Goal: Task Accomplishment & Management: Use online tool/utility

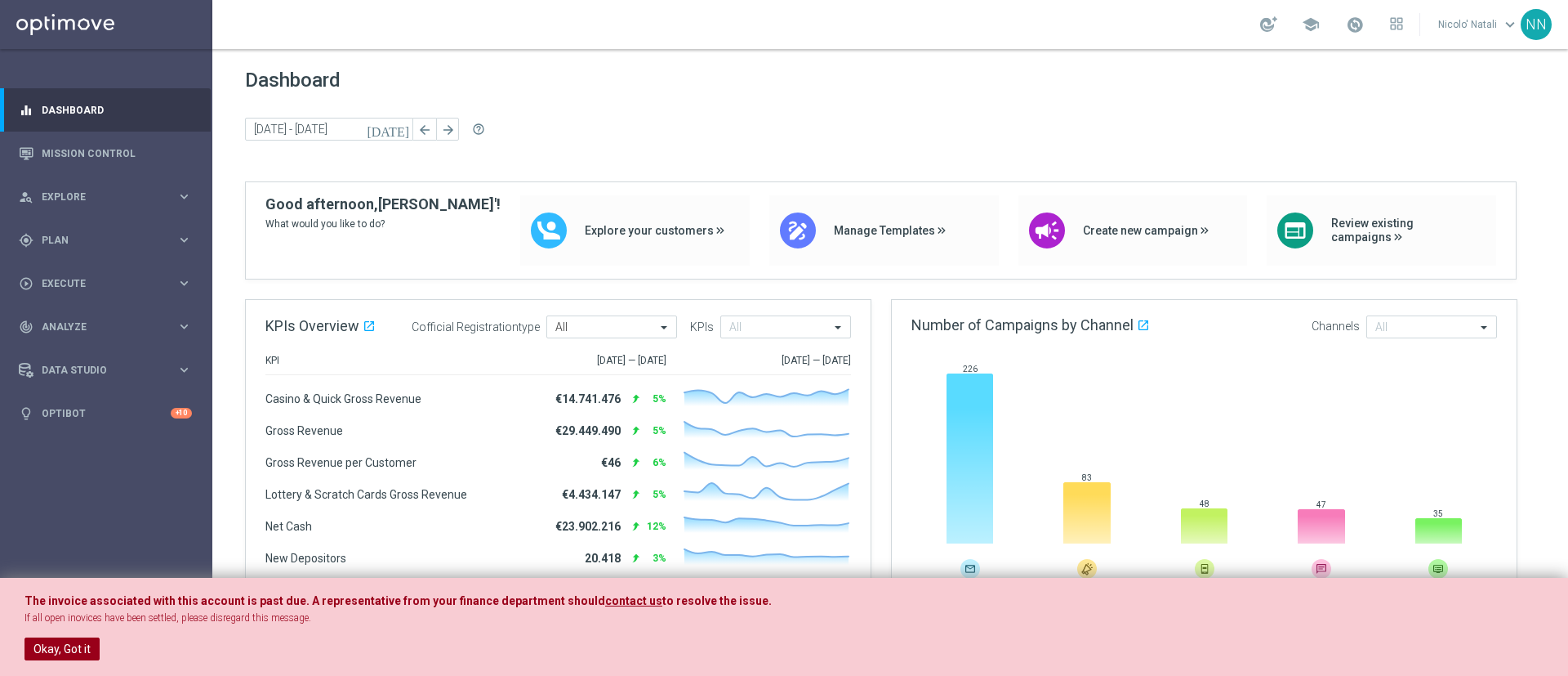
click at [73, 637] on button "Okay, Got it" at bounding box center [63, 649] width 75 height 23
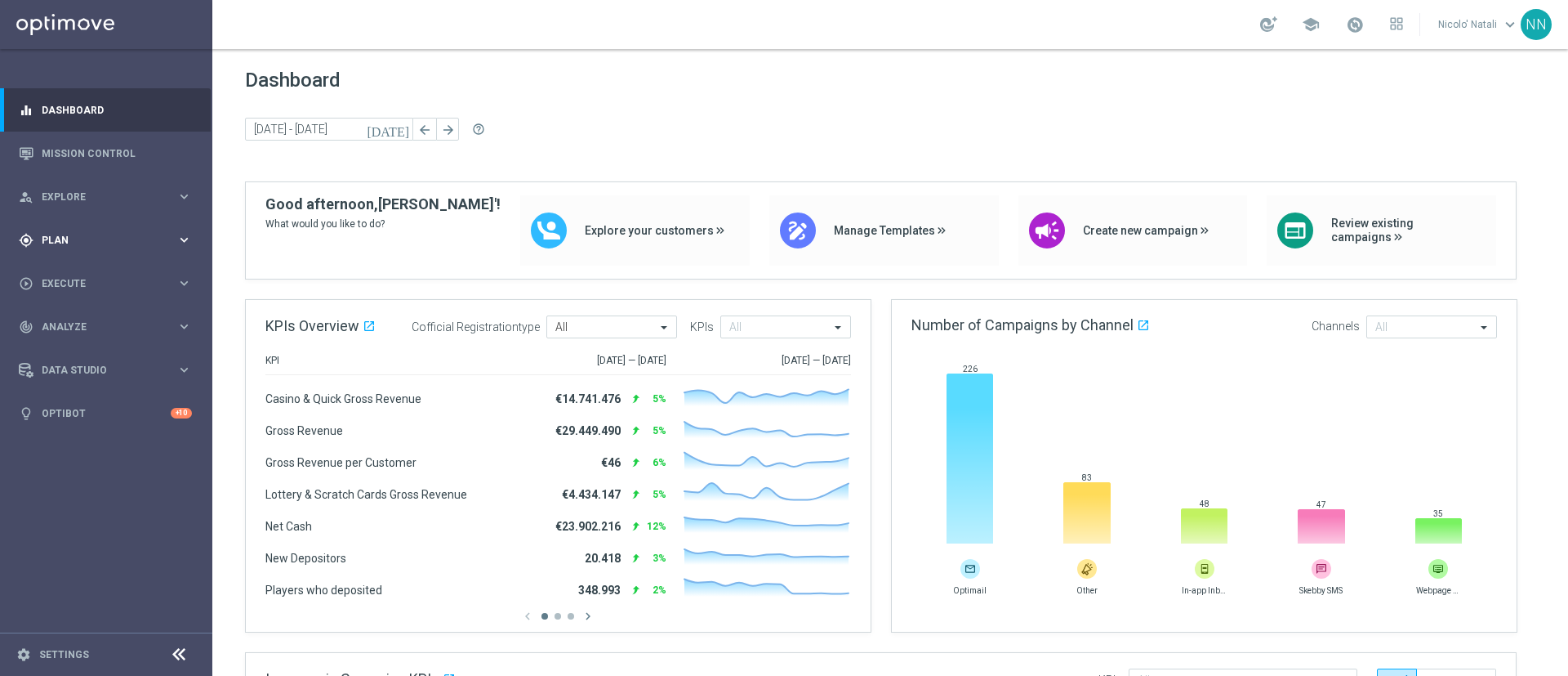
click at [55, 227] on div "gps_fixed Plan keyboard_arrow_right" at bounding box center [105, 240] width 211 height 44
click at [91, 325] on span "Templates" at bounding box center [102, 322] width 116 height 9
click at [84, 341] on link "Optimail" at bounding box center [110, 347] width 119 height 13
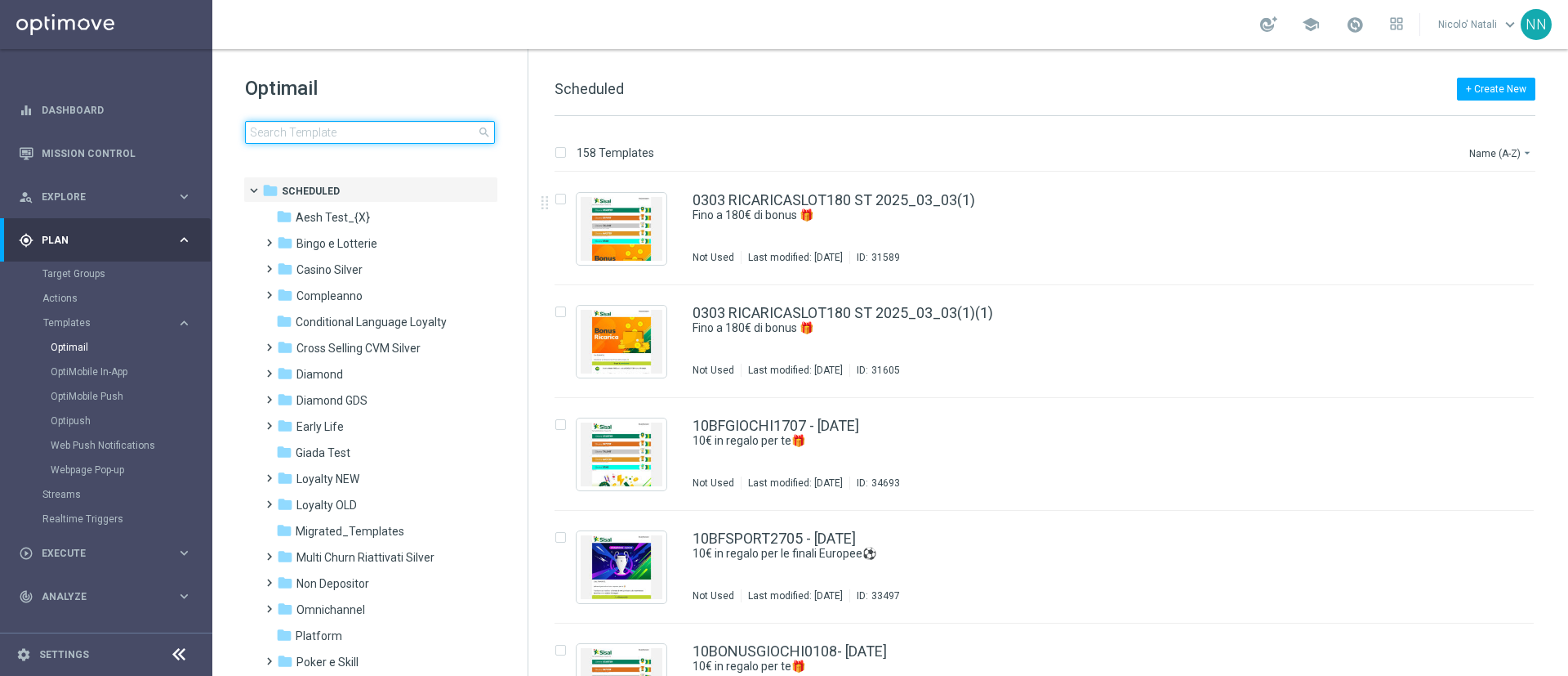
click at [435, 131] on input at bounding box center [370, 132] width 250 height 23
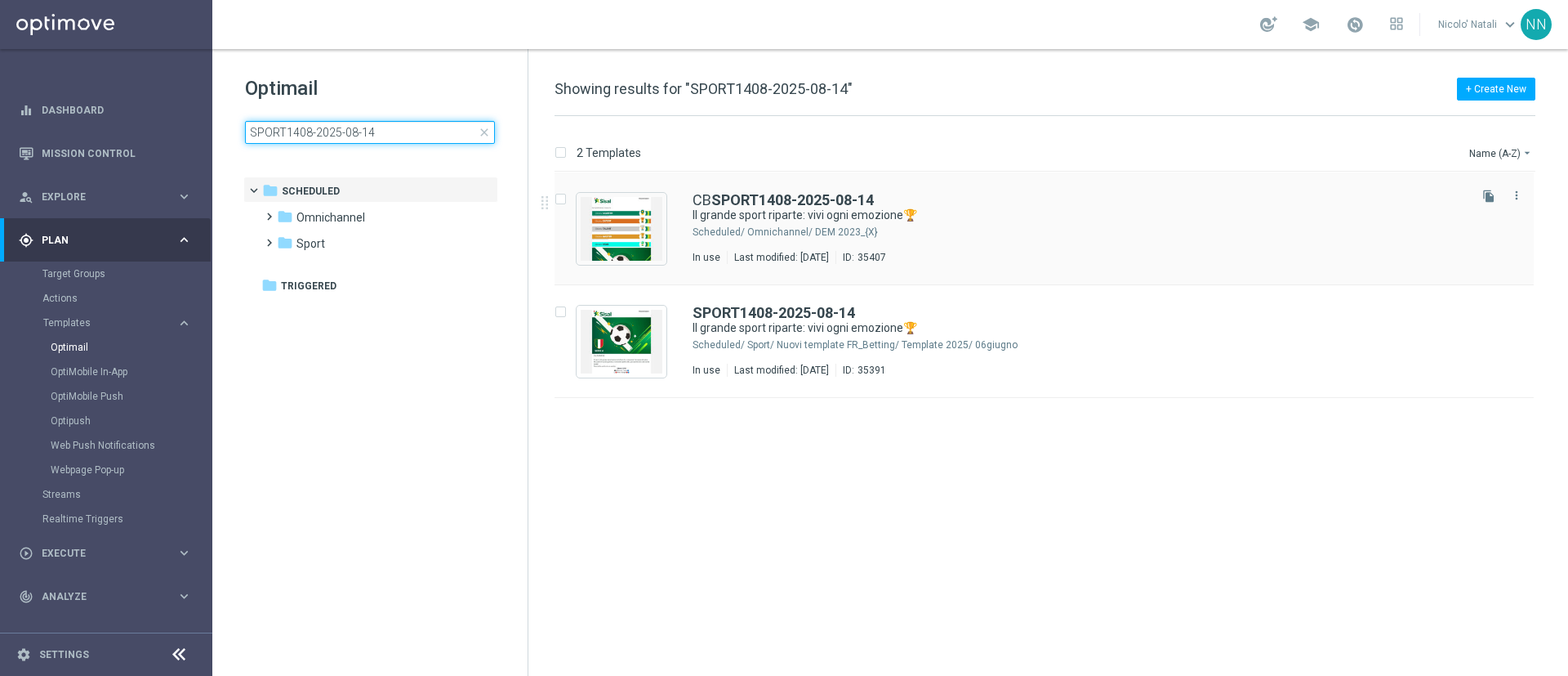
type input "SPORT1408-2025-08-14"
click at [802, 242] on div "CB SPORT1408-2025-08-14 Il grande sport riparte: vivi ogni emozione🏆 Scheduled/…" at bounding box center [1079, 228] width 772 height 71
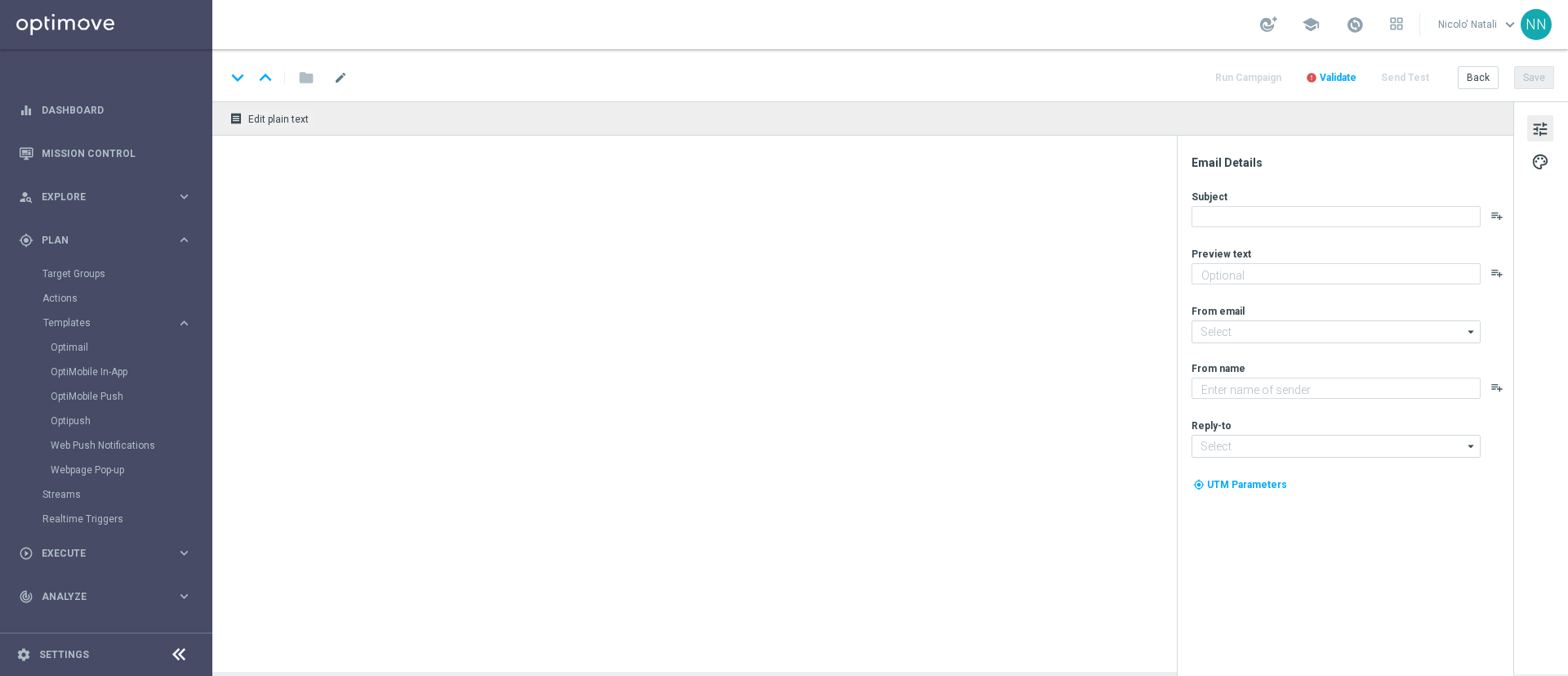
type textarea "Fino a 150€ di bonus 🎁"
type textarea "Sisal"
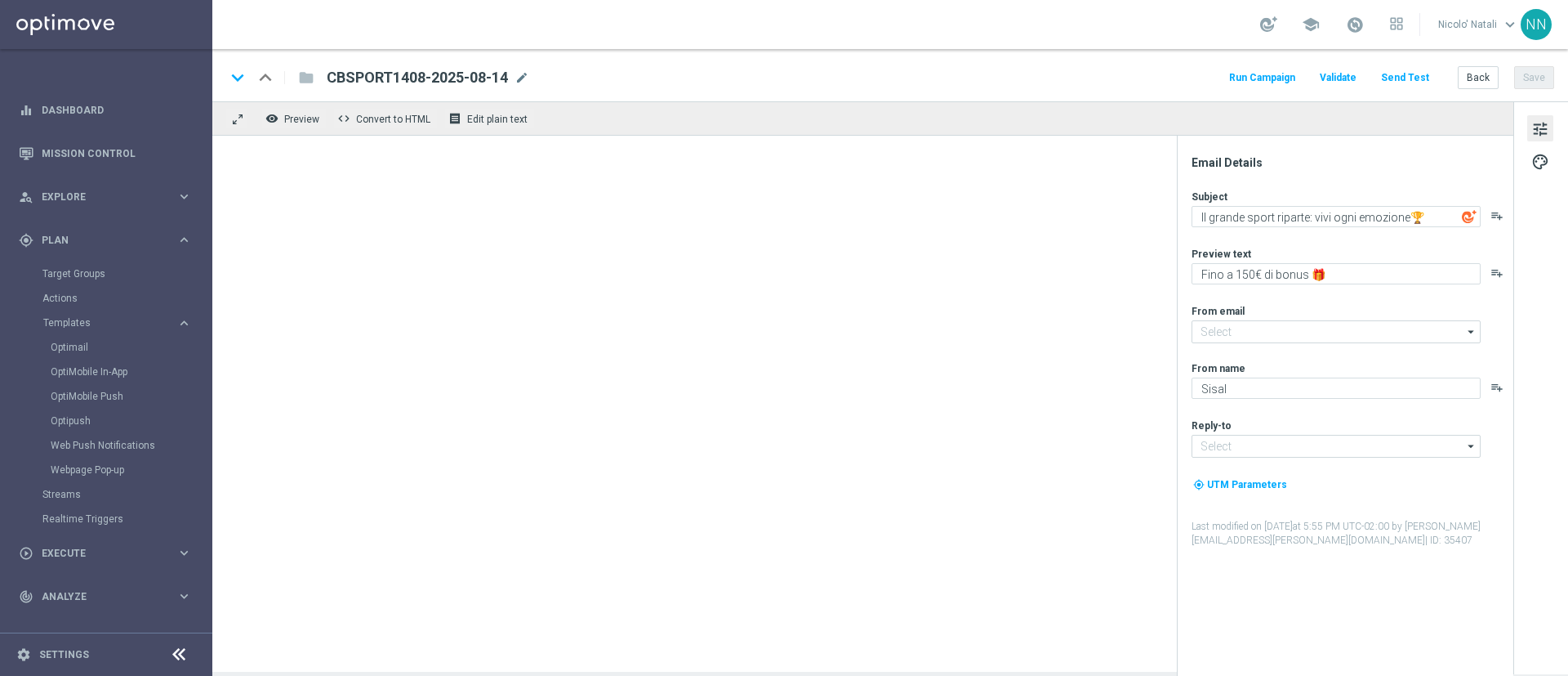
type input "[EMAIL_ADDRESS][DOMAIN_NAME]"
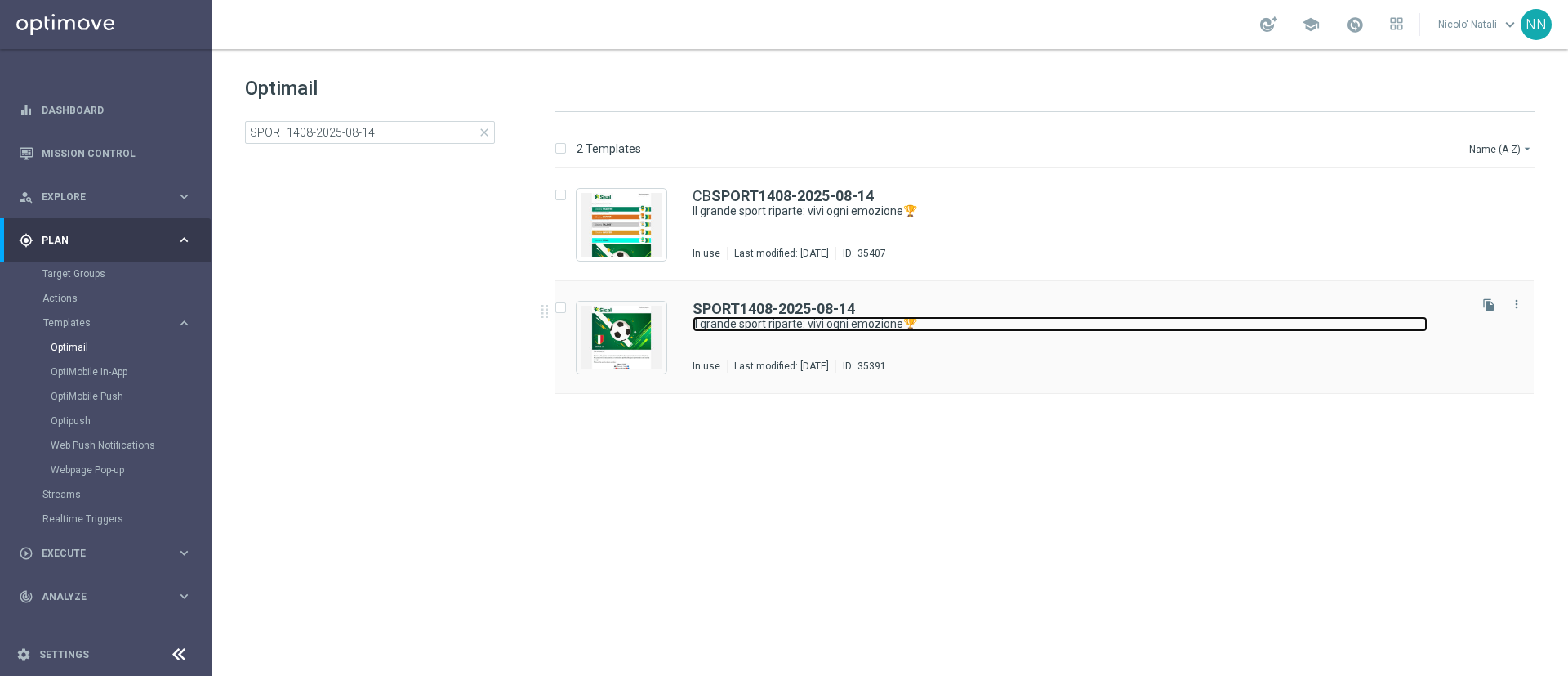
click at [772, 323] on link "Il grande sport riparte: vivi ogni emozione🏆" at bounding box center [1060, 324] width 735 height 15
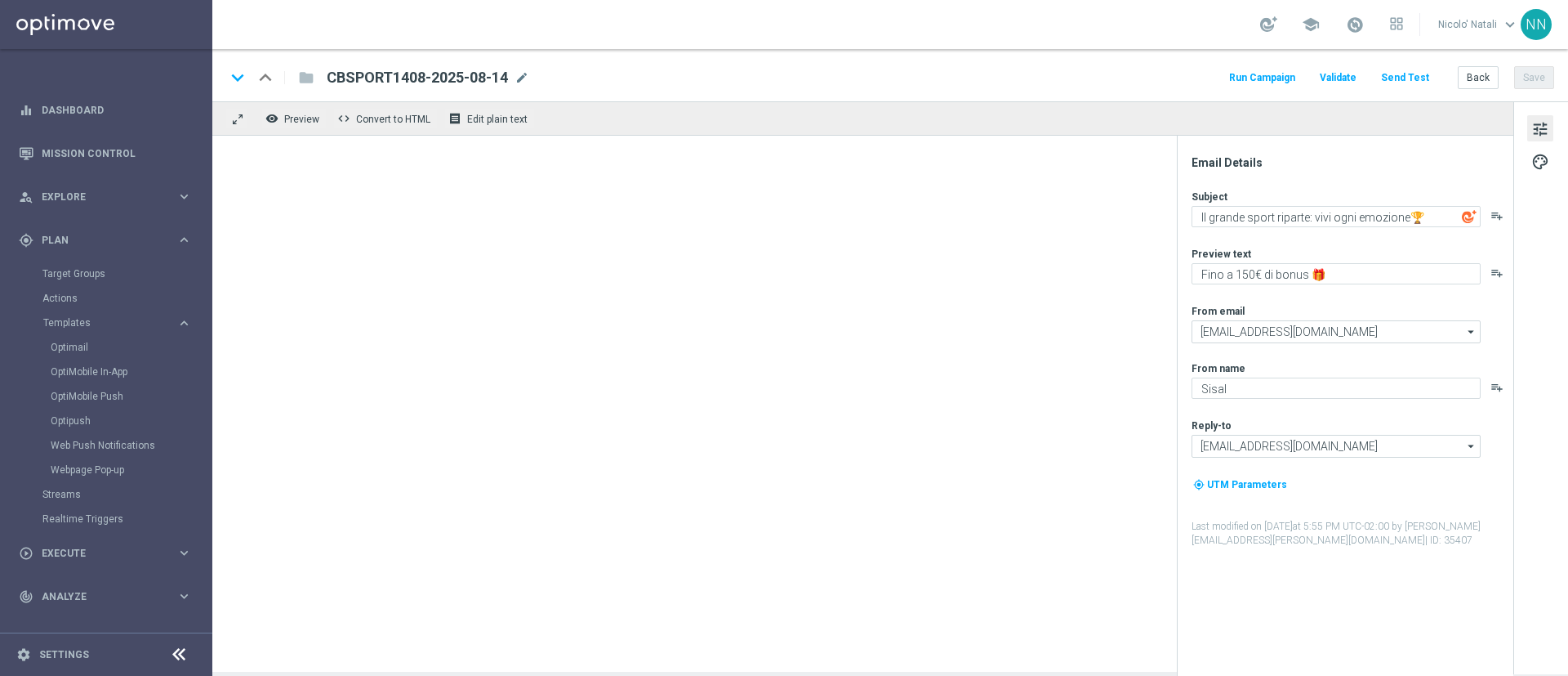
type textarea "fino a 10€ Freebet🎁"
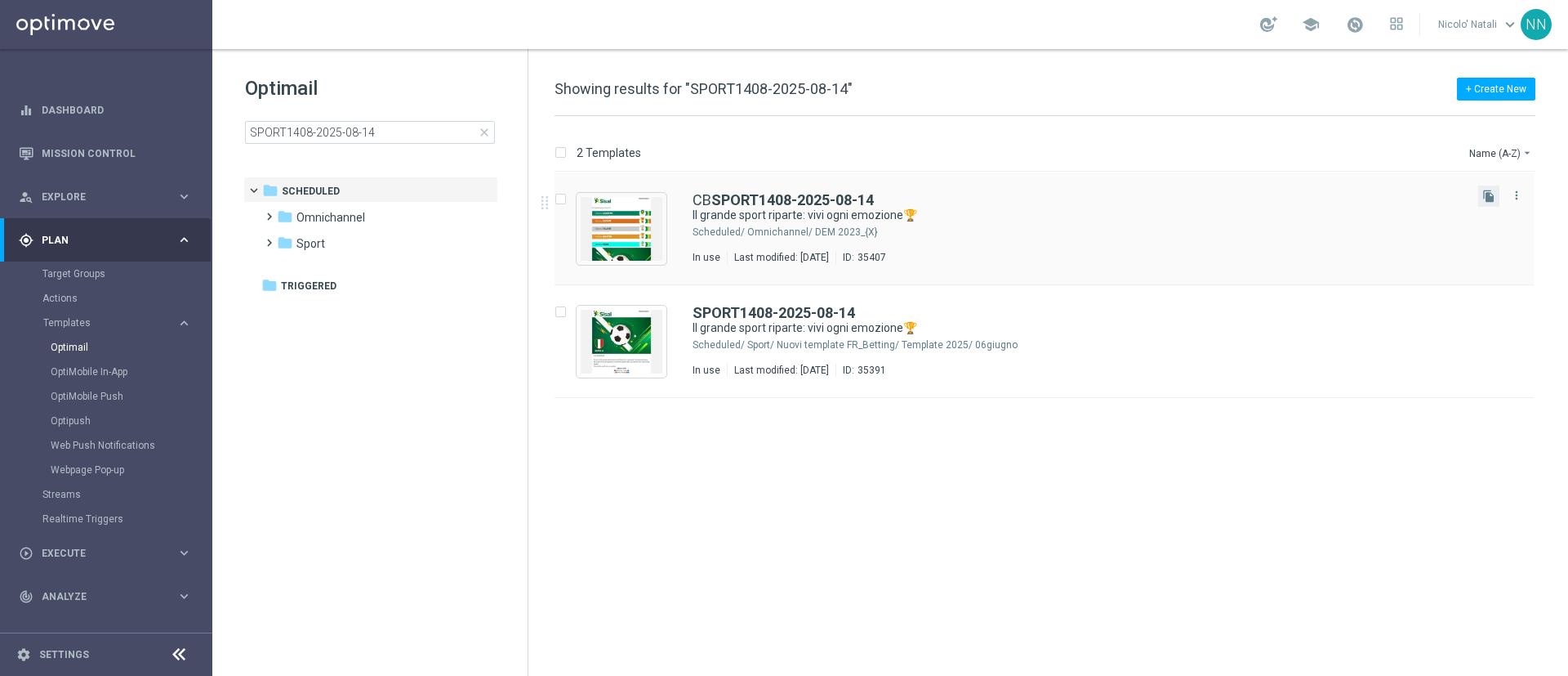
click at [1486, 202] on icon "file_copy" at bounding box center [1488, 195] width 13 height 13
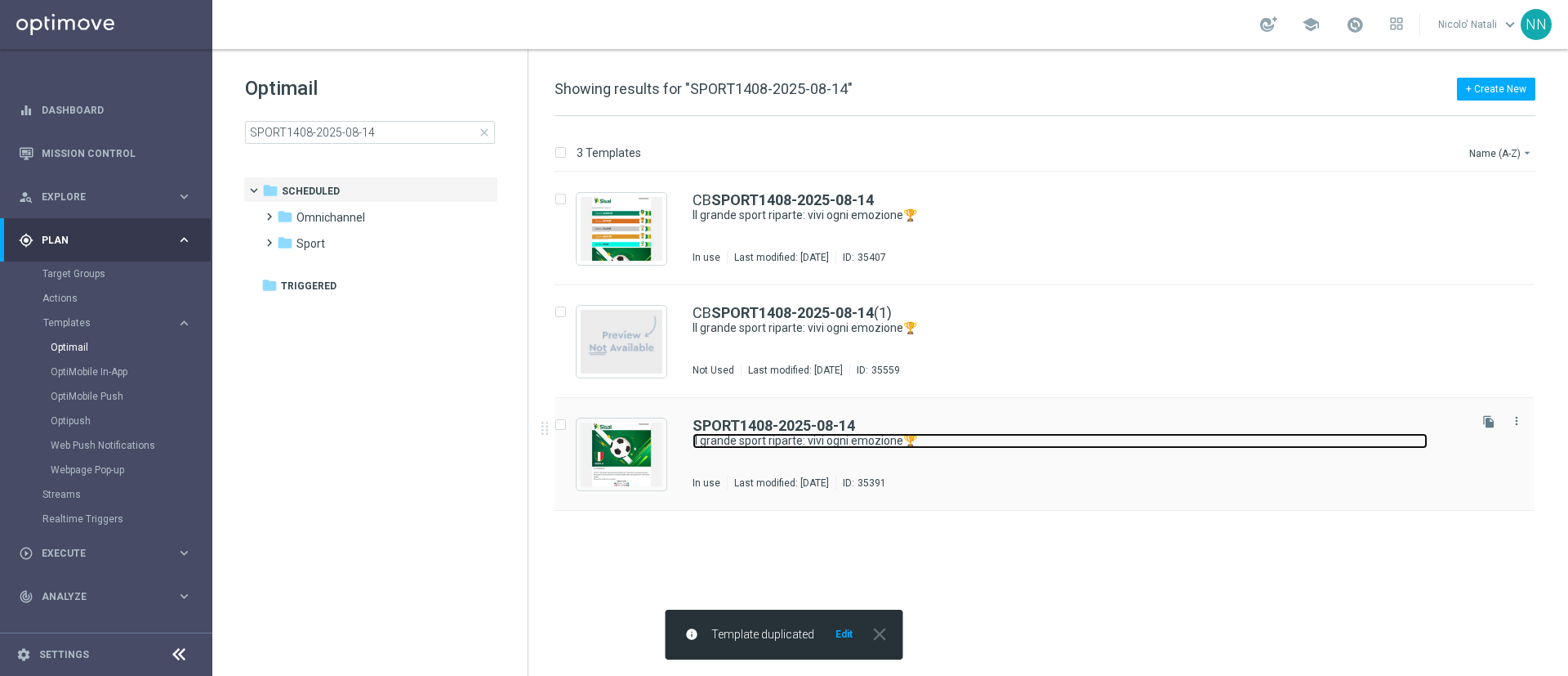
click at [891, 447] on link "Il grande sport riparte: vivi ogni emozione🏆" at bounding box center [1060, 440] width 735 height 15
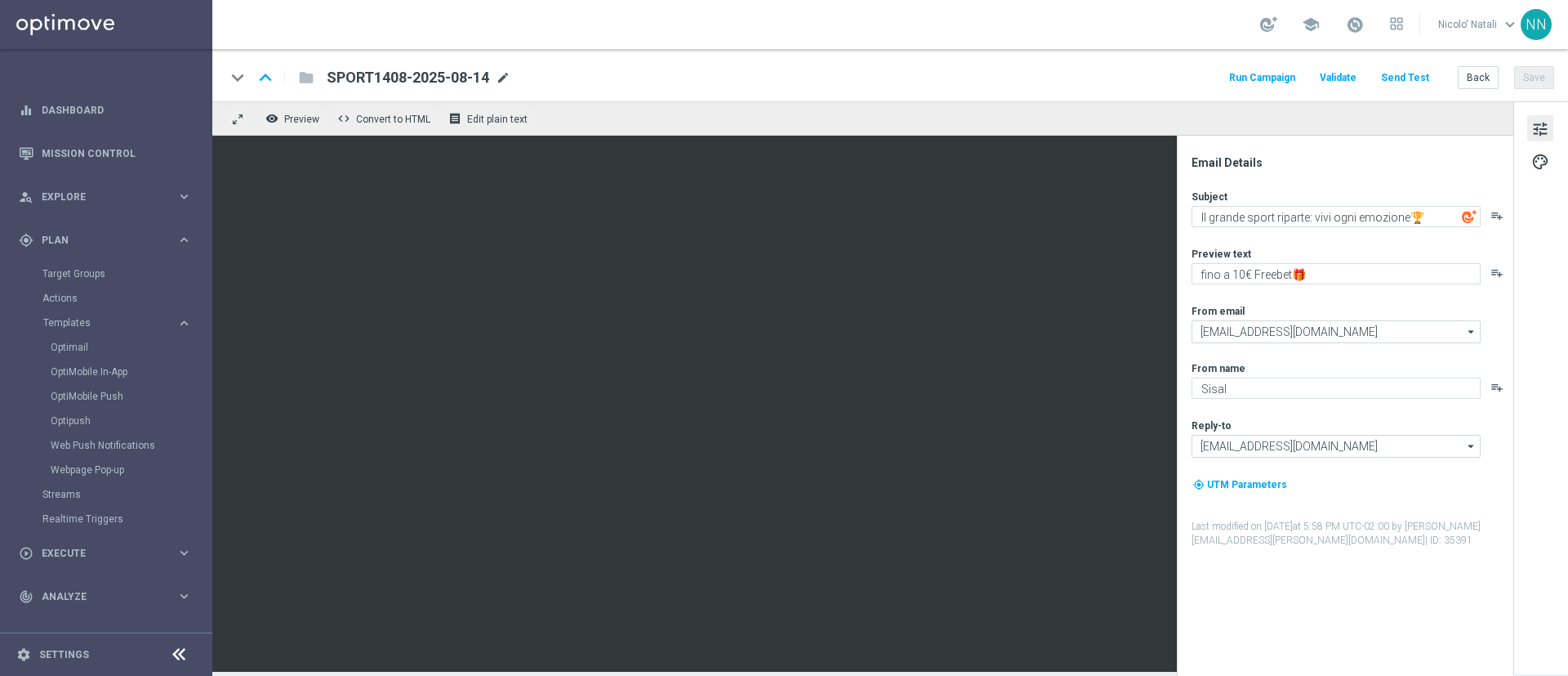
click at [504, 83] on span "mode_edit" at bounding box center [503, 77] width 15 height 15
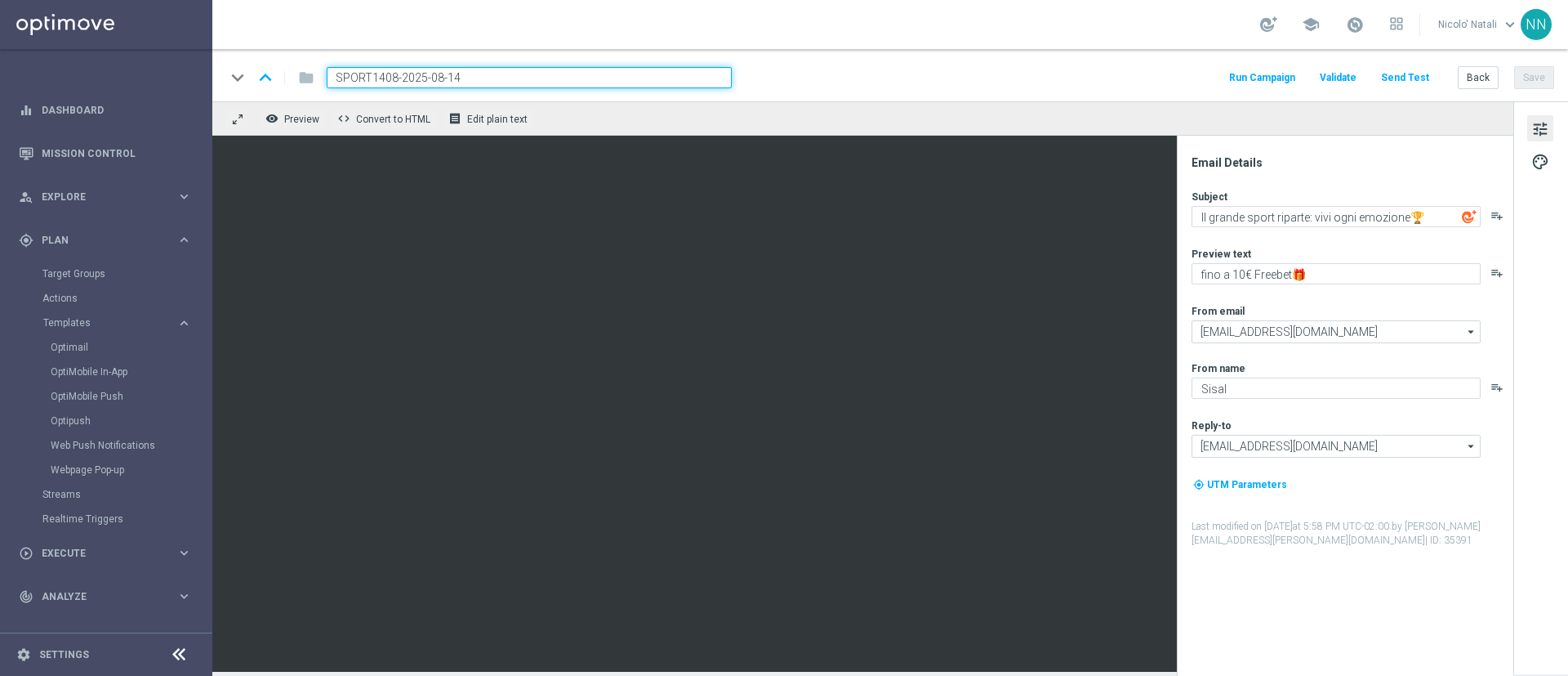
click at [504, 83] on input "SPORT1408-2025-08-14" at bounding box center [528, 77] width 405 height 21
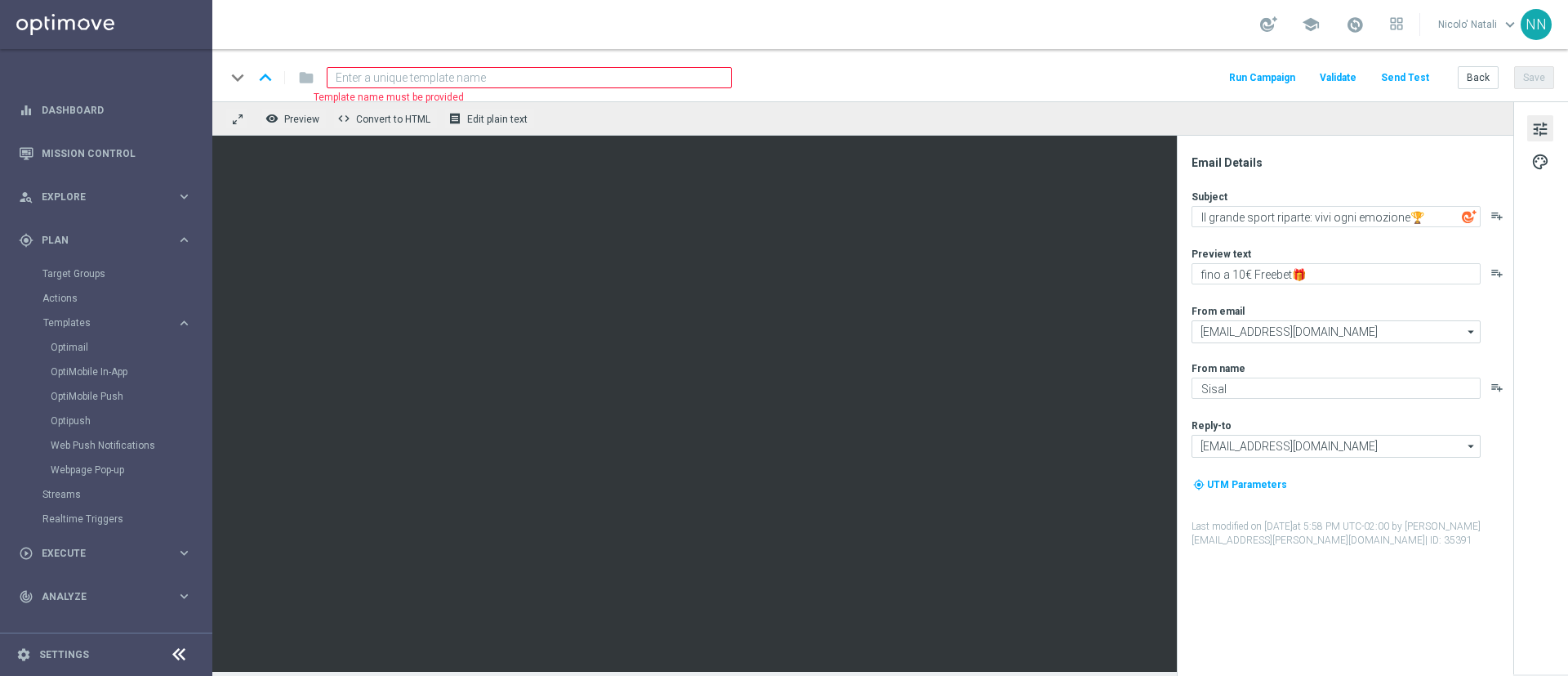
paste input "SPORT22082025-2025-08-22"
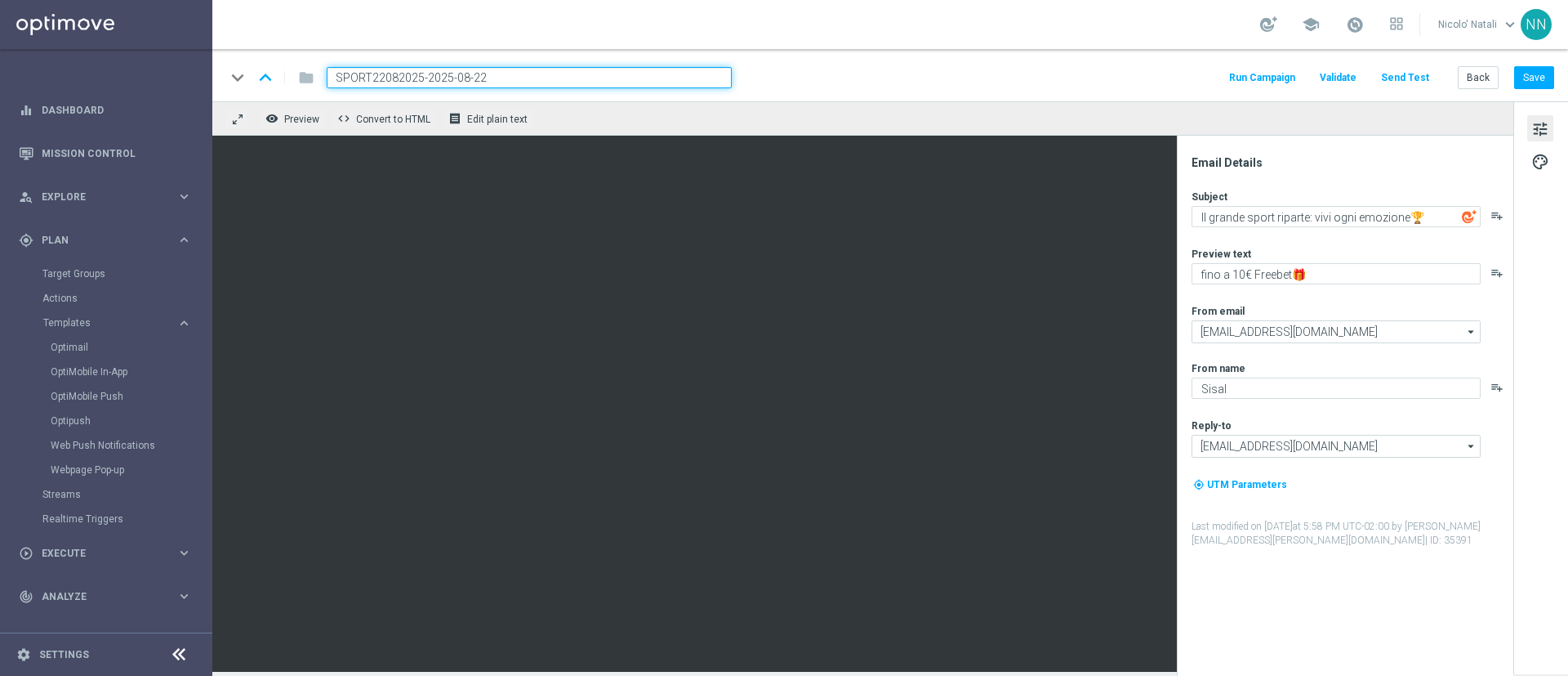
type input "SPORT22082025-2025-08-22"
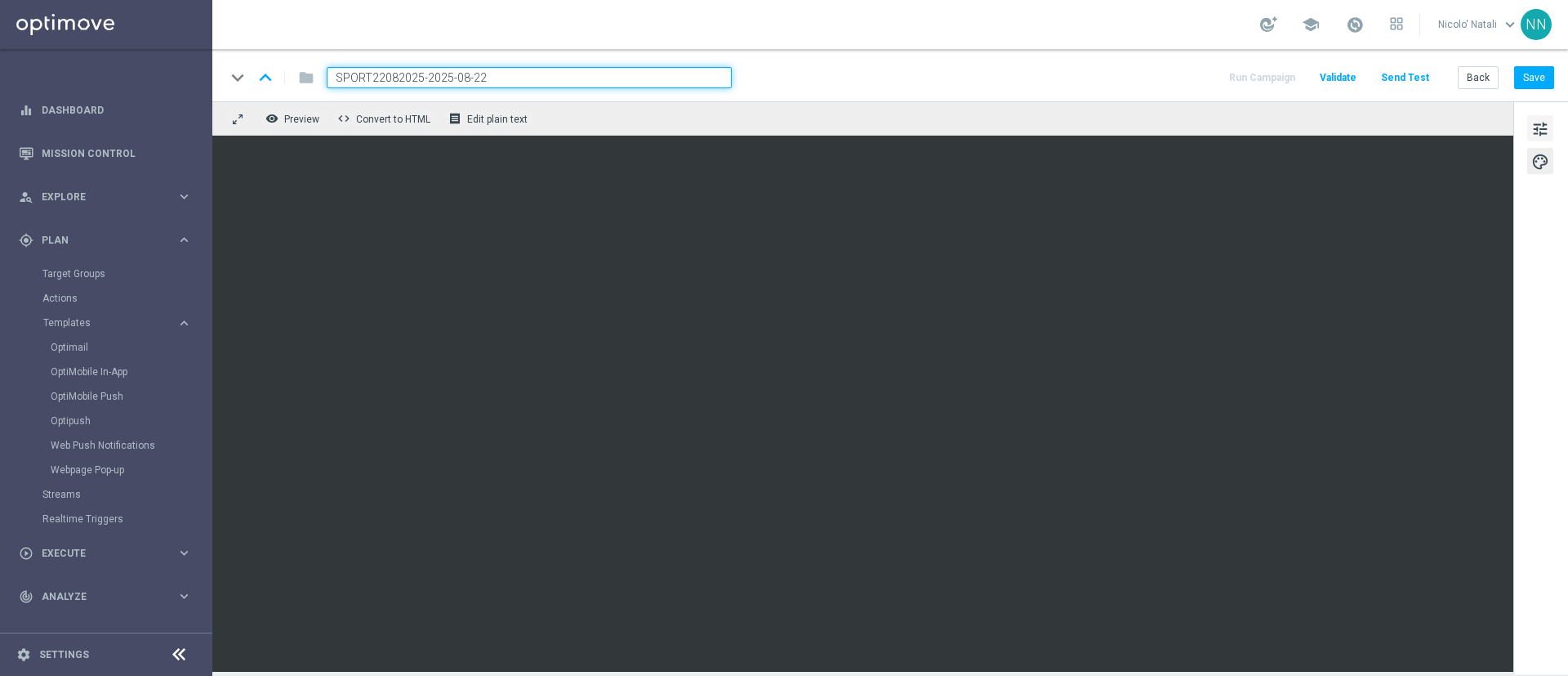
click at [1547, 123] on span "tune" at bounding box center [1540, 129] width 18 height 21
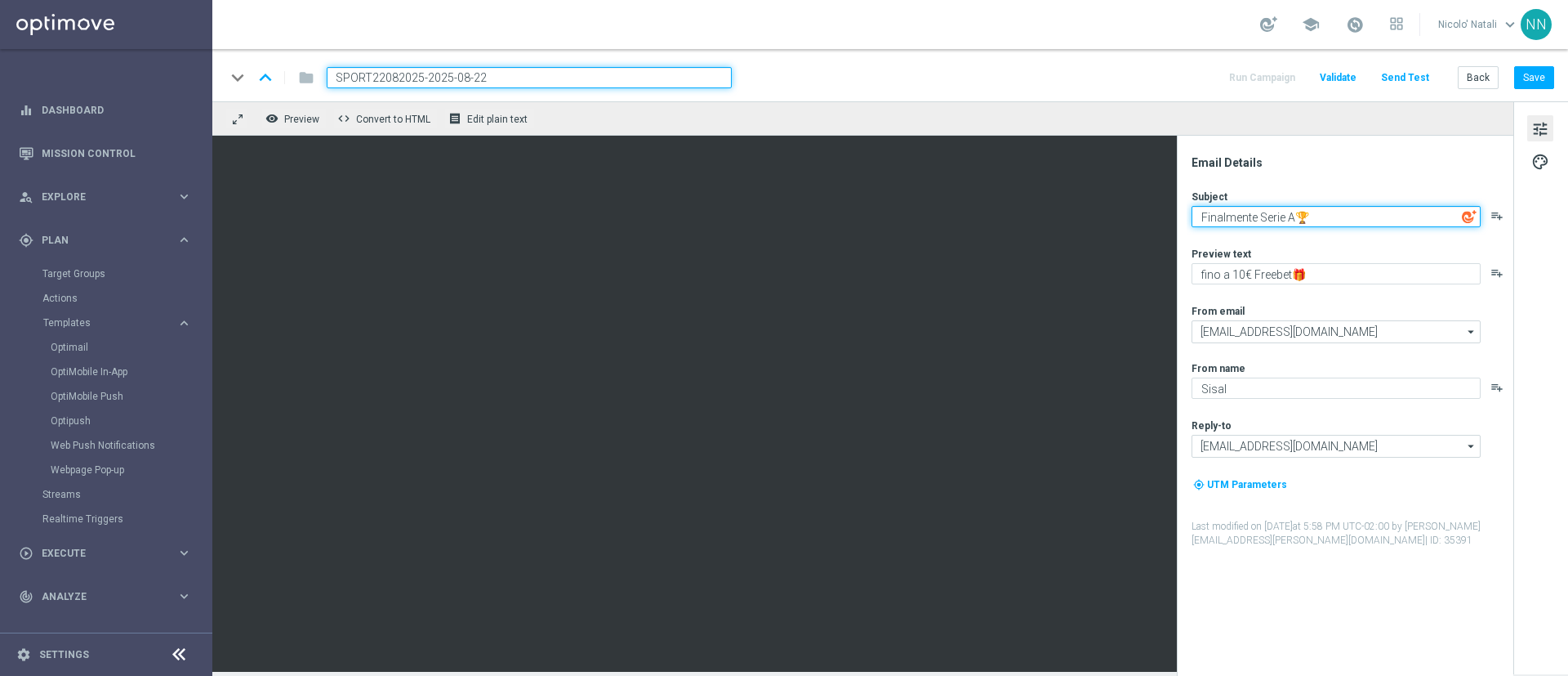
type textarea "Finalmente Serie A🏆"
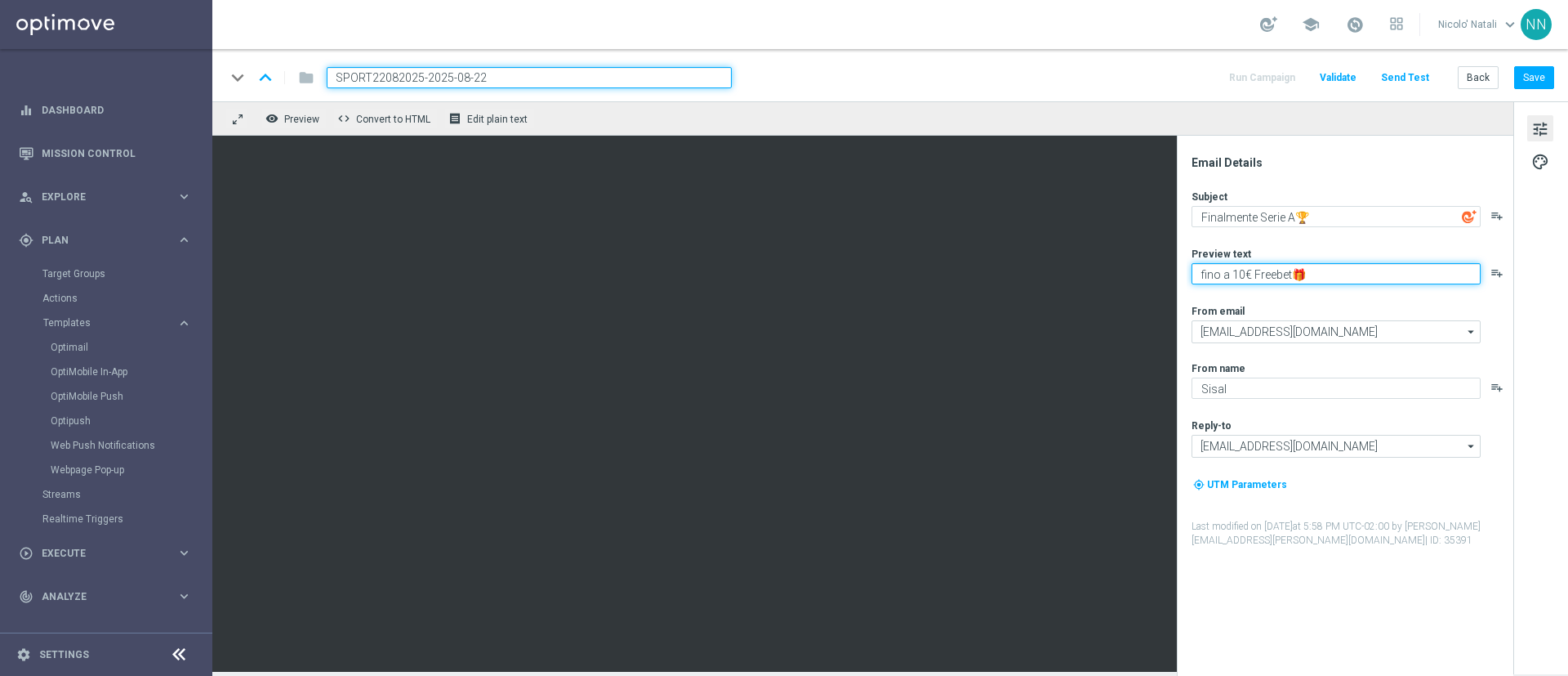
click at [1243, 266] on textarea "fino a 10€ Freebet🎁" at bounding box center [1336, 273] width 289 height 21
drag, startPoint x: 1291, startPoint y: 273, endPoint x: 1255, endPoint y: 273, distance: 36.0
click at [1255, 273] on textarea "fino a 30€ Freebet🎁" at bounding box center [1336, 273] width 289 height 21
type textarea "fino a 30€ Bonus🎁"
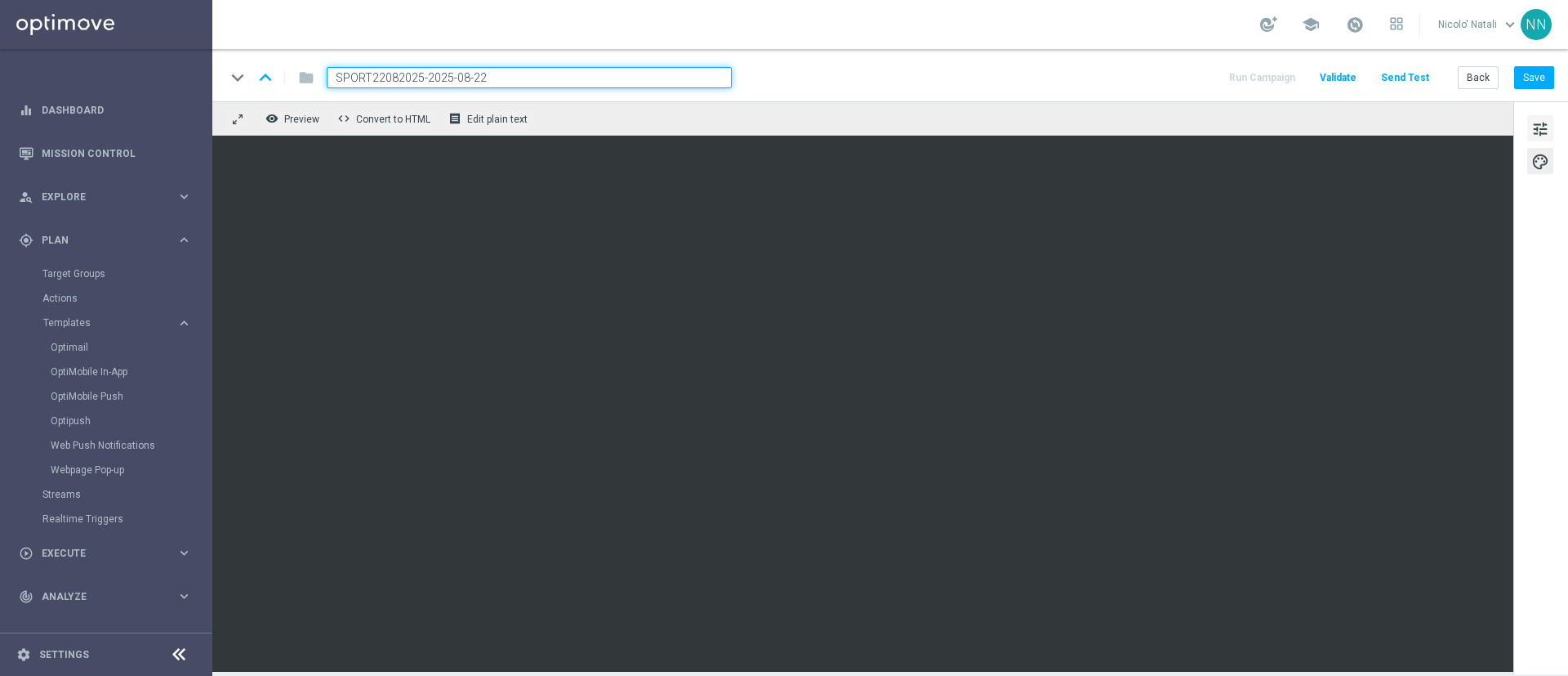
click at [1533, 125] on span "tune" at bounding box center [1540, 129] width 18 height 21
click at [1535, 79] on button "Save" at bounding box center [1534, 77] width 40 height 23
click at [1537, 69] on button "Save" at bounding box center [1534, 77] width 40 height 23
click at [1531, 80] on button "Save" at bounding box center [1534, 77] width 40 height 23
click at [92, 338] on div "Optimail" at bounding box center [130, 347] width 160 height 25
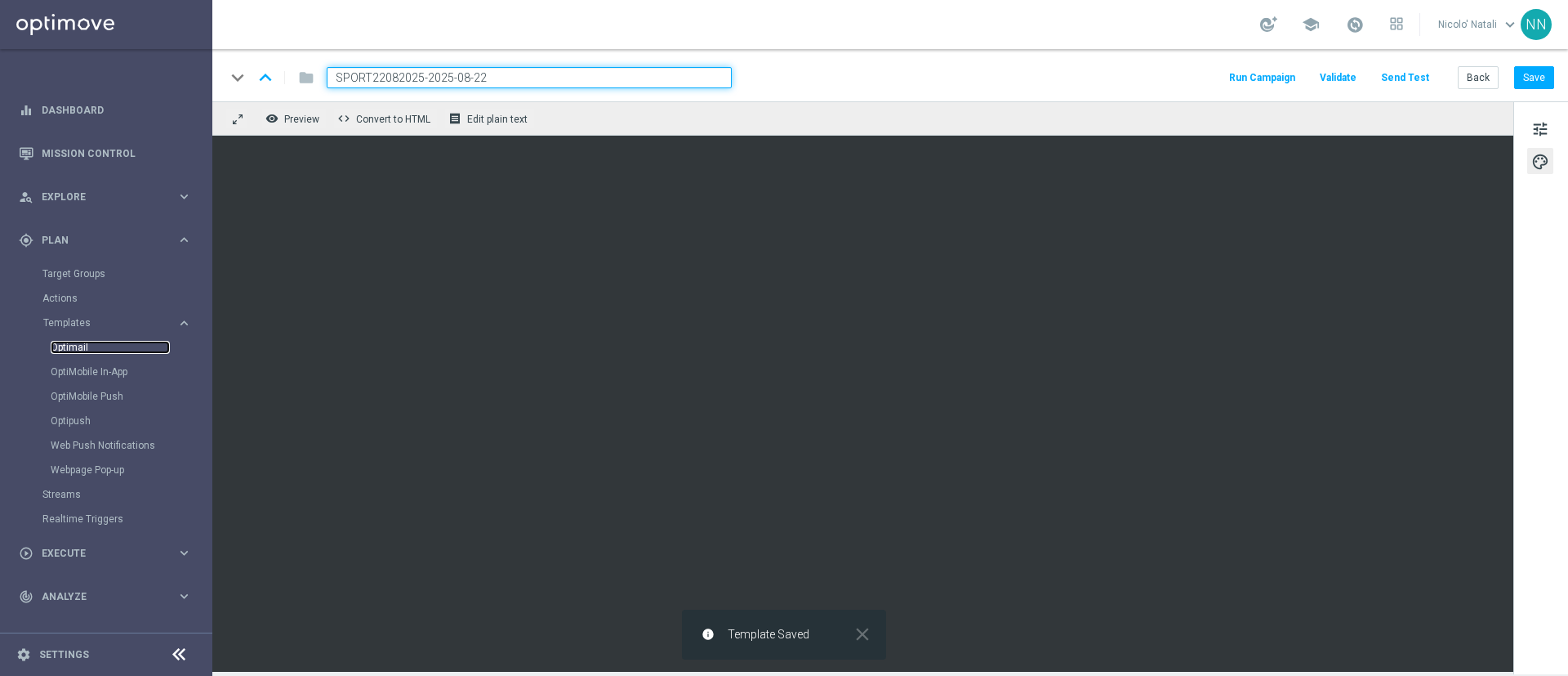
click at [87, 343] on link "Optimail" at bounding box center [110, 347] width 119 height 13
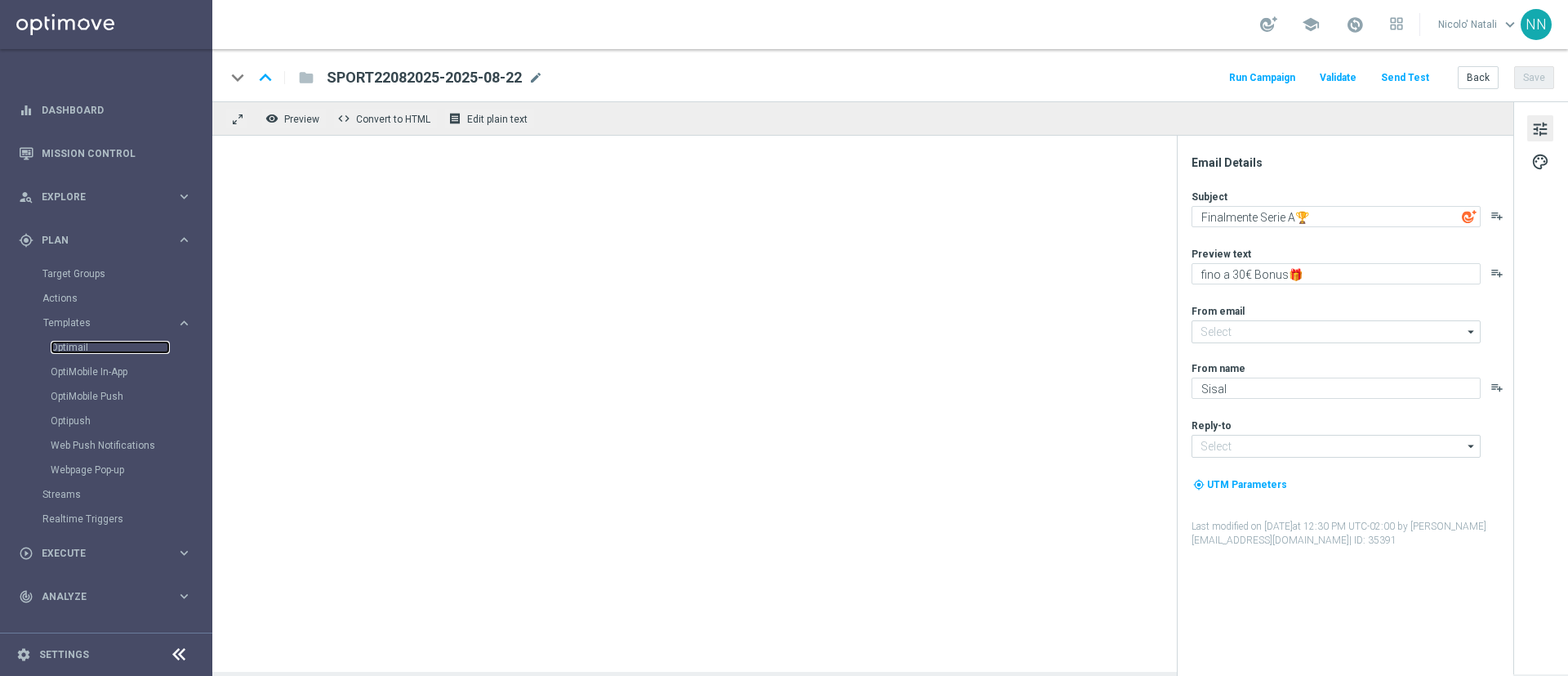
type input "[EMAIL_ADDRESS][DOMAIN_NAME]"
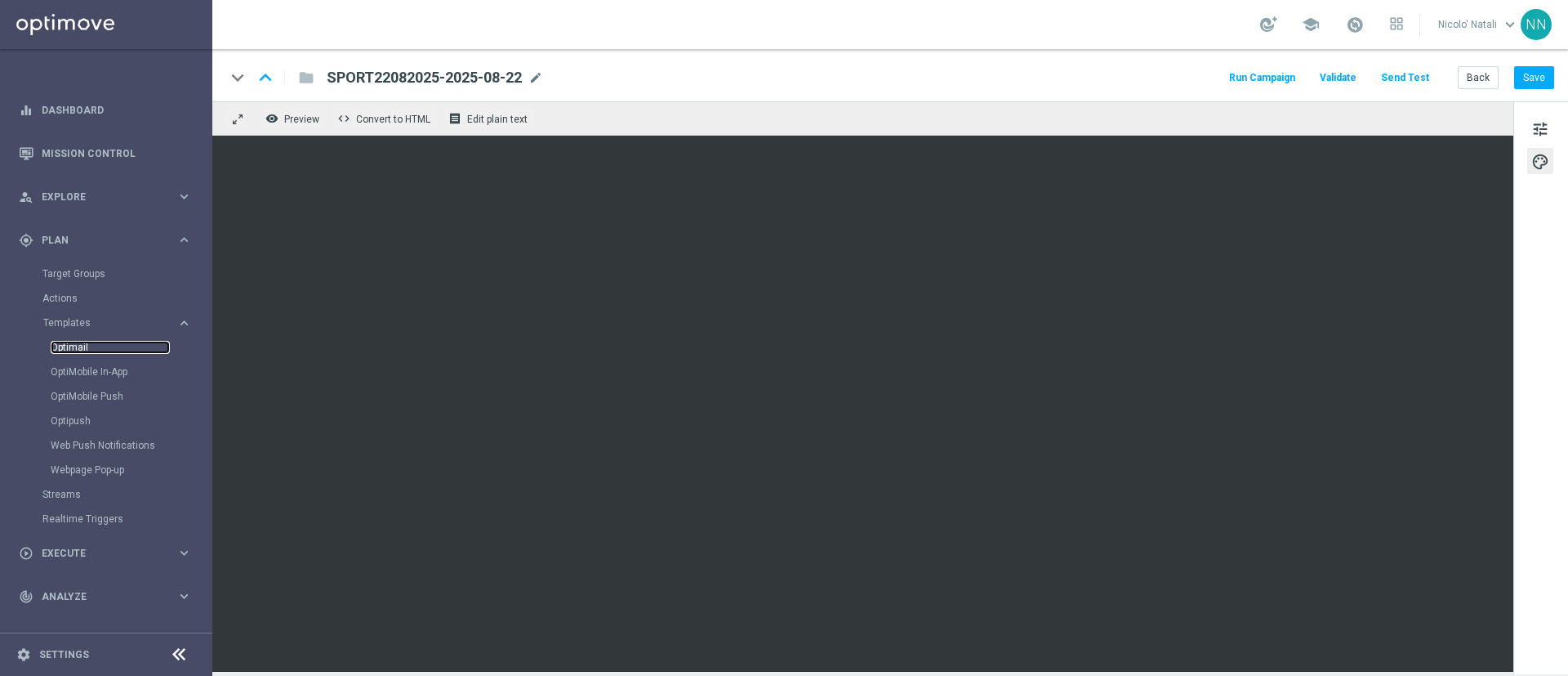
click at [80, 342] on link "Optimail" at bounding box center [110, 347] width 119 height 13
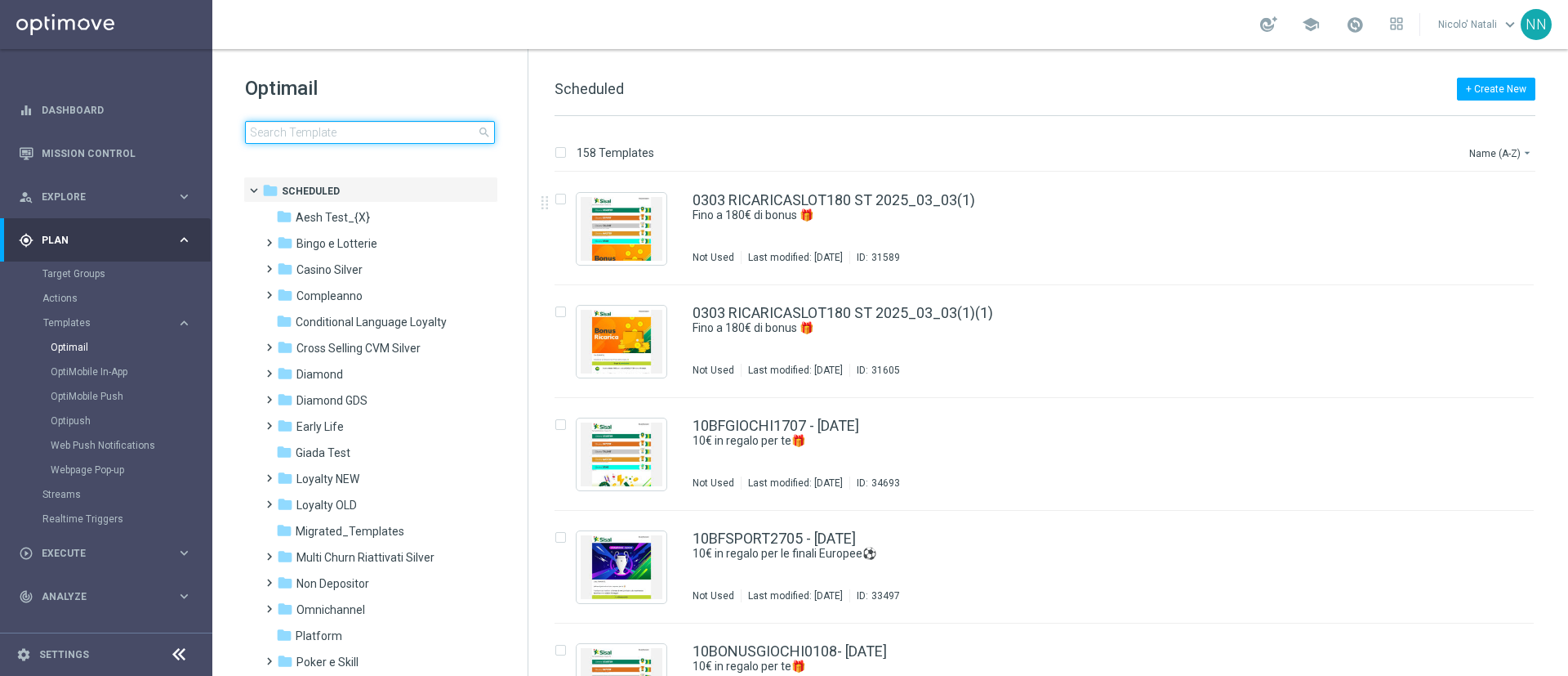
click at [383, 140] on input at bounding box center [370, 132] width 250 height 23
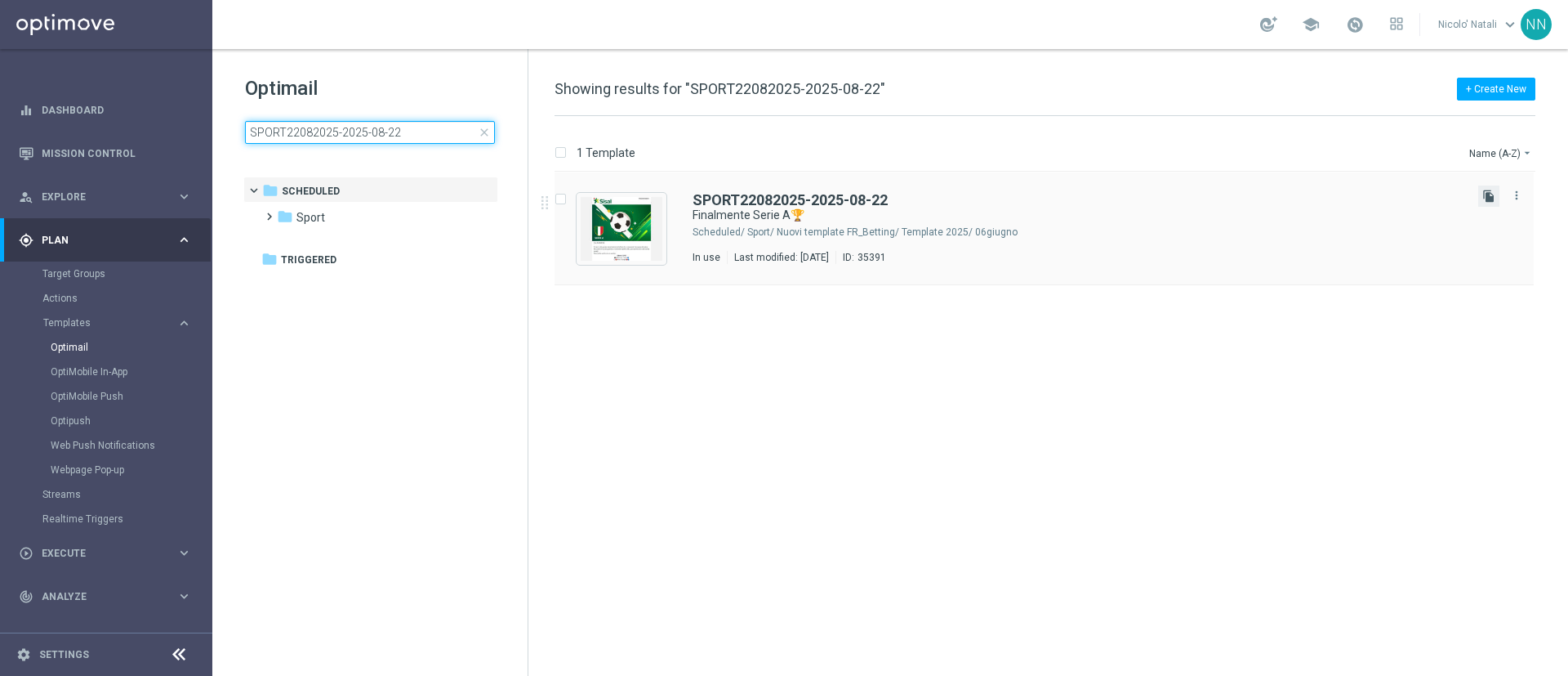
type input "SPORT22082025-2025-08-22"
click at [1487, 194] on icon "file_copy" at bounding box center [1488, 195] width 13 height 13
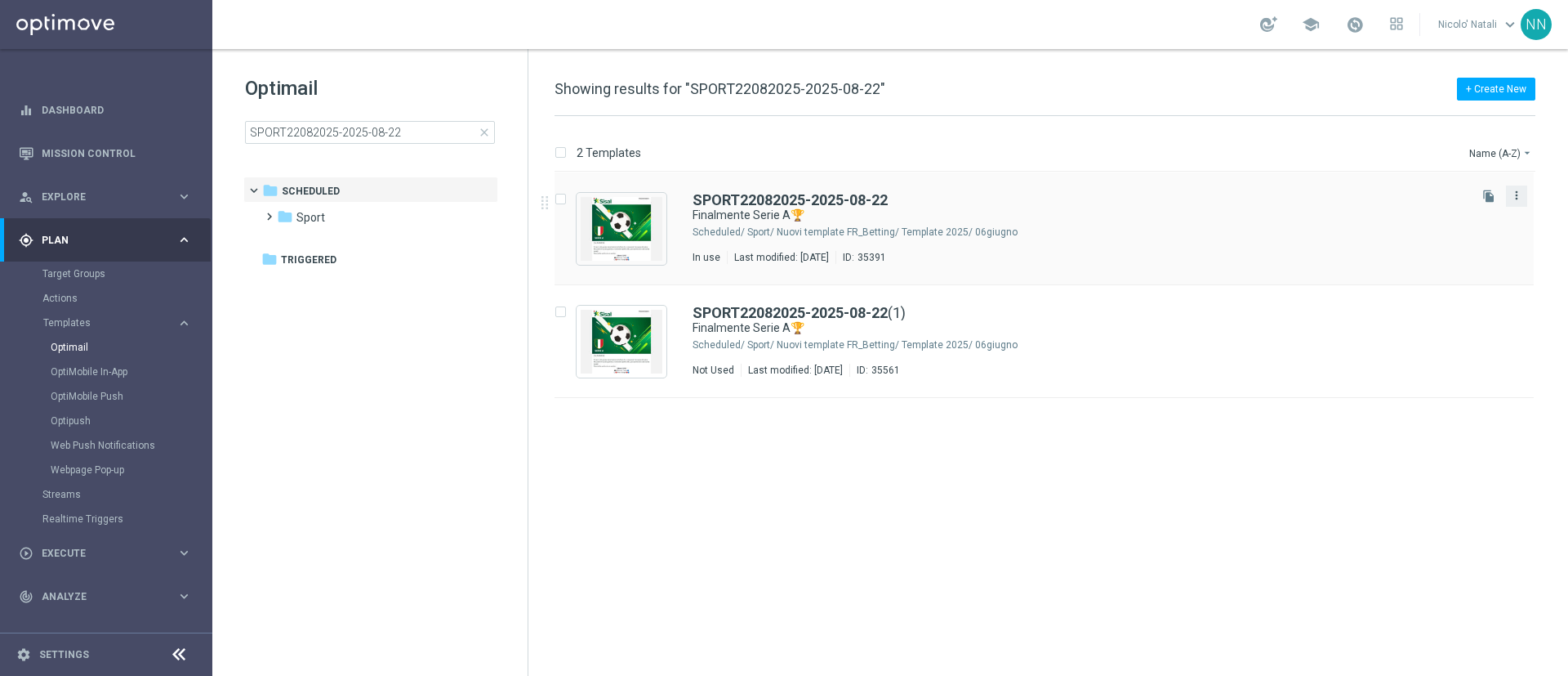
click at [1517, 196] on icon "more_vert" at bounding box center [1516, 194] width 13 height 13
click at [1457, 217] on div "Move" at bounding box center [1451, 212] width 98 height 11
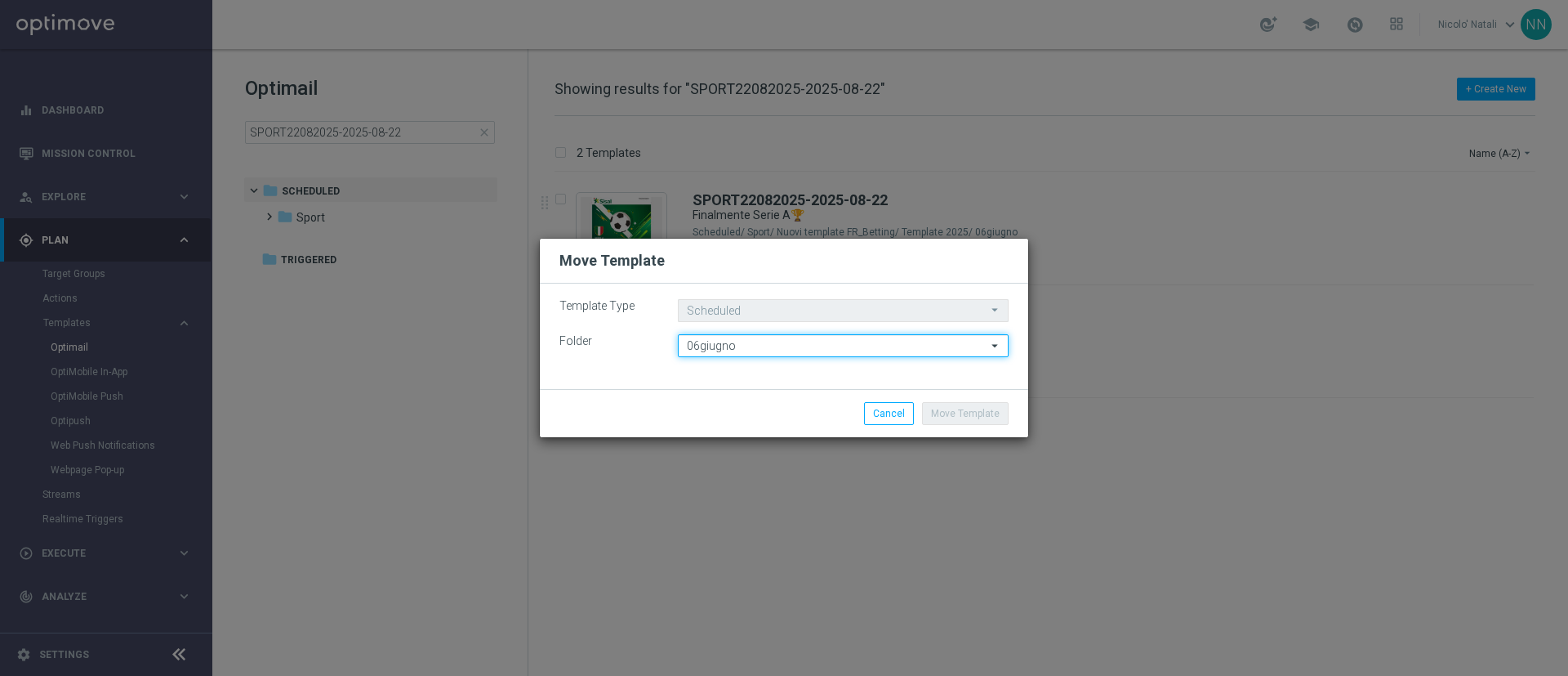
click at [891, 354] on input "06giugno" at bounding box center [844, 345] width 331 height 23
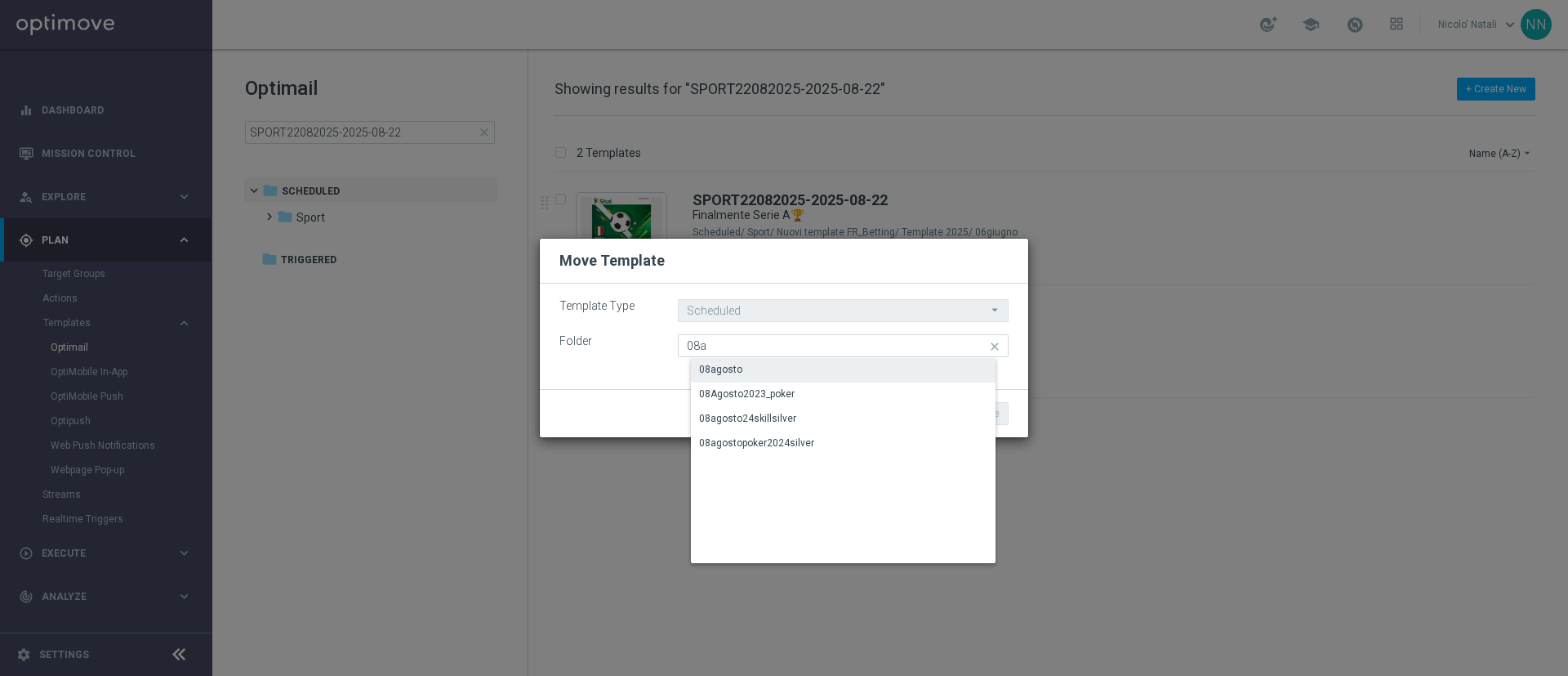
click at [778, 372] on div "08agosto" at bounding box center [856, 369] width 331 height 23
type input "08agosto"
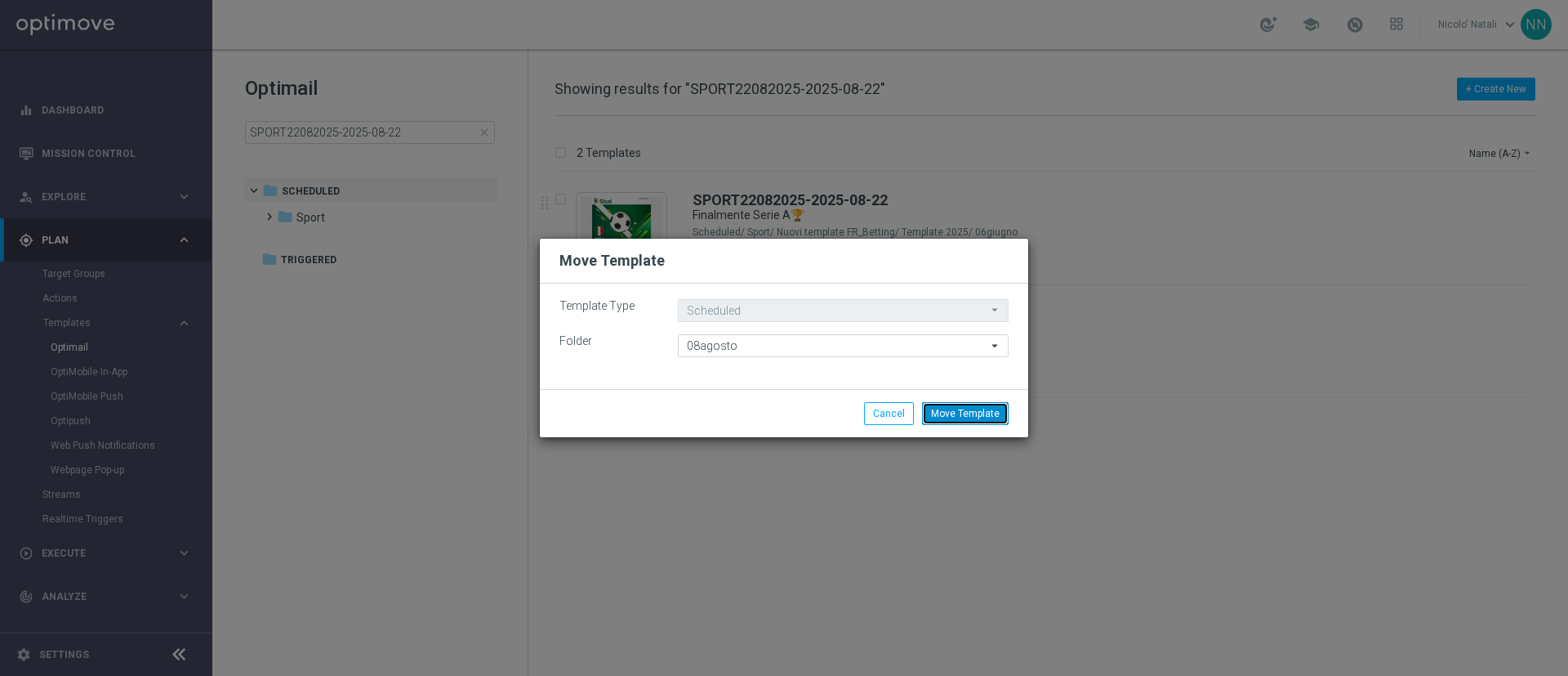
click at [955, 409] on button "Move Template" at bounding box center [965, 413] width 86 height 23
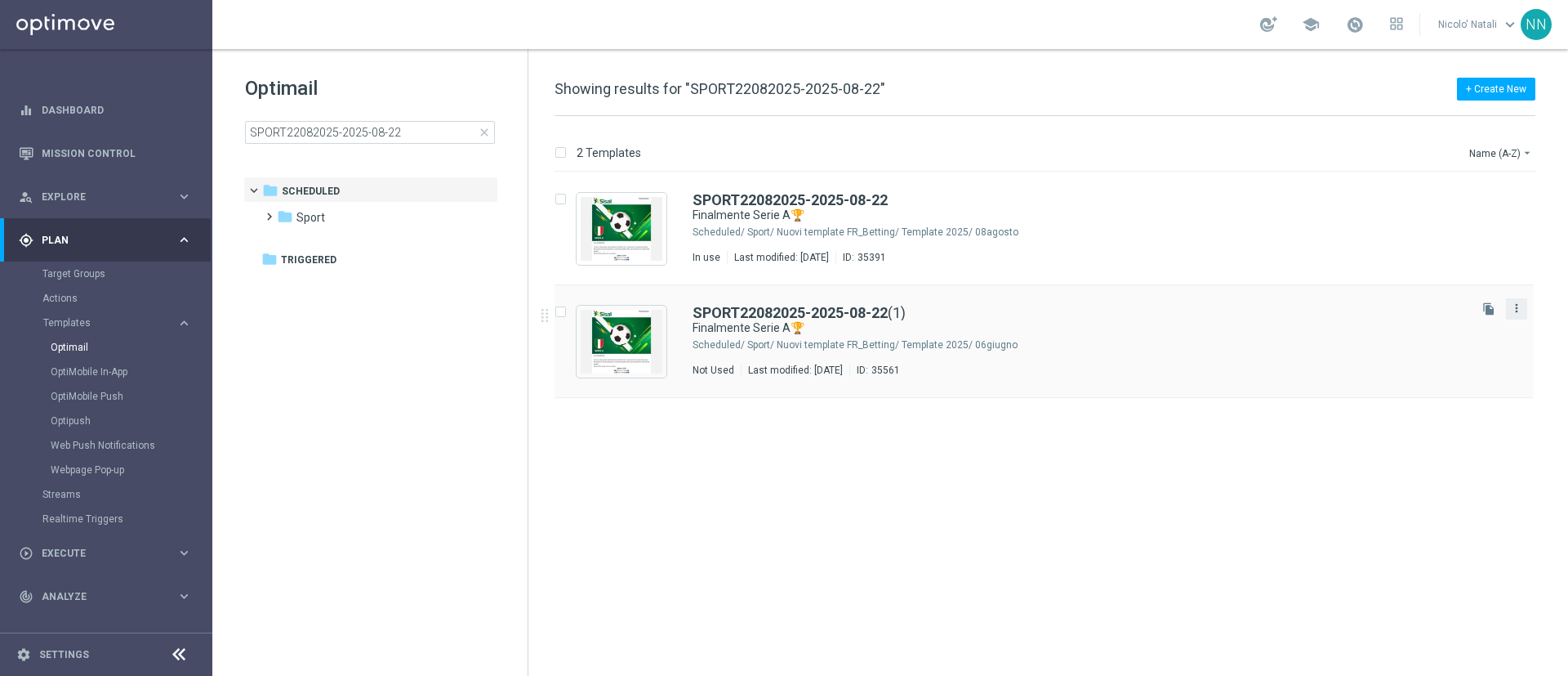
click at [1521, 311] on icon "more_vert" at bounding box center [1516, 308] width 13 height 13
click at [1446, 330] on div "Move" at bounding box center [1451, 326] width 98 height 11
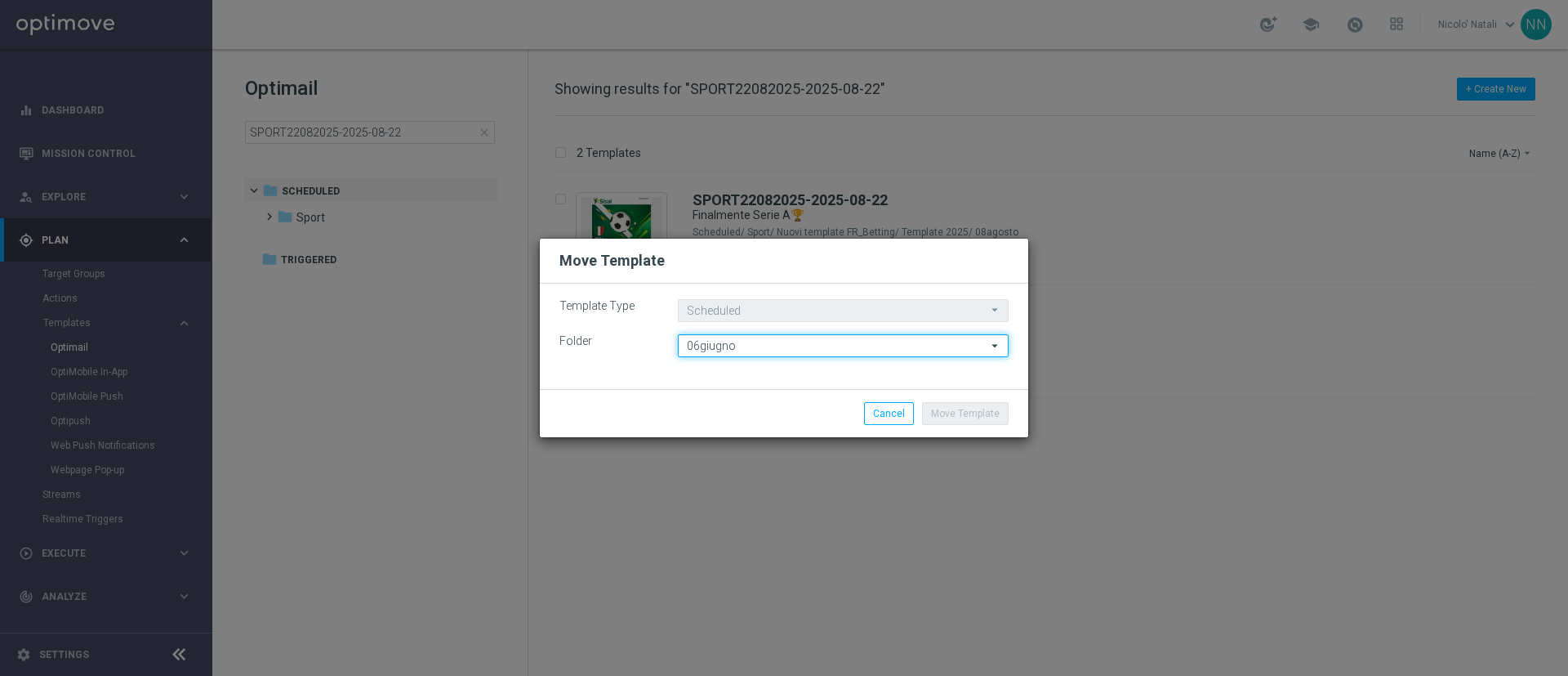
click at [856, 343] on input "06giugno" at bounding box center [844, 345] width 331 height 23
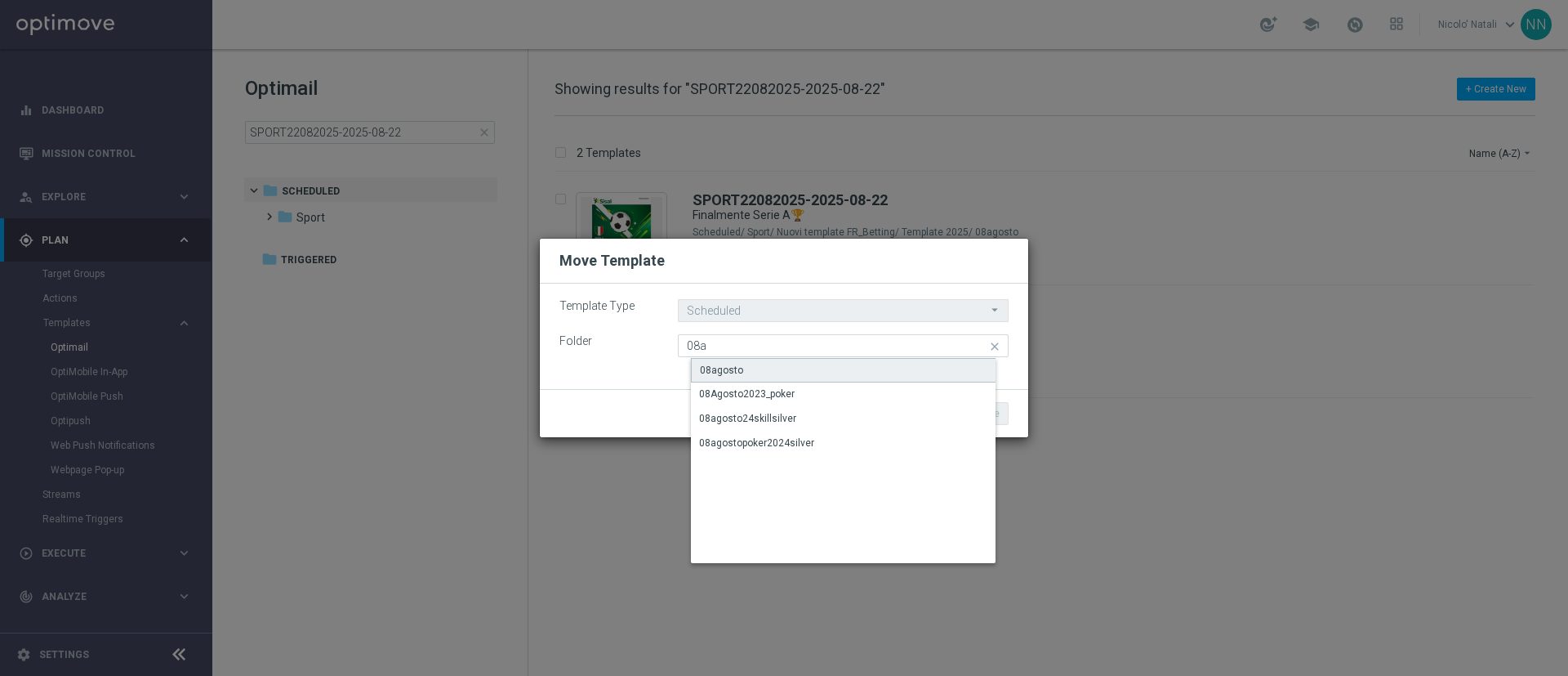
click at [817, 369] on div "08agosto" at bounding box center [856, 370] width 331 height 25
type input "08agosto"
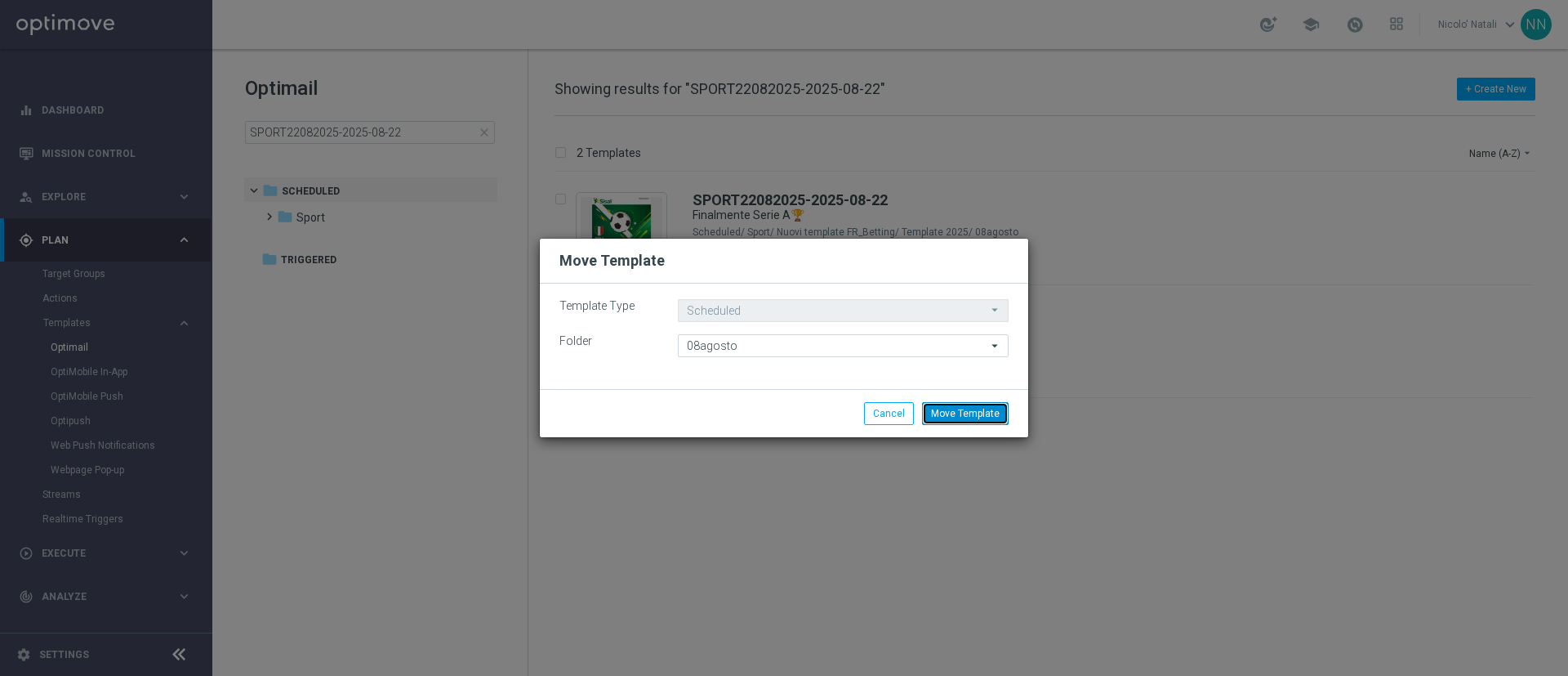
click at [966, 410] on button "Move Template" at bounding box center [965, 413] width 86 height 23
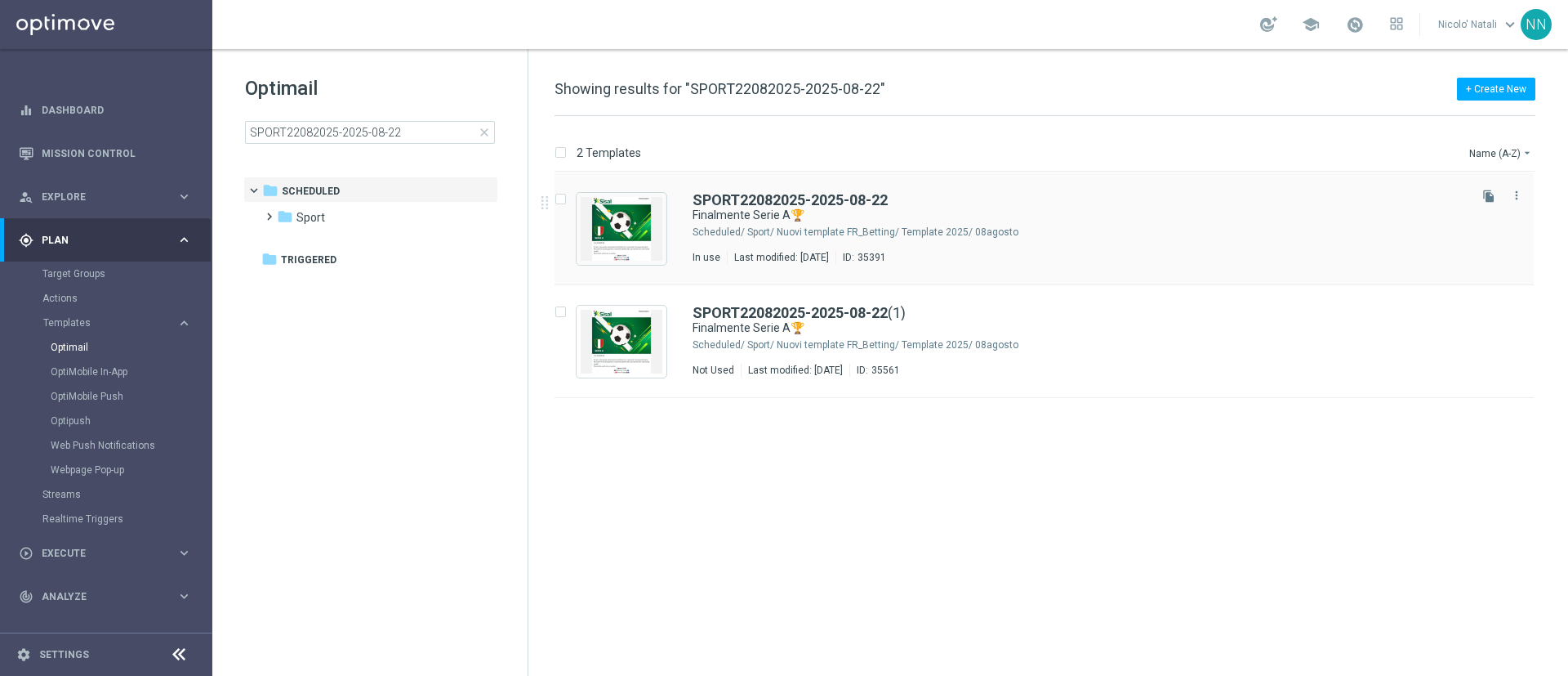
click at [812, 248] on div "SPORT22082025-2025-08-22 Finalmente Serie A🏆 Scheduled/ Sport/ Nuovi template F…" at bounding box center [1079, 228] width 772 height 71
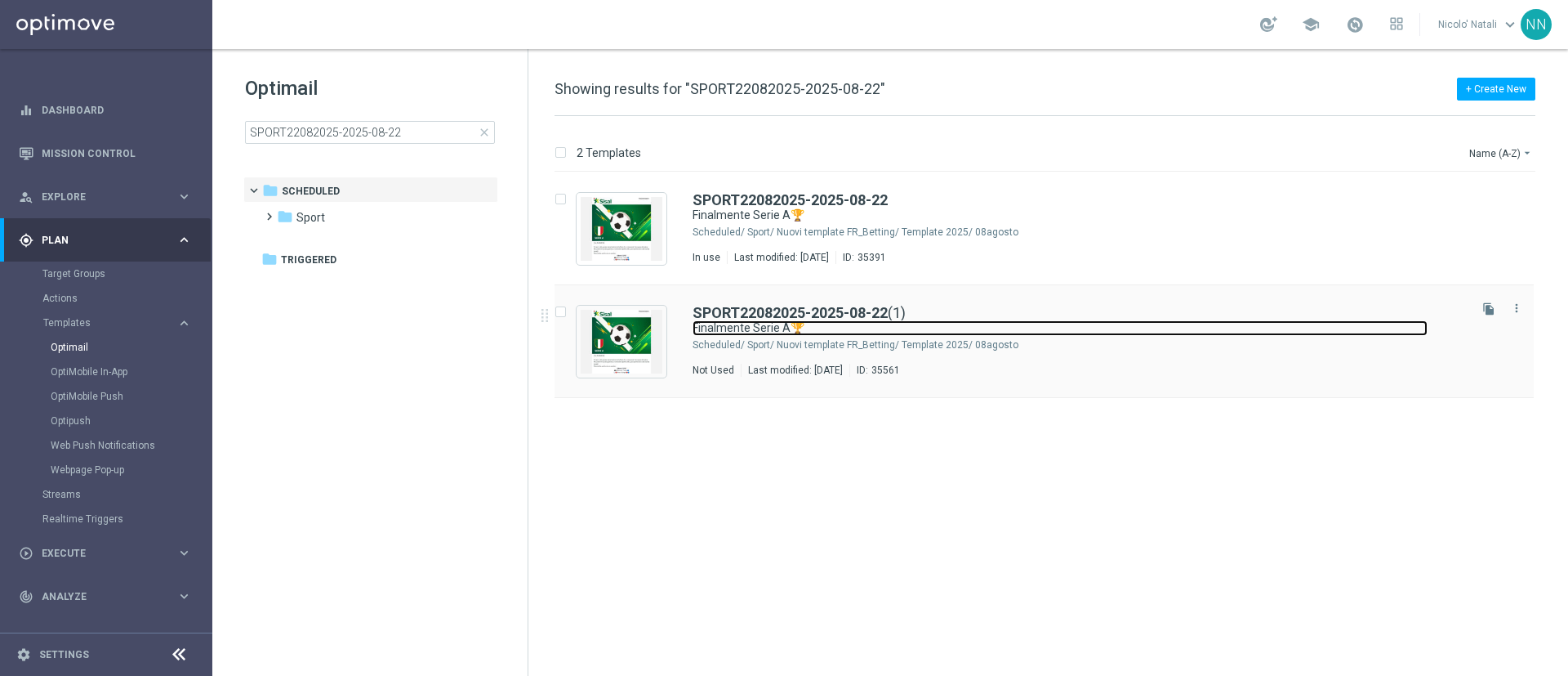
click at [718, 327] on link "Finalmente Serie A🏆" at bounding box center [1060, 328] width 735 height 15
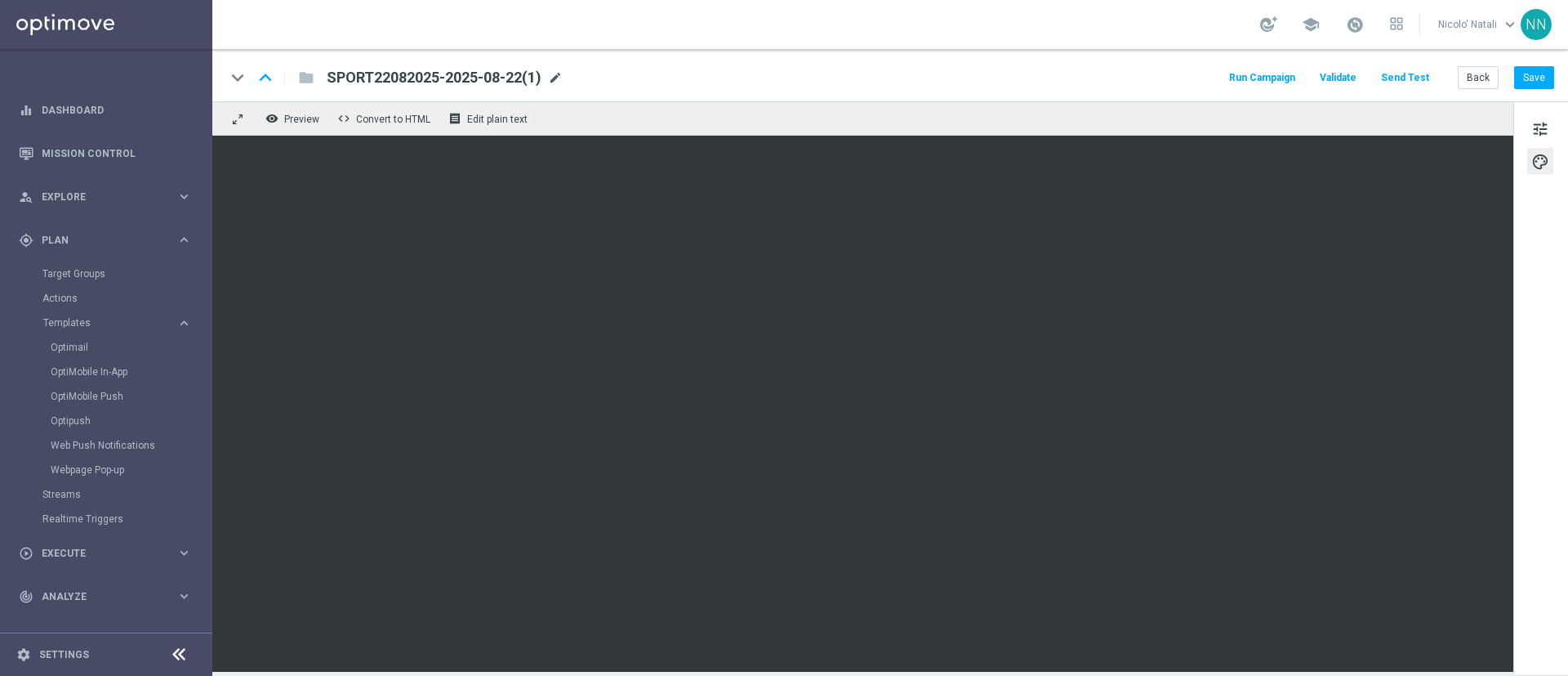
click at [563, 83] on span "mode_edit" at bounding box center [555, 77] width 15 height 15
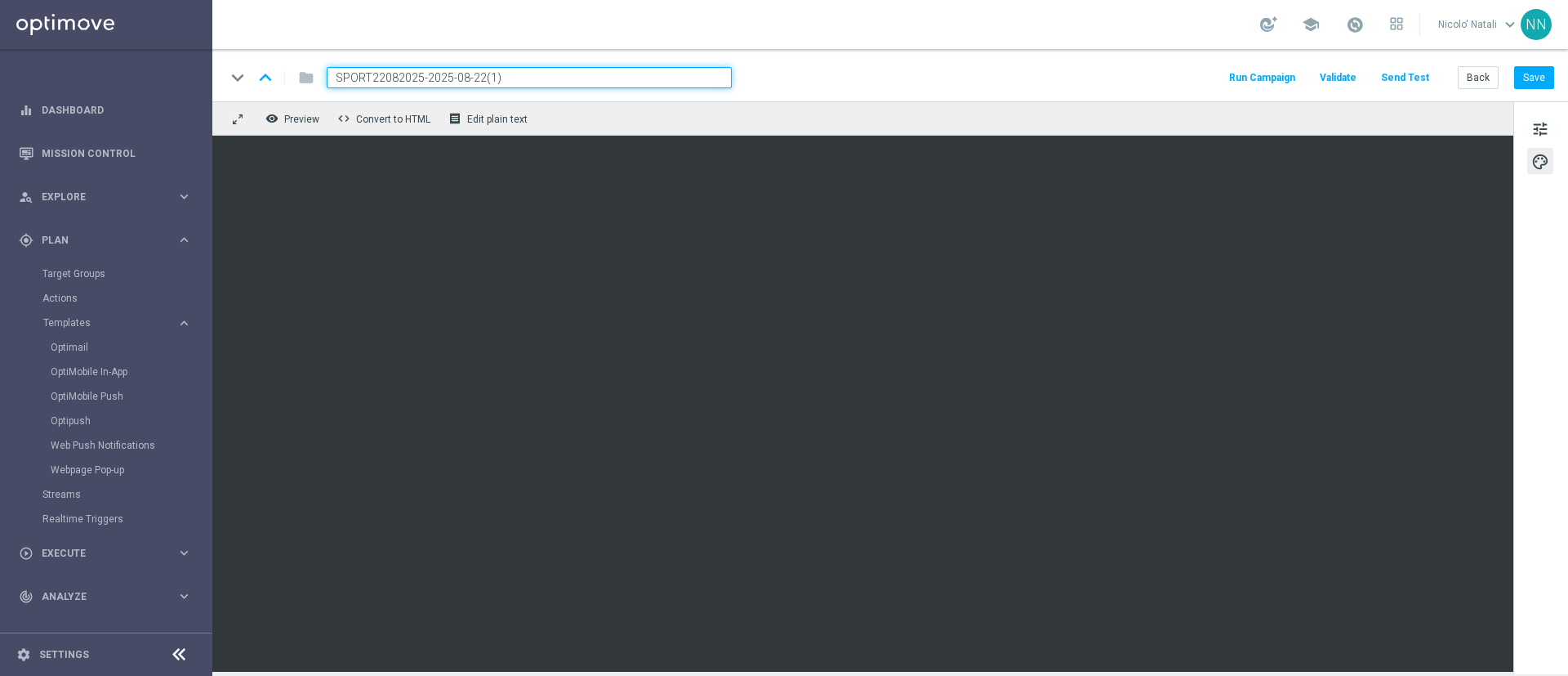
click at [563, 83] on input "SPORT22082025-2025-08-22(1)" at bounding box center [528, 77] width 405 height 21
paste input "COMMESSE2208-2025-08-22"
type input "SCOMMESSE2208-2025-08-22"
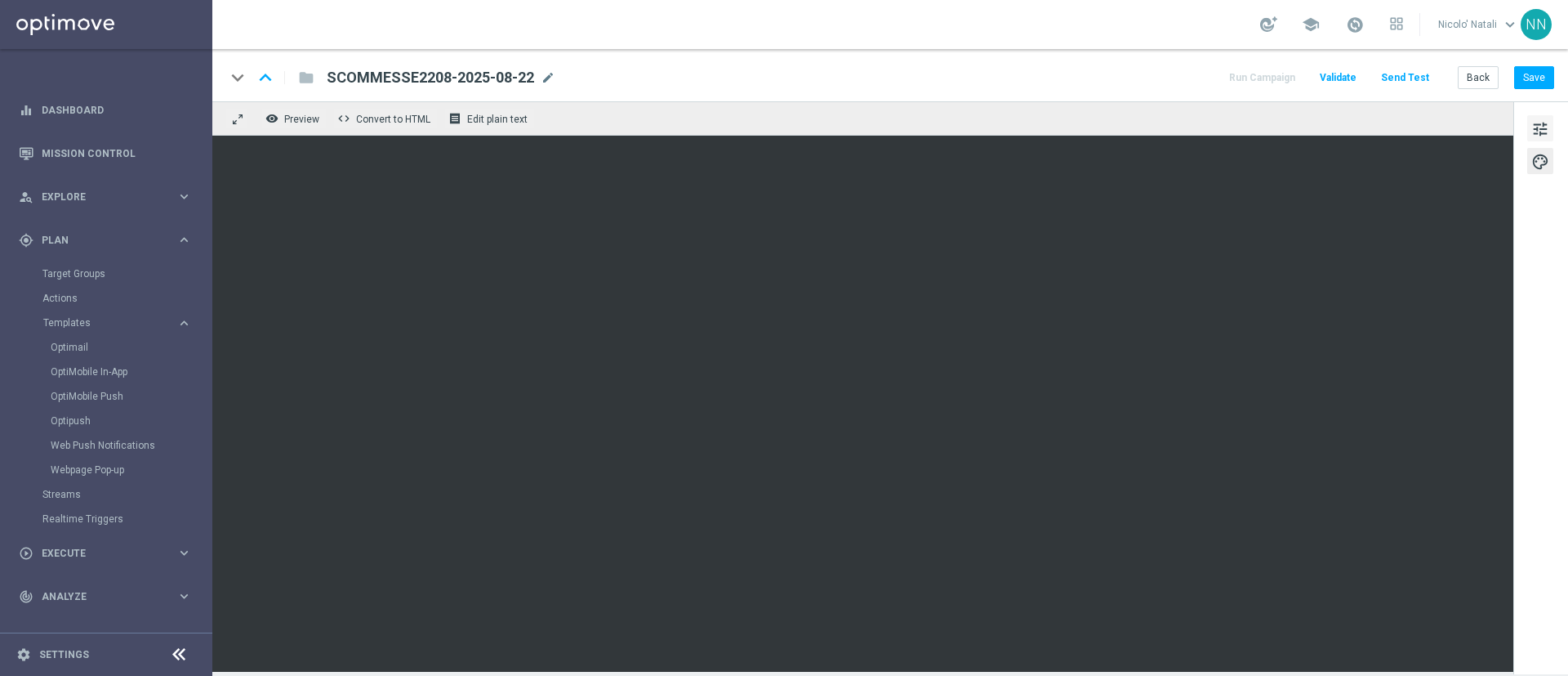
click at [1543, 124] on span "tune" at bounding box center [1540, 129] width 18 height 21
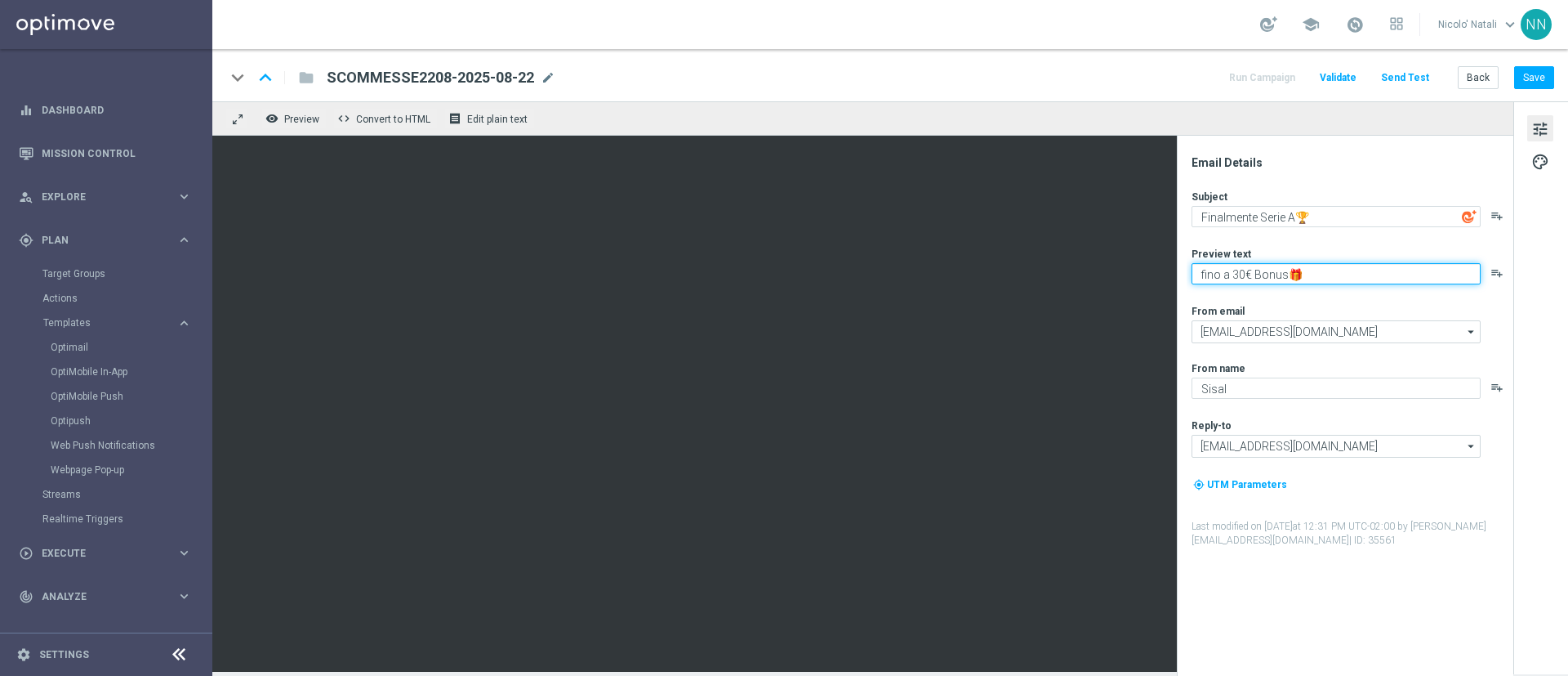
click at [1244, 274] on textarea "fino a 30€ Bonus🎁" at bounding box center [1336, 273] width 289 height 21
type textarea "fino a 20€ Bonus🎁"
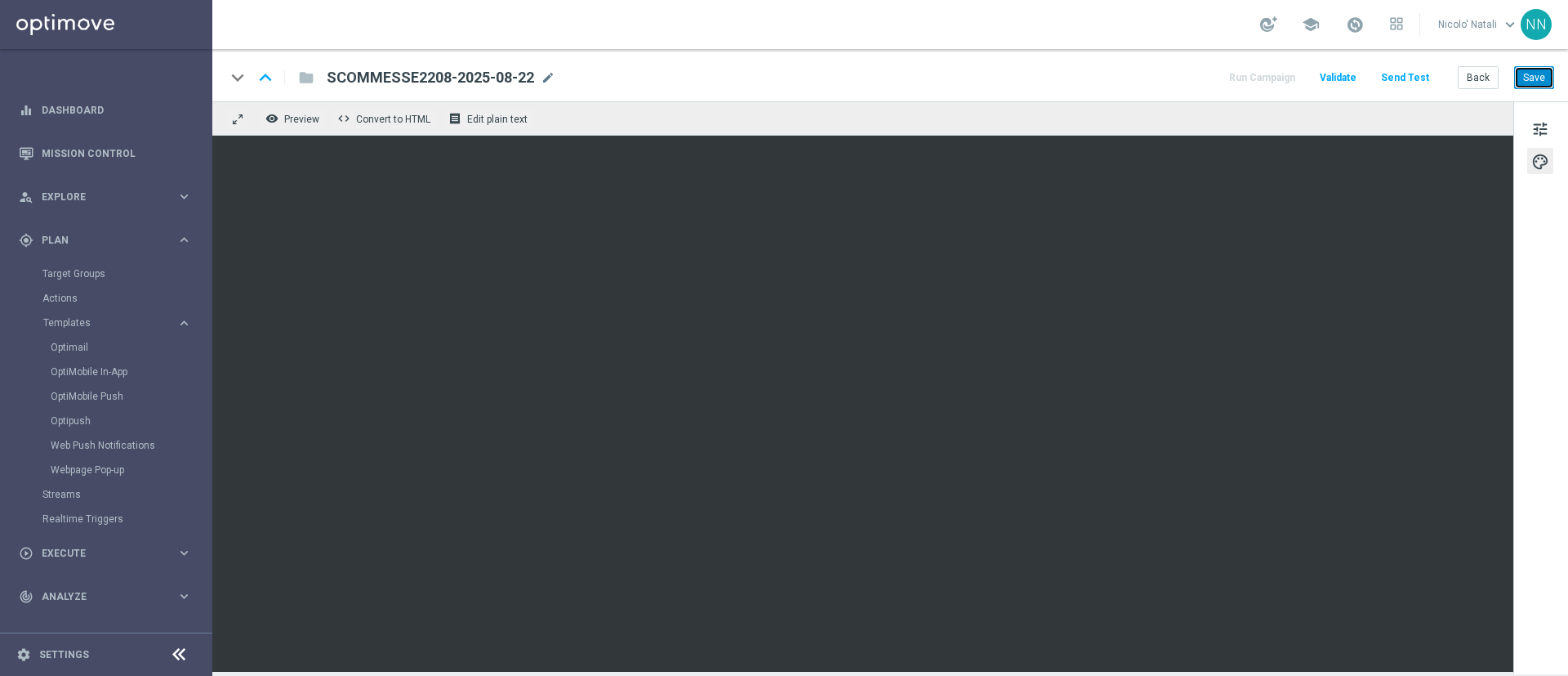
click at [1533, 69] on button "Save" at bounding box center [1534, 77] width 40 height 23
click at [1547, 119] on span "tune" at bounding box center [1540, 129] width 18 height 21
click at [1527, 71] on button "Save" at bounding box center [1534, 77] width 40 height 23
click at [73, 341] on link "Optimail" at bounding box center [110, 347] width 119 height 13
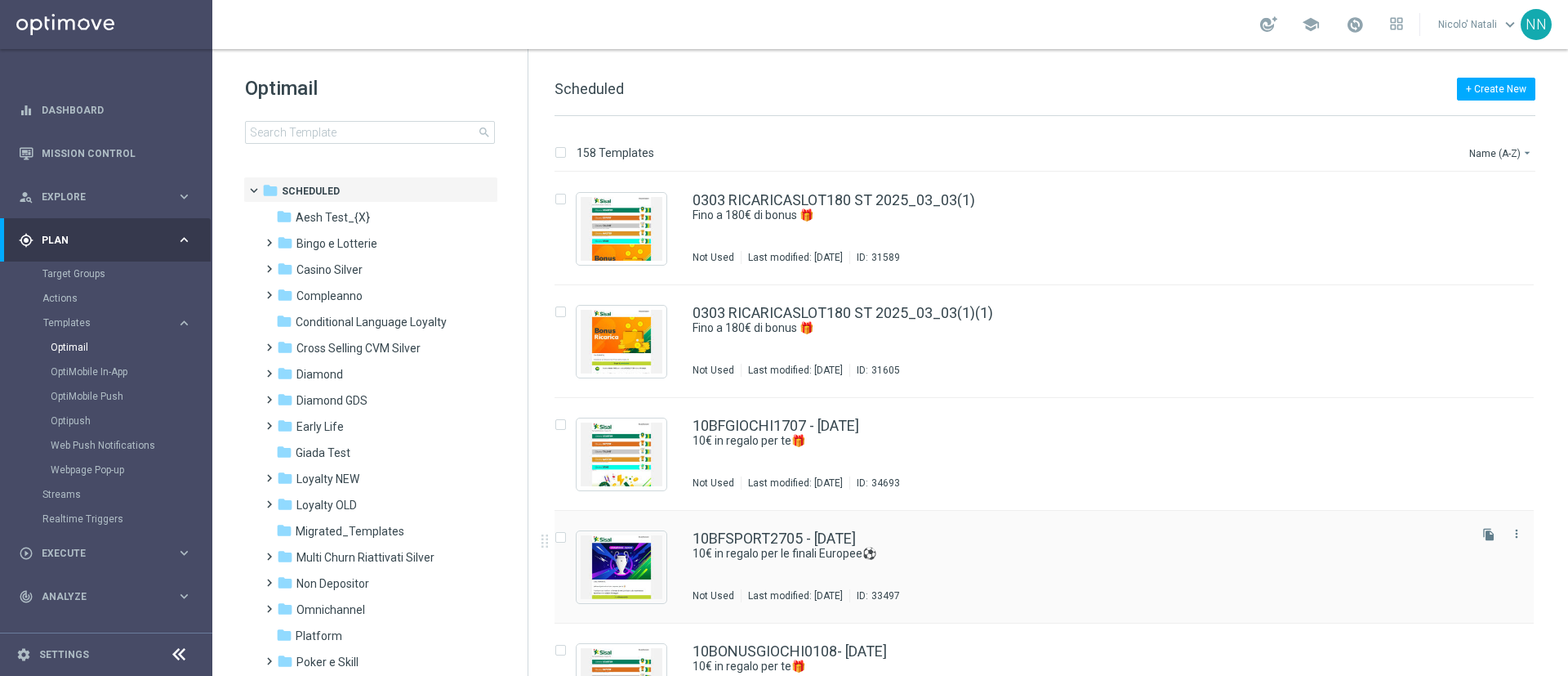
click at [786, 588] on div "10BFSPORT2705 - 2025-05-27 10€ in regalo per le finali Europee⚽ Not Used Last m…" at bounding box center [1079, 566] width 772 height 71
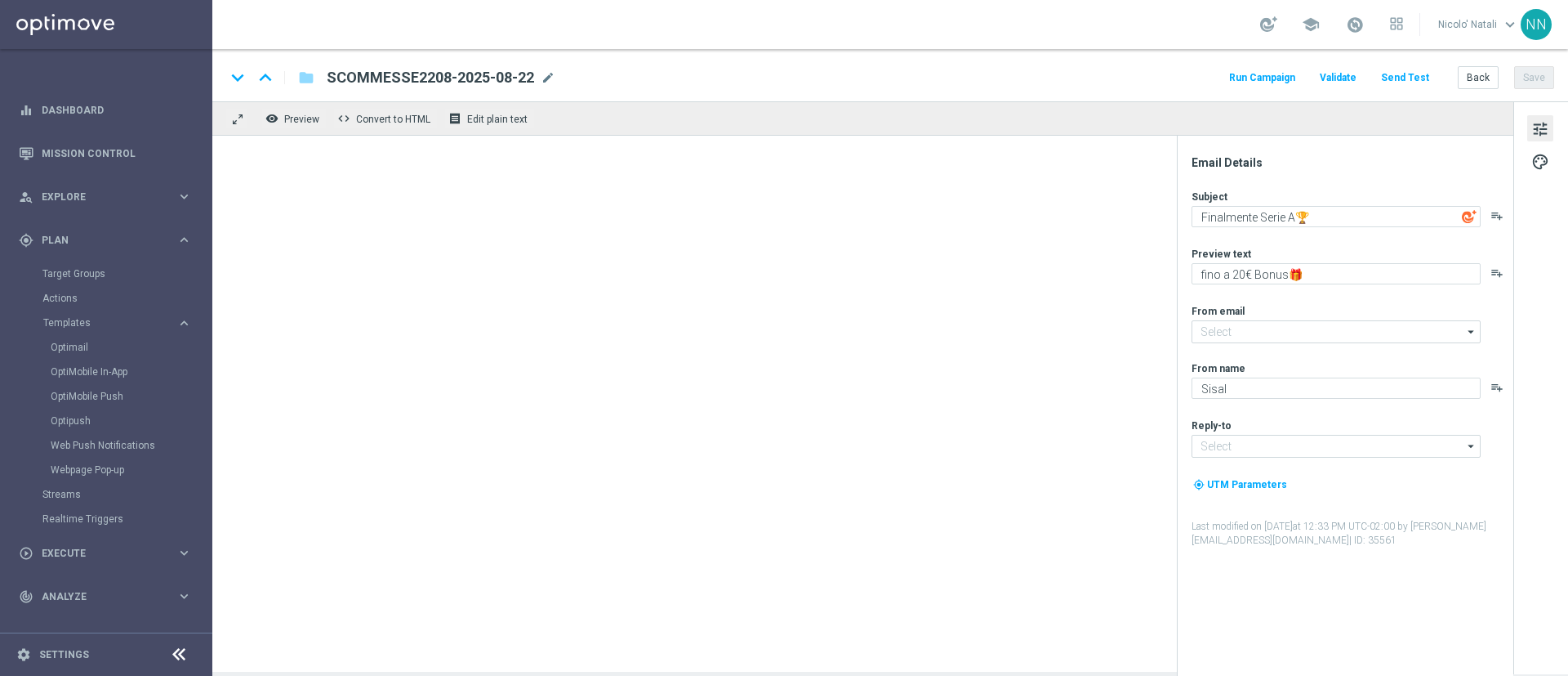
type textarea "10€ in regalo per le finali Europee⚽"
type textarea "chi alzerà il trofeo? 🏆"
type input "[EMAIL_ADDRESS][DOMAIN_NAME]"
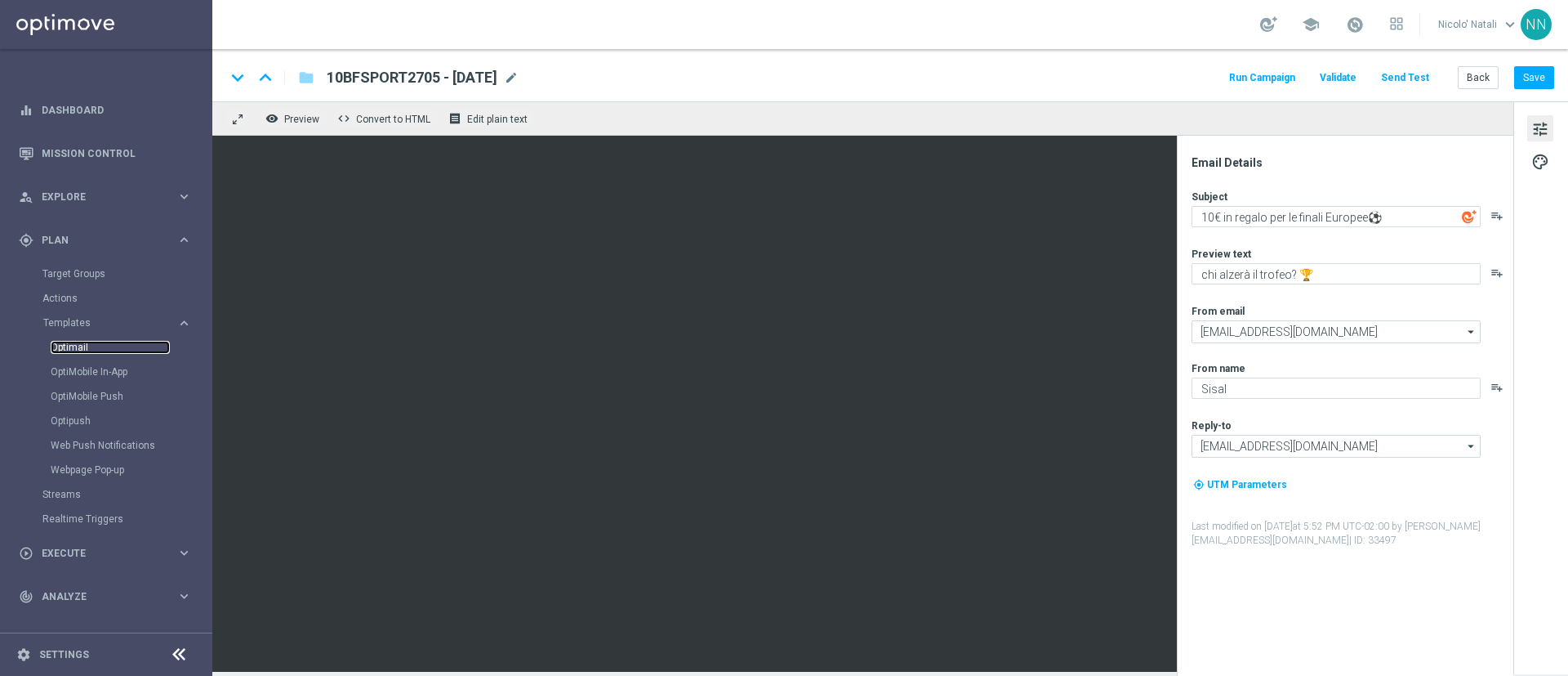
click at [76, 341] on link "Optimail" at bounding box center [110, 347] width 119 height 13
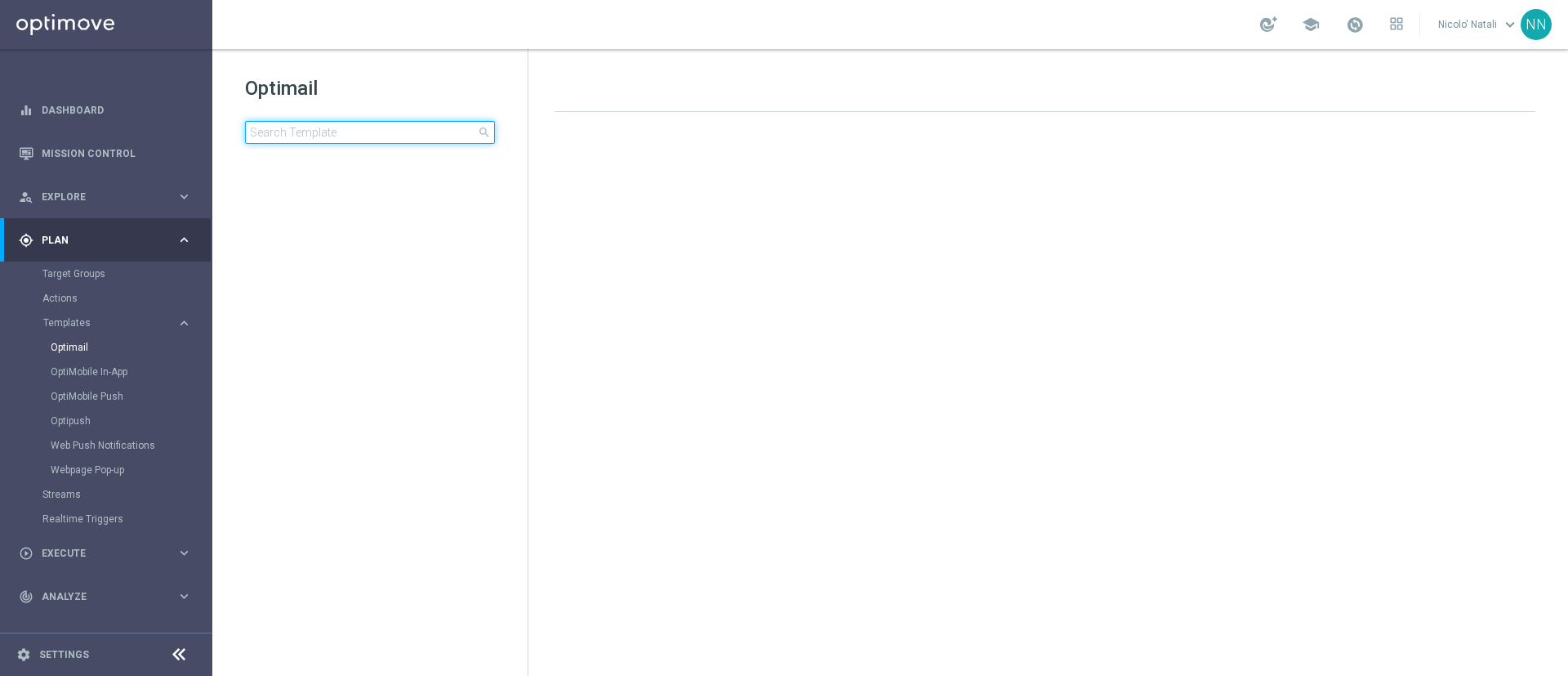
click at [394, 137] on input at bounding box center [370, 132] width 250 height 23
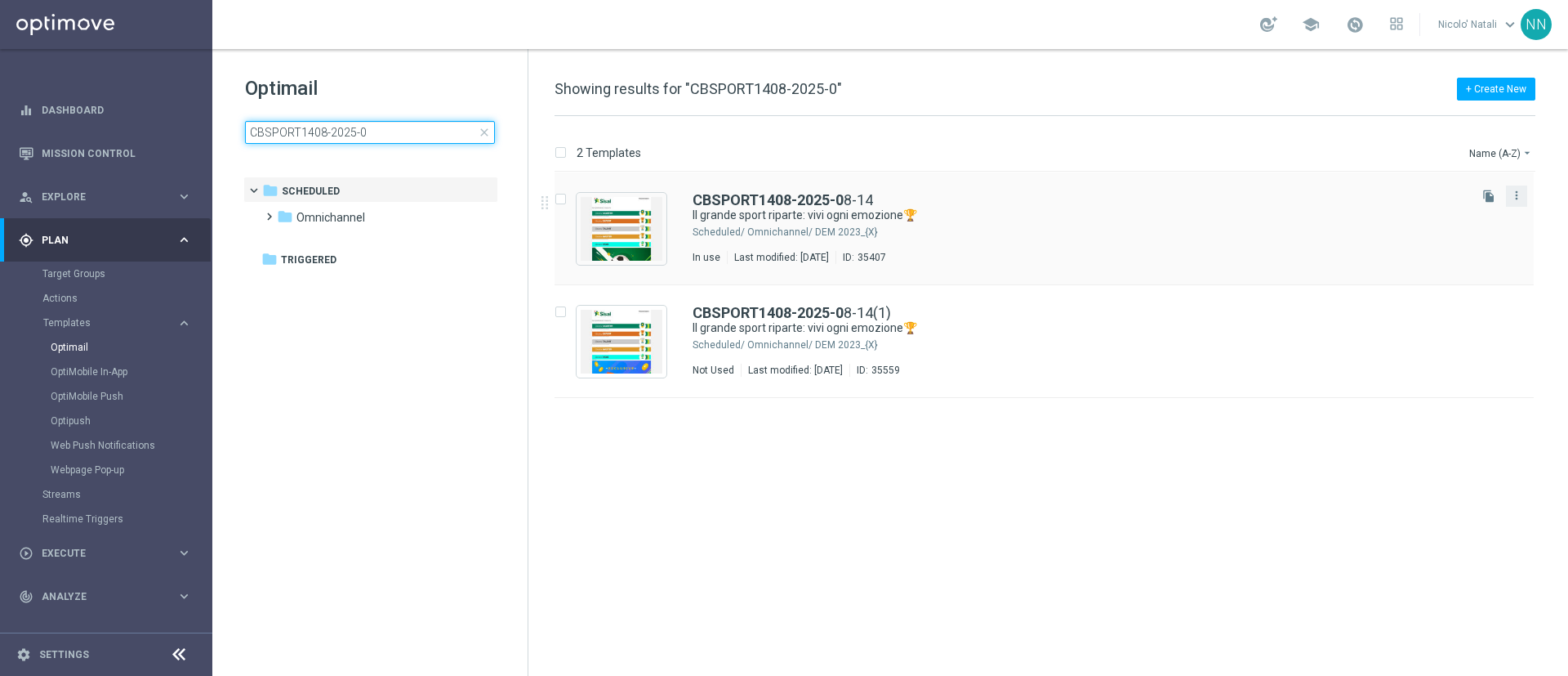
type input "CBSPORT1408-2025-0"
click at [1517, 187] on button "more_vert" at bounding box center [1516, 194] width 16 height 20
click at [1438, 214] on div "Move" at bounding box center [1451, 212] width 98 height 11
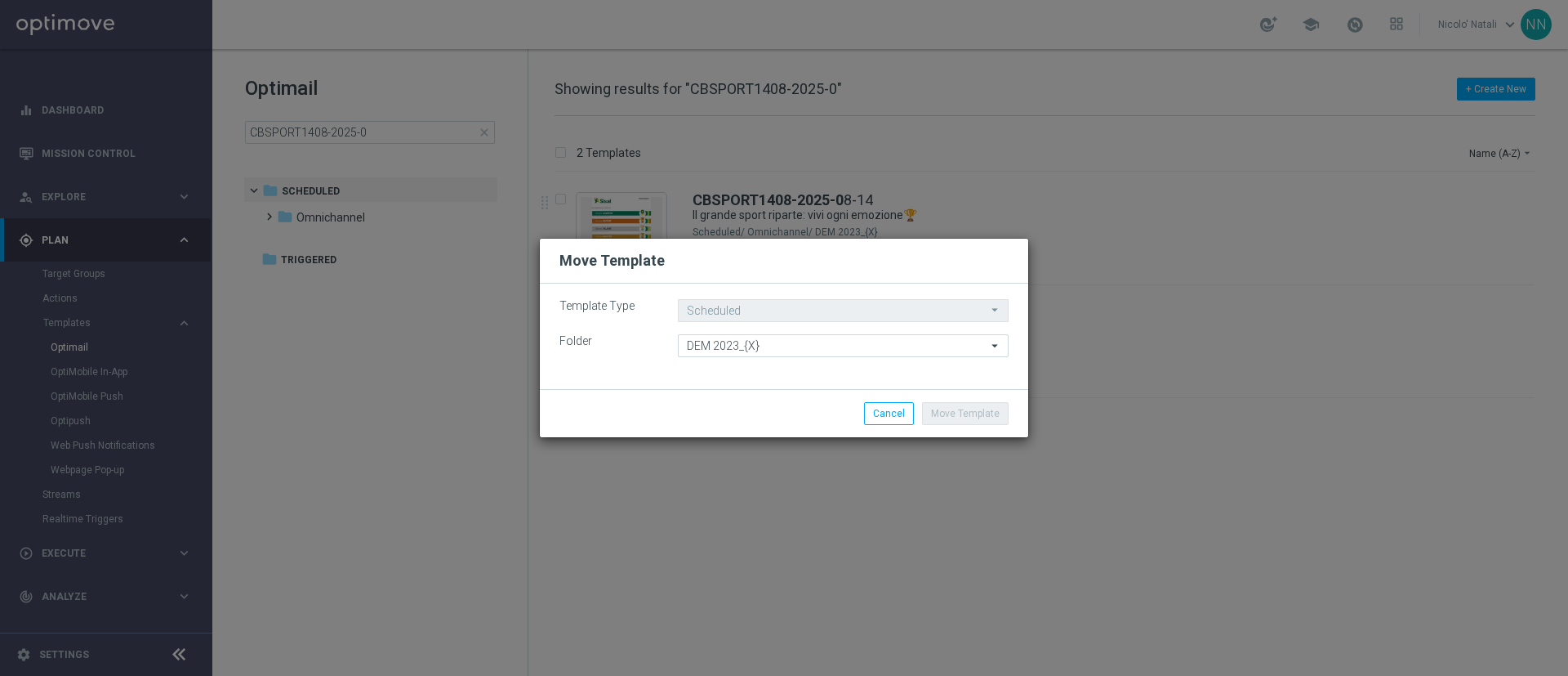
click at [907, 326] on move-lists-component "Template Type Scheduled Scheduled arrow_drop_down Drag here to set row groups D…" at bounding box center [784, 328] width 449 height 58
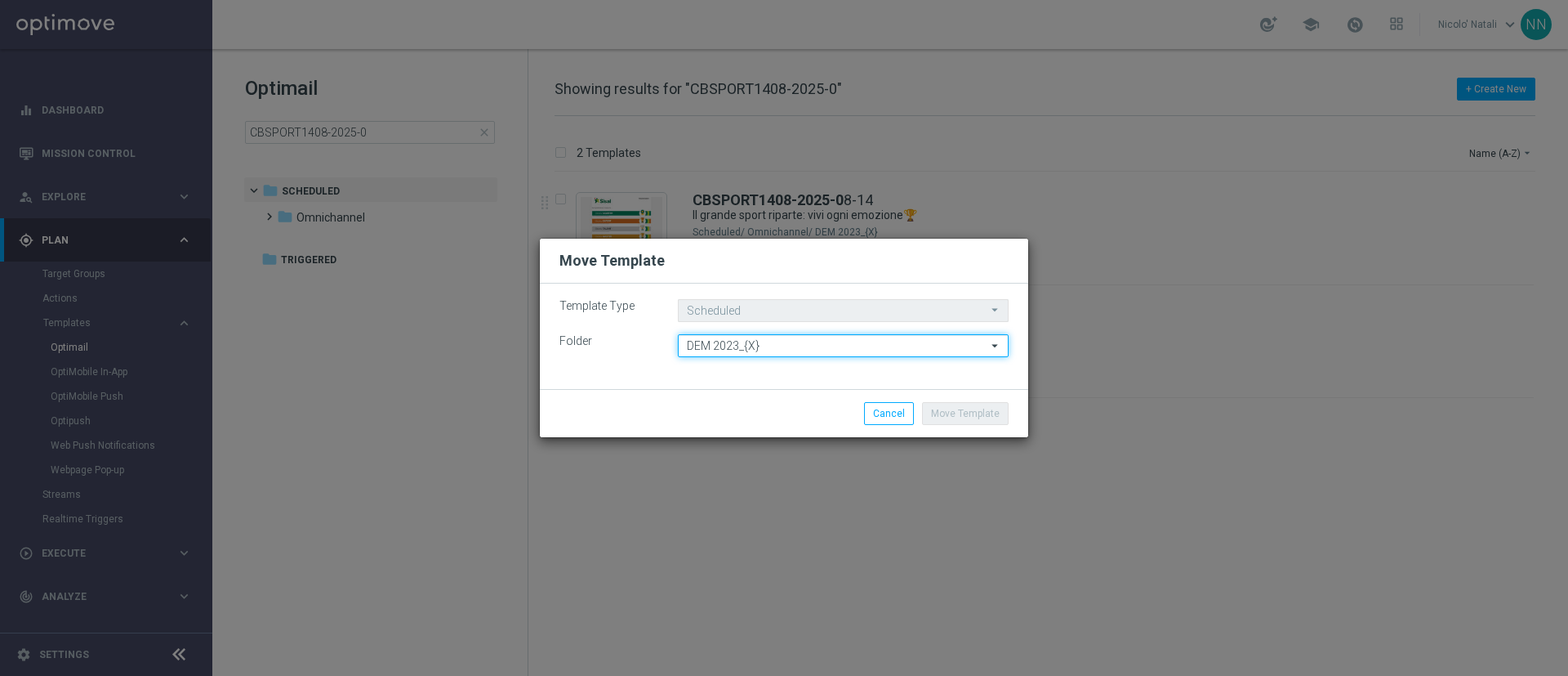
click at [897, 338] on input "DEM 2023_{X}" at bounding box center [844, 345] width 331 height 23
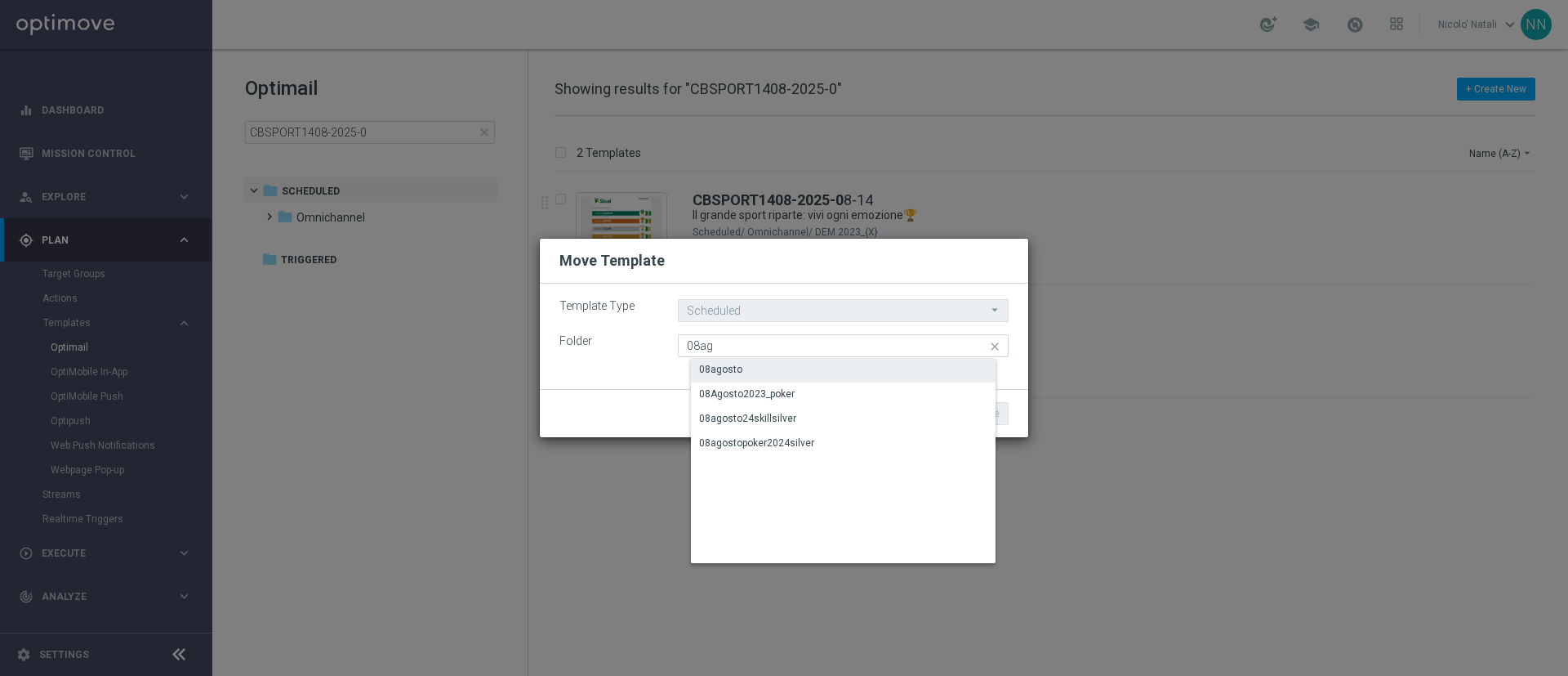
click at [805, 370] on div "08agosto" at bounding box center [856, 369] width 331 height 23
type input "08agosto"
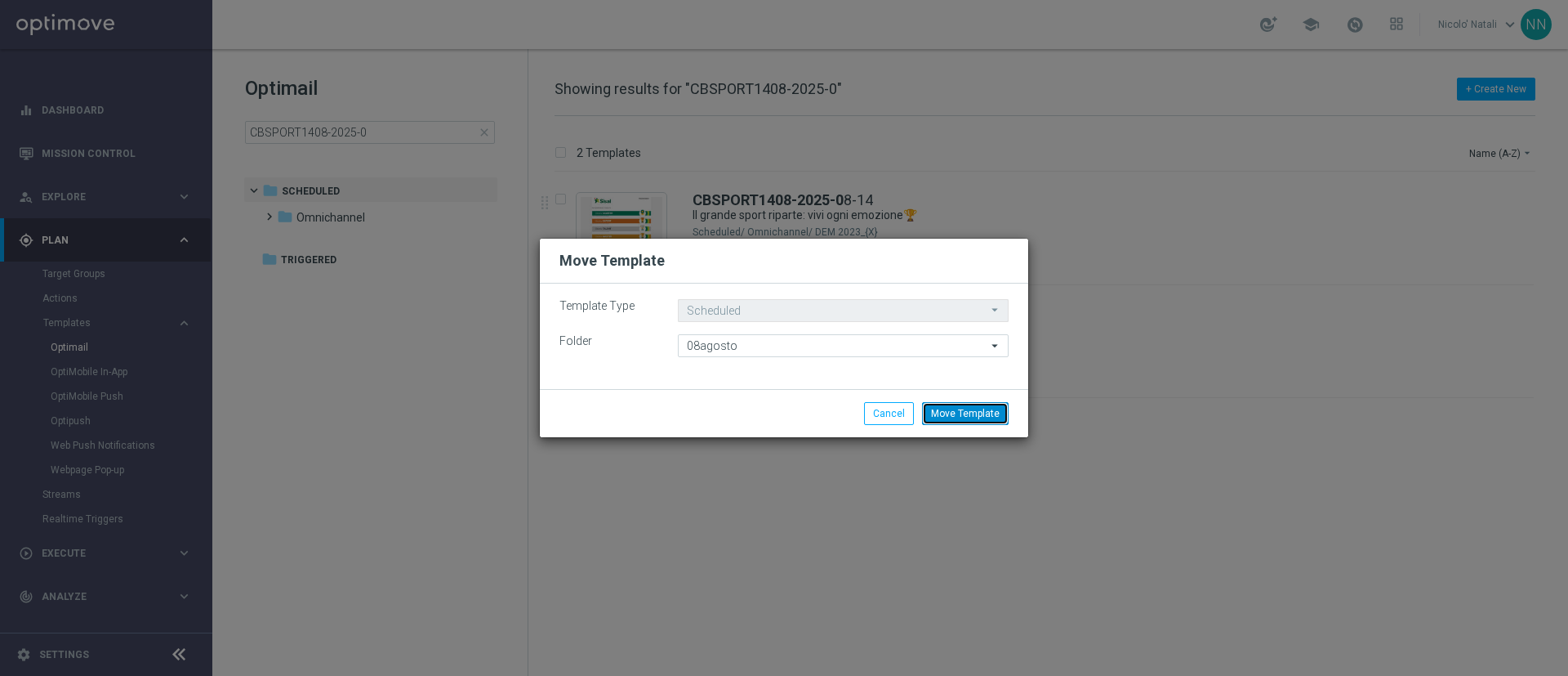
click at [973, 414] on button "Move Template" at bounding box center [965, 413] width 86 height 23
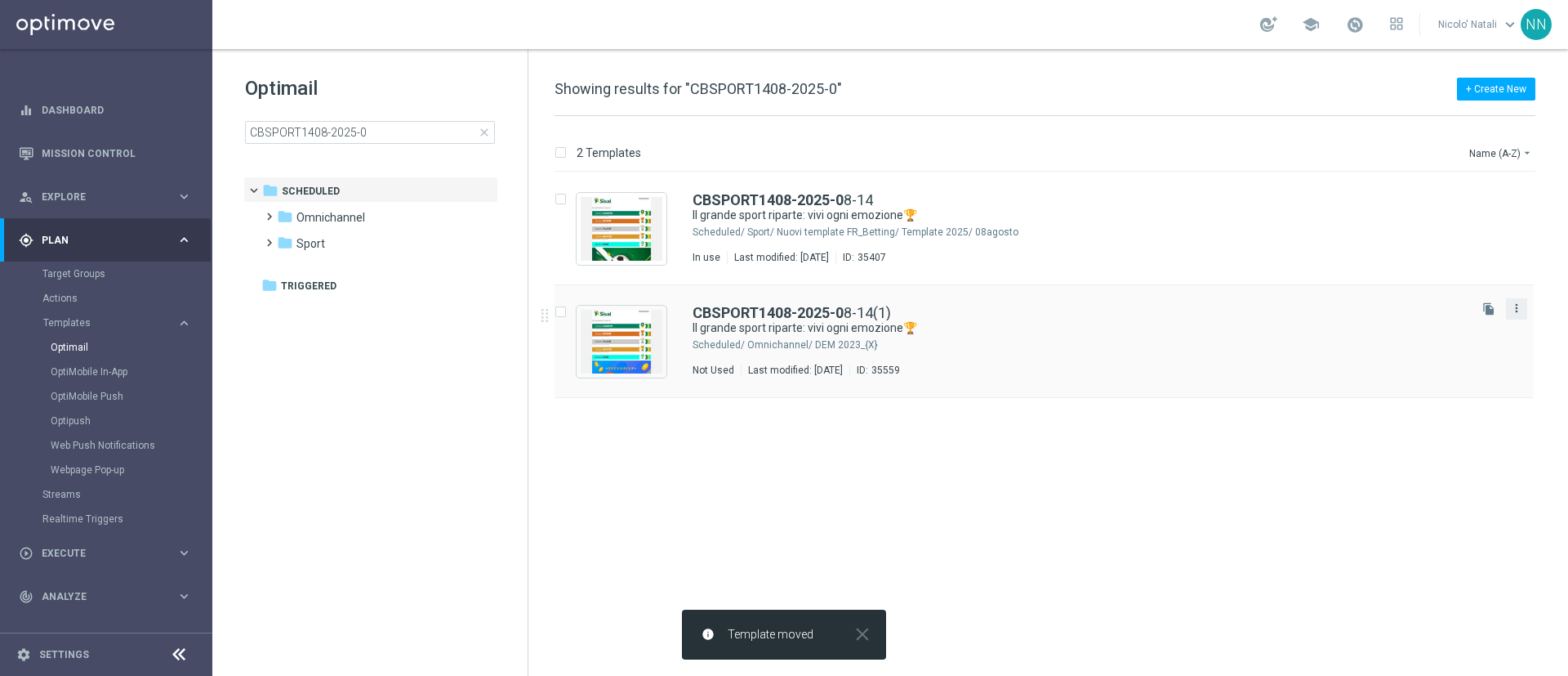
click at [1514, 311] on icon "more_vert" at bounding box center [1516, 308] width 13 height 13
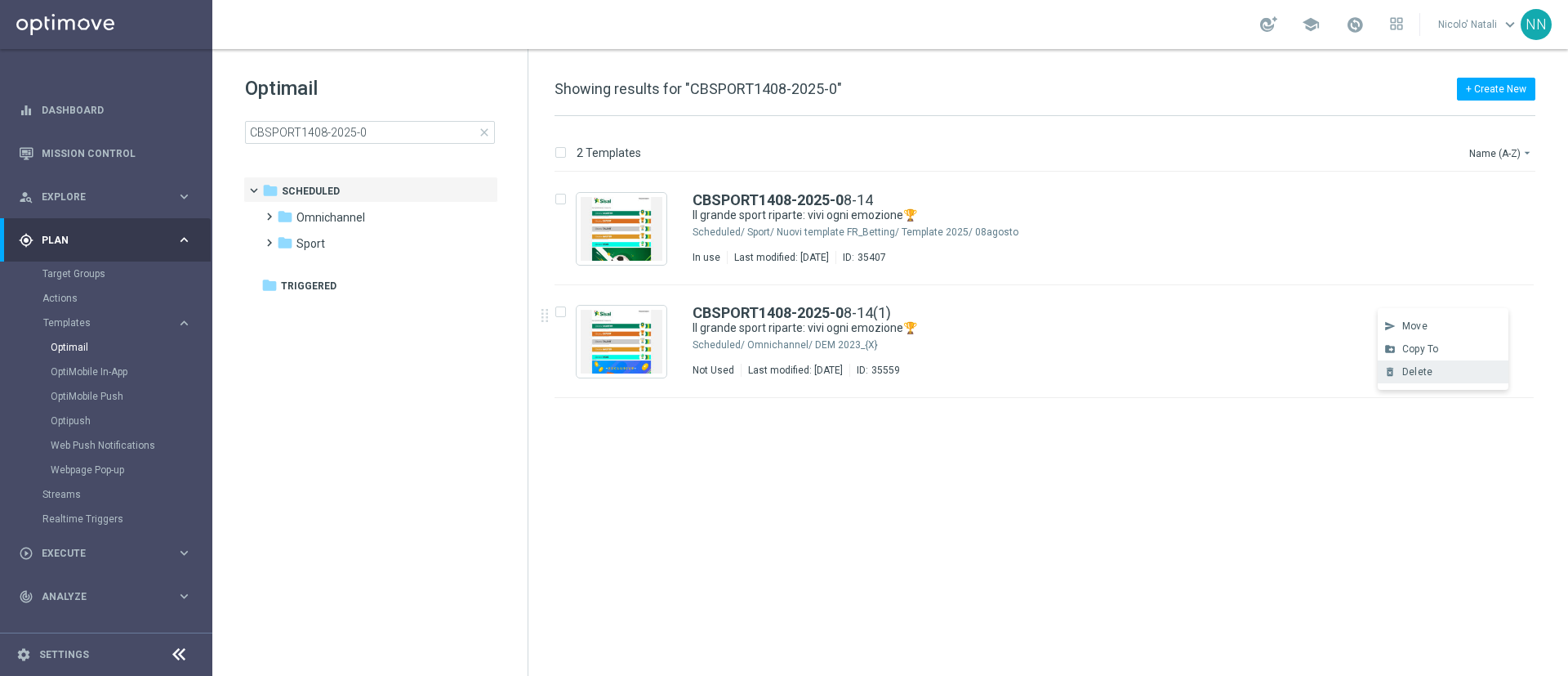
click at [1440, 368] on div "Delete" at bounding box center [1451, 371] width 98 height 11
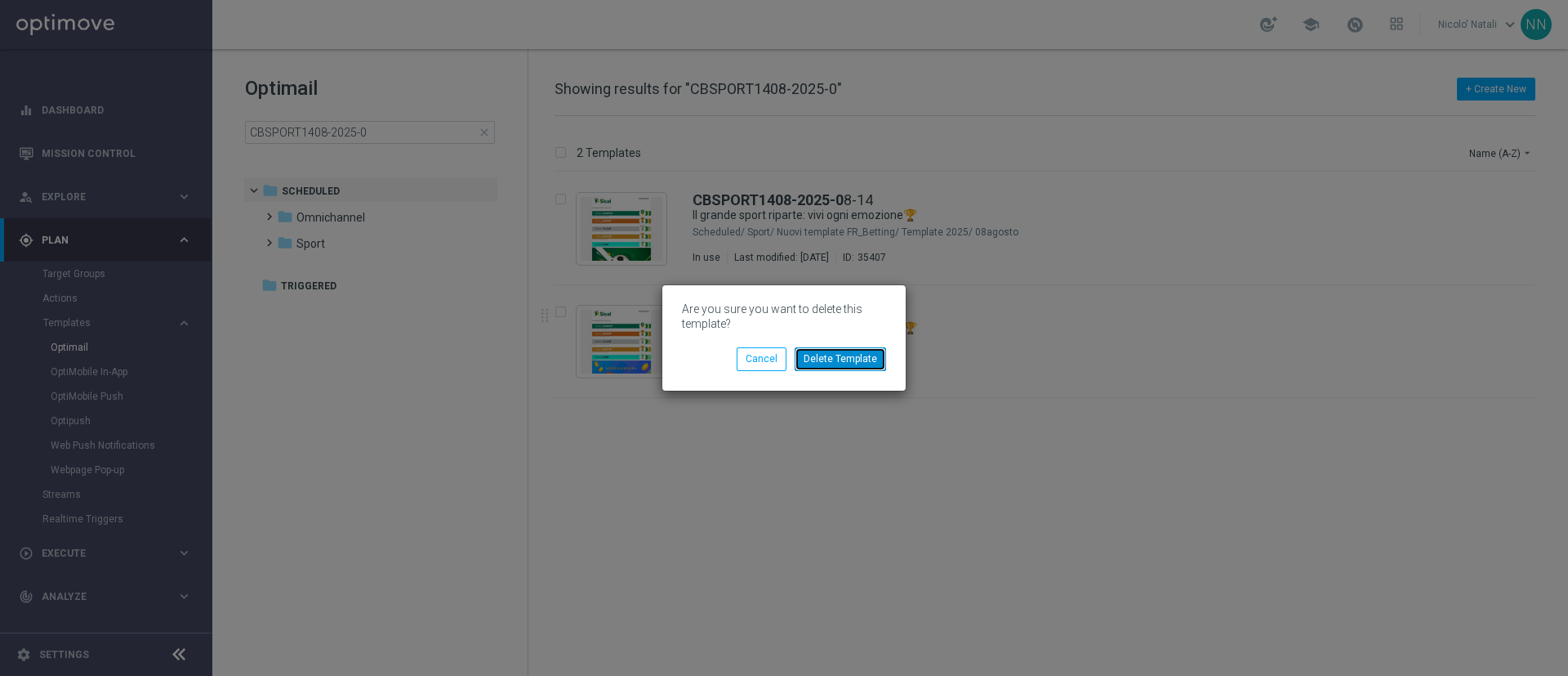
click at [867, 356] on button "Delete Template" at bounding box center [840, 358] width 92 height 23
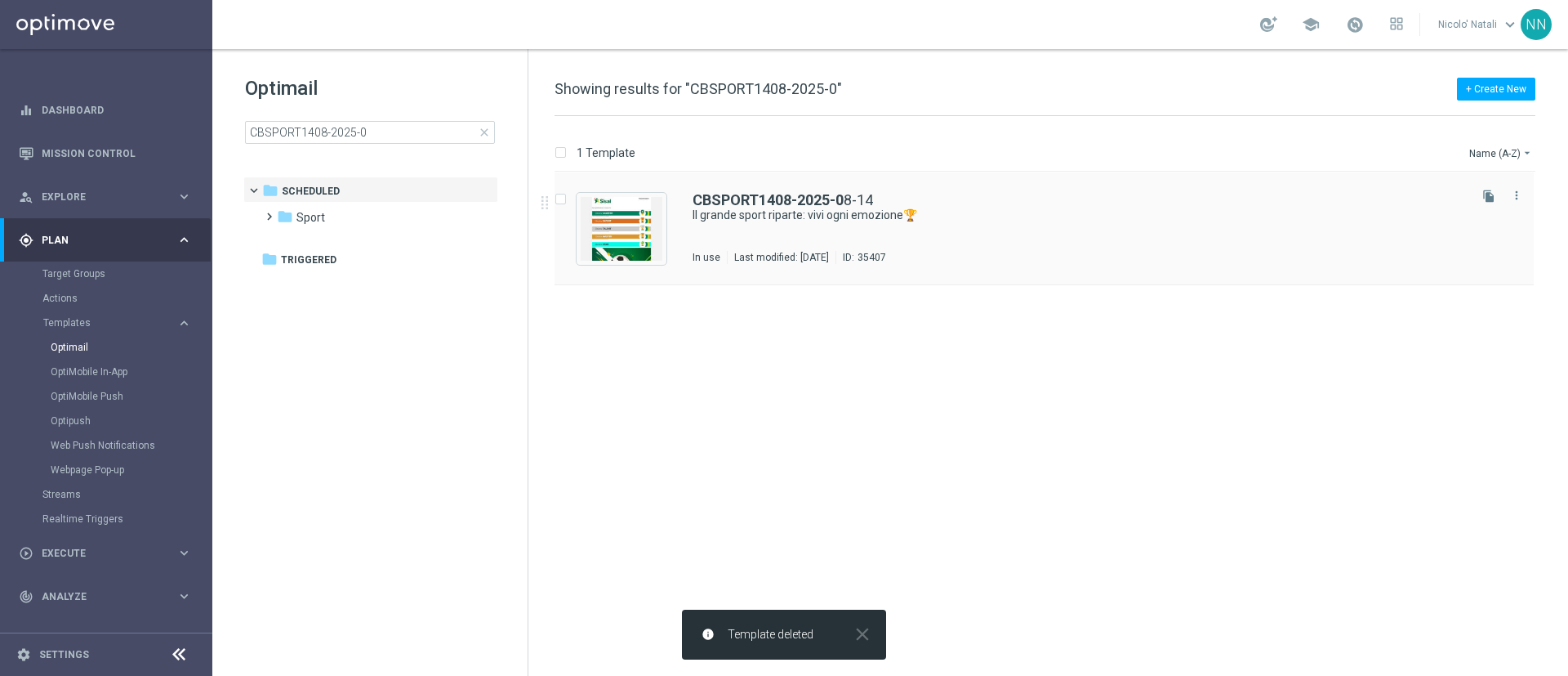
click at [835, 238] on div "CBSPORT1408-2025-0 8-14 Il grande sport riparte: vivi ogni emozione🏆 In use Las…" at bounding box center [1079, 228] width 772 height 71
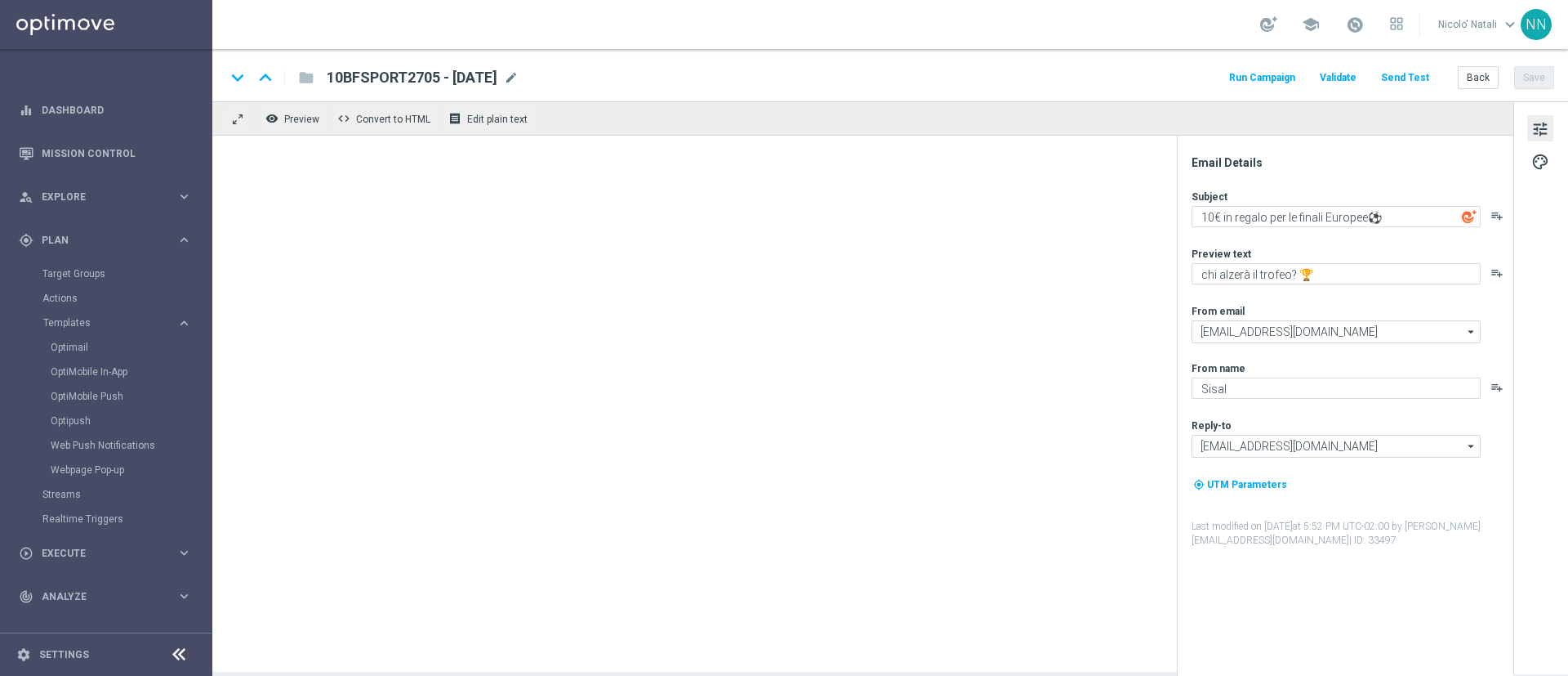
type textarea "Il grande sport riparte: vivi ogni emozione🏆"
type textarea "Fino a 150€ di bonus 🎁"
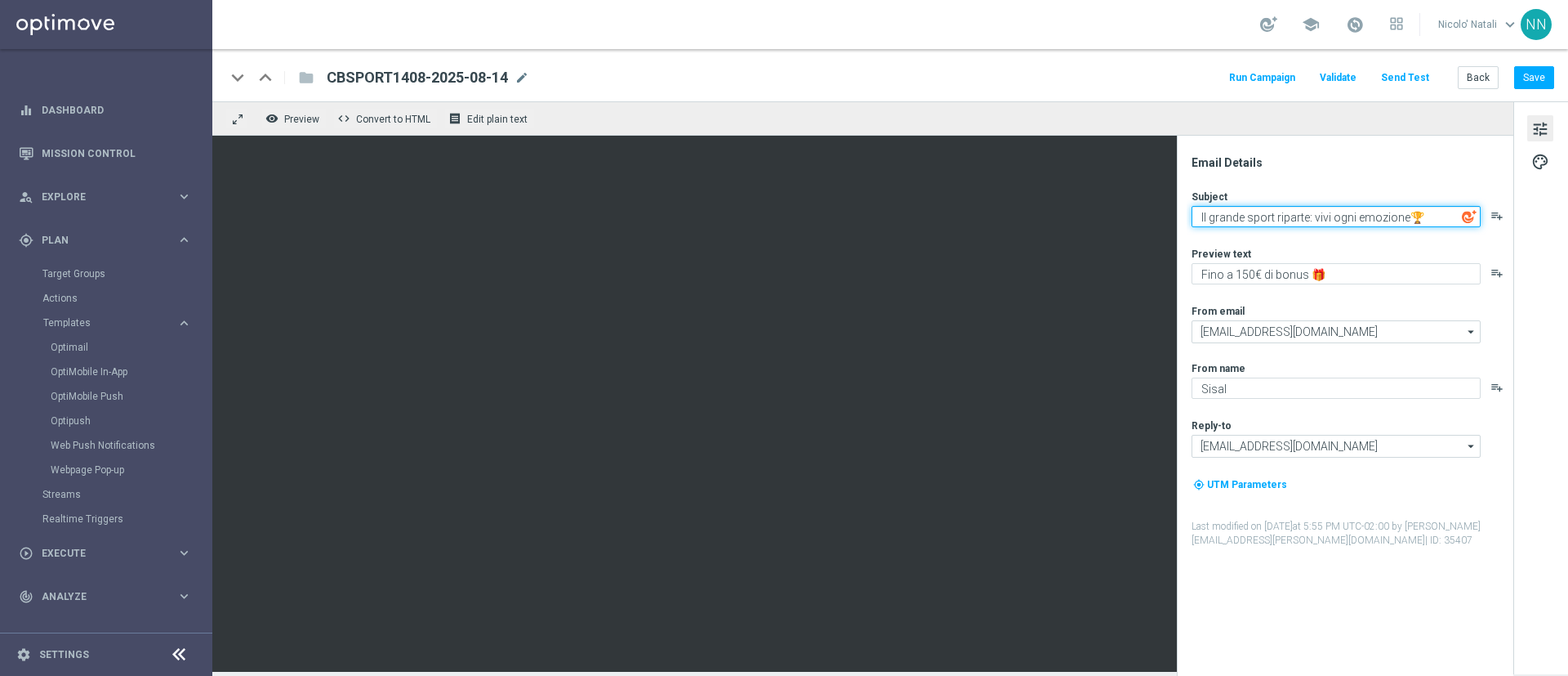
click at [1428, 212] on textarea "Il grande sport riparte: vivi ogni emozione🏆" at bounding box center [1336, 216] width 289 height 21
click at [1400, 215] on textarea "Il grande sport riparte: vivi ogni emozione🏆" at bounding box center [1336, 216] width 289 height 21
type textarea "Finalmente Serie A🏆"
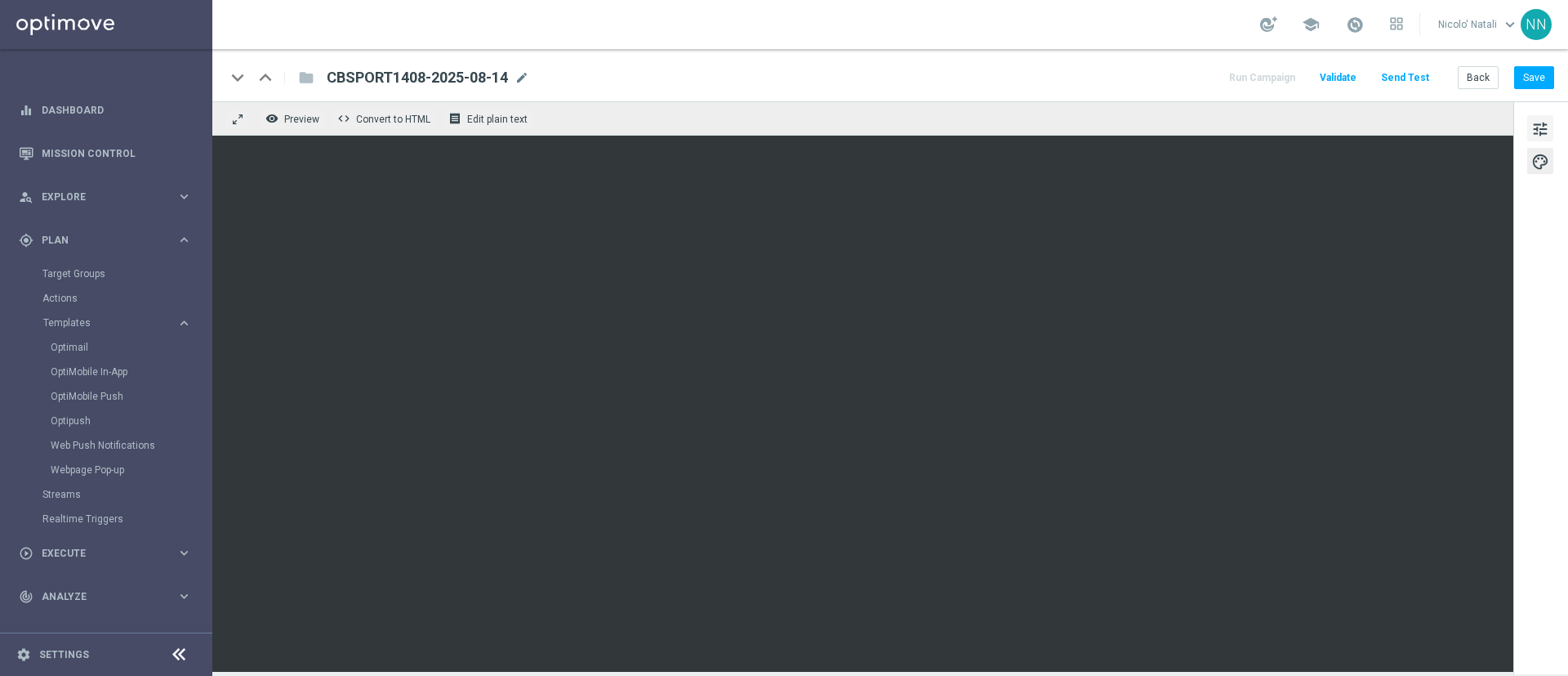
click at [1529, 117] on button "tune" at bounding box center [1540, 128] width 27 height 27
click at [1547, 127] on span "tune" at bounding box center [1540, 129] width 18 height 21
click at [1531, 124] on span "tune" at bounding box center [1540, 129] width 18 height 21
click at [1529, 81] on button "Save" at bounding box center [1534, 77] width 40 height 23
click at [529, 78] on span "mode_edit" at bounding box center [522, 77] width 15 height 15
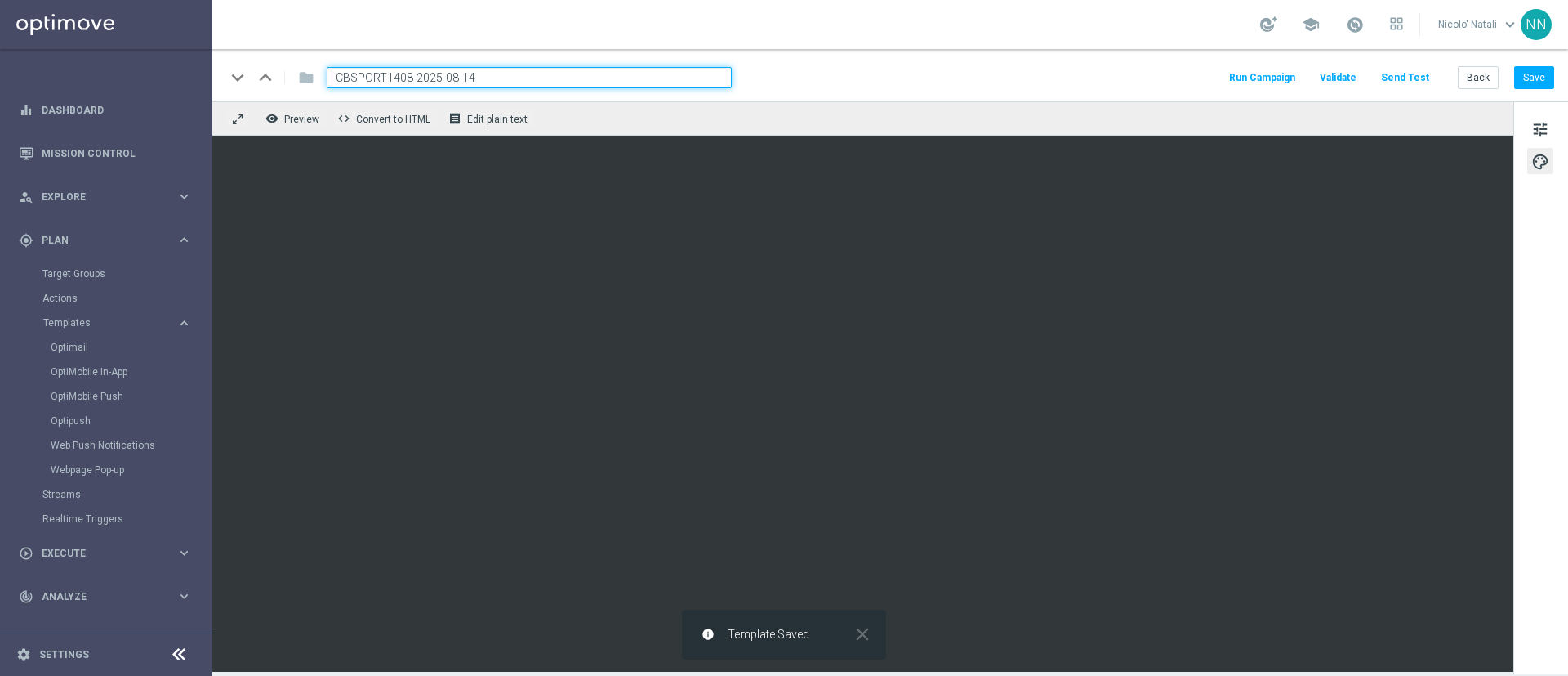
click at [530, 78] on input "CBSPORT1408-2025-08-14" at bounding box center [528, 77] width 405 height 21
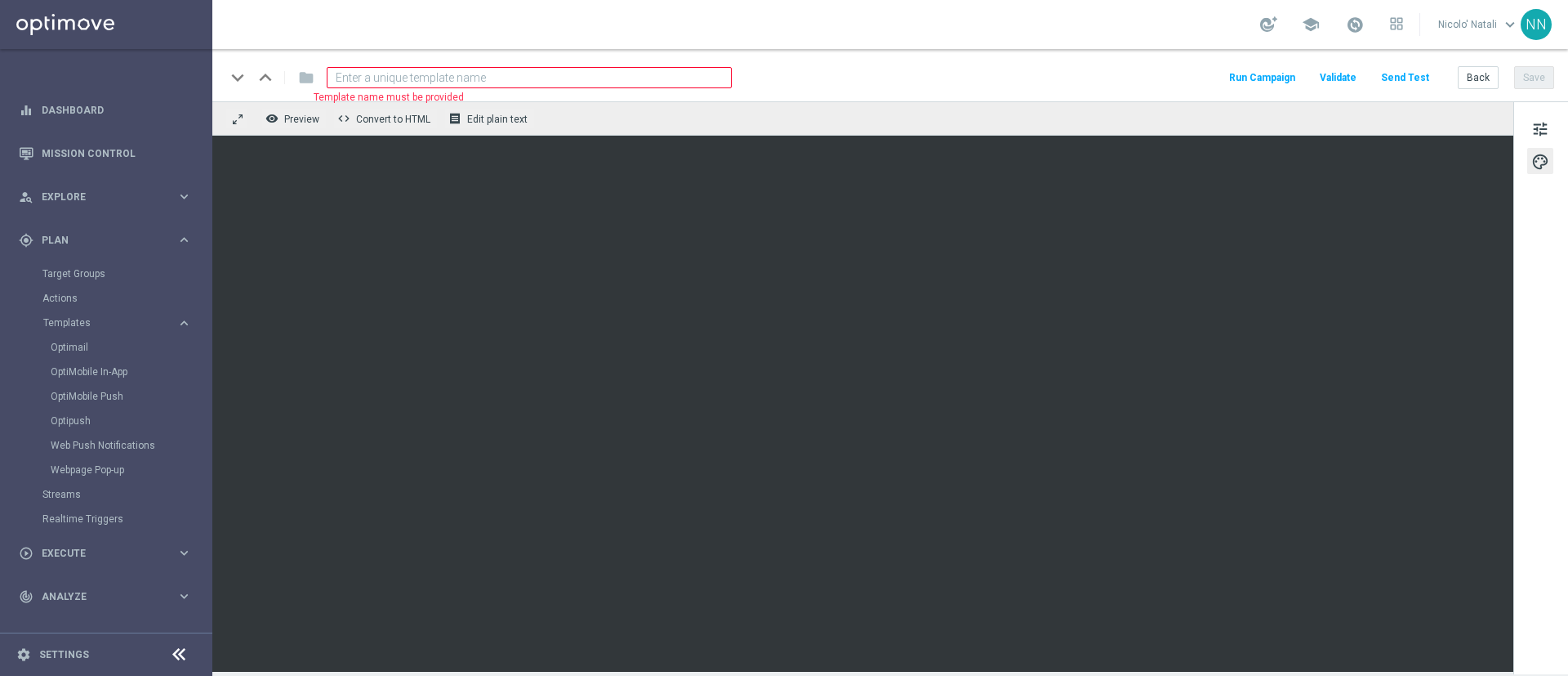
paste input "CBSPORT2208-2025-08-22"
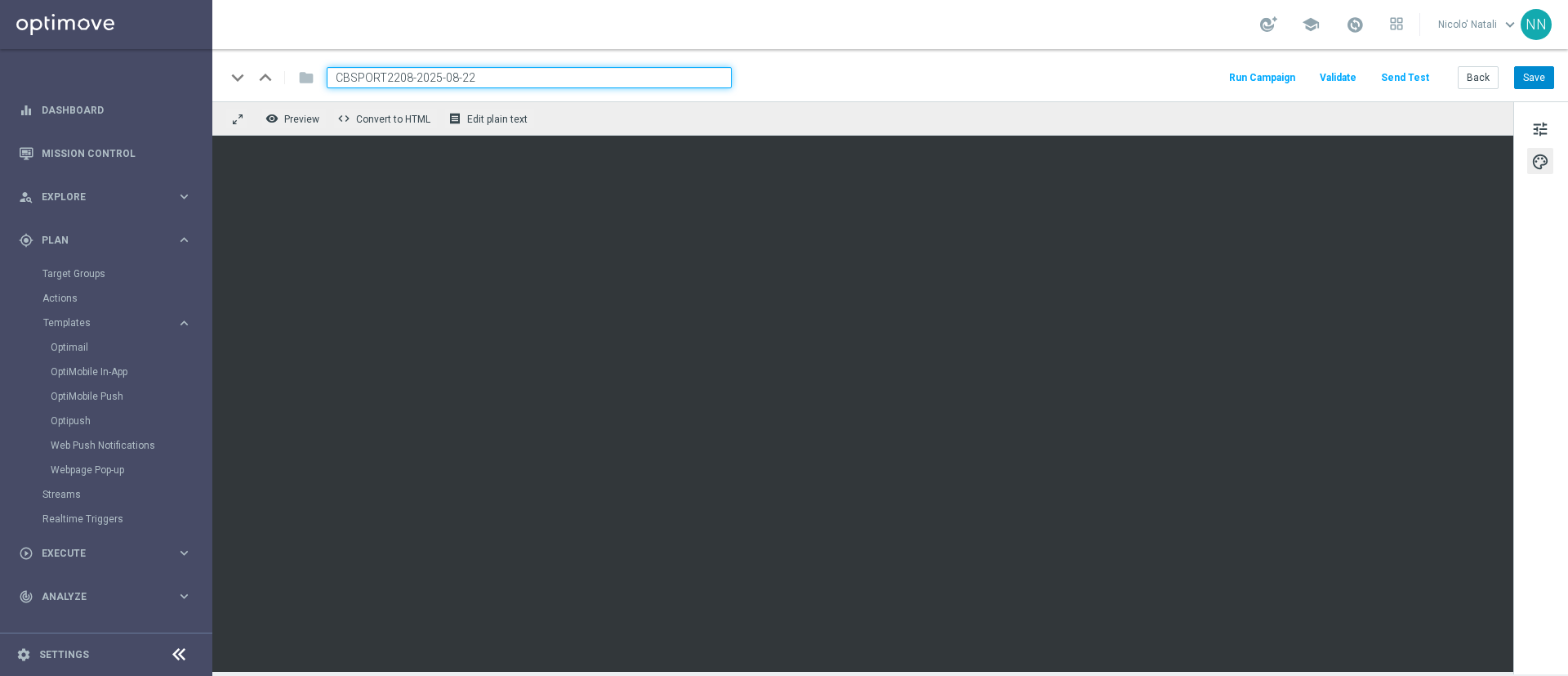
type input "CBSPORT2208-2025-08-22"
click at [1535, 80] on button "Save" at bounding box center [1534, 77] width 40 height 23
click at [92, 344] on link "Optimail" at bounding box center [110, 347] width 119 height 13
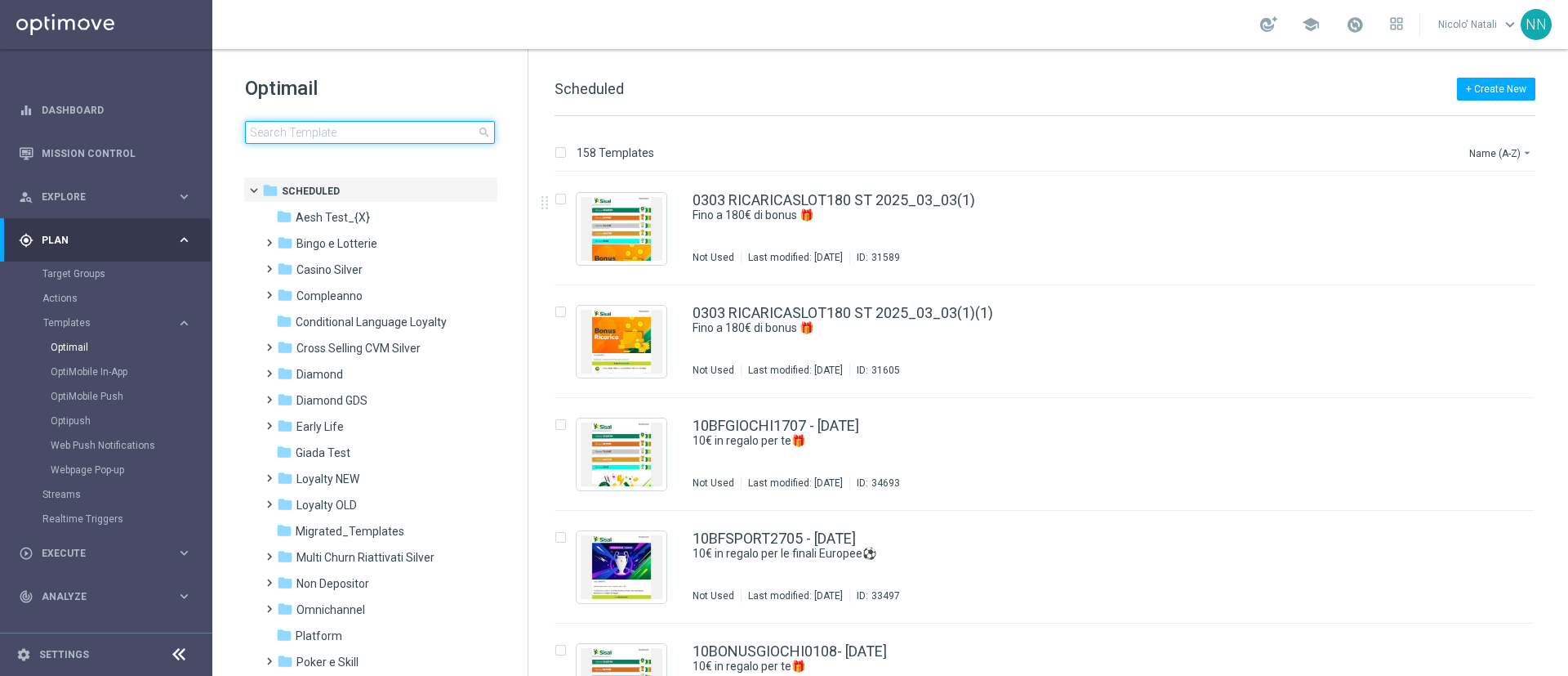
click at [337, 140] on input at bounding box center [370, 132] width 250 height 23
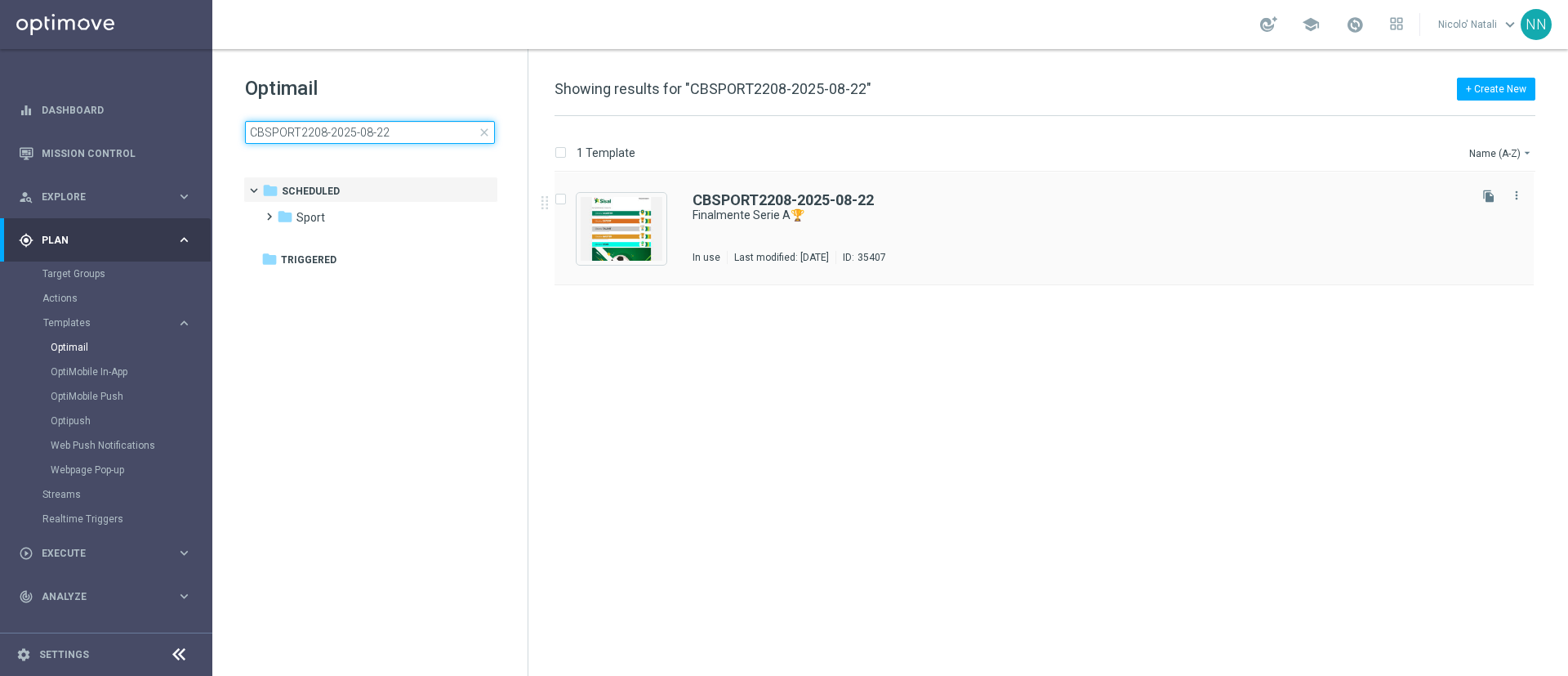
type input "CBSPORT2208-2025-08-22"
click at [763, 234] on div "CBSPORT2208-2025-08-22 Finalmente Serie A🏆 In use Last modified: Thursday, Augu…" at bounding box center [1079, 228] width 772 height 71
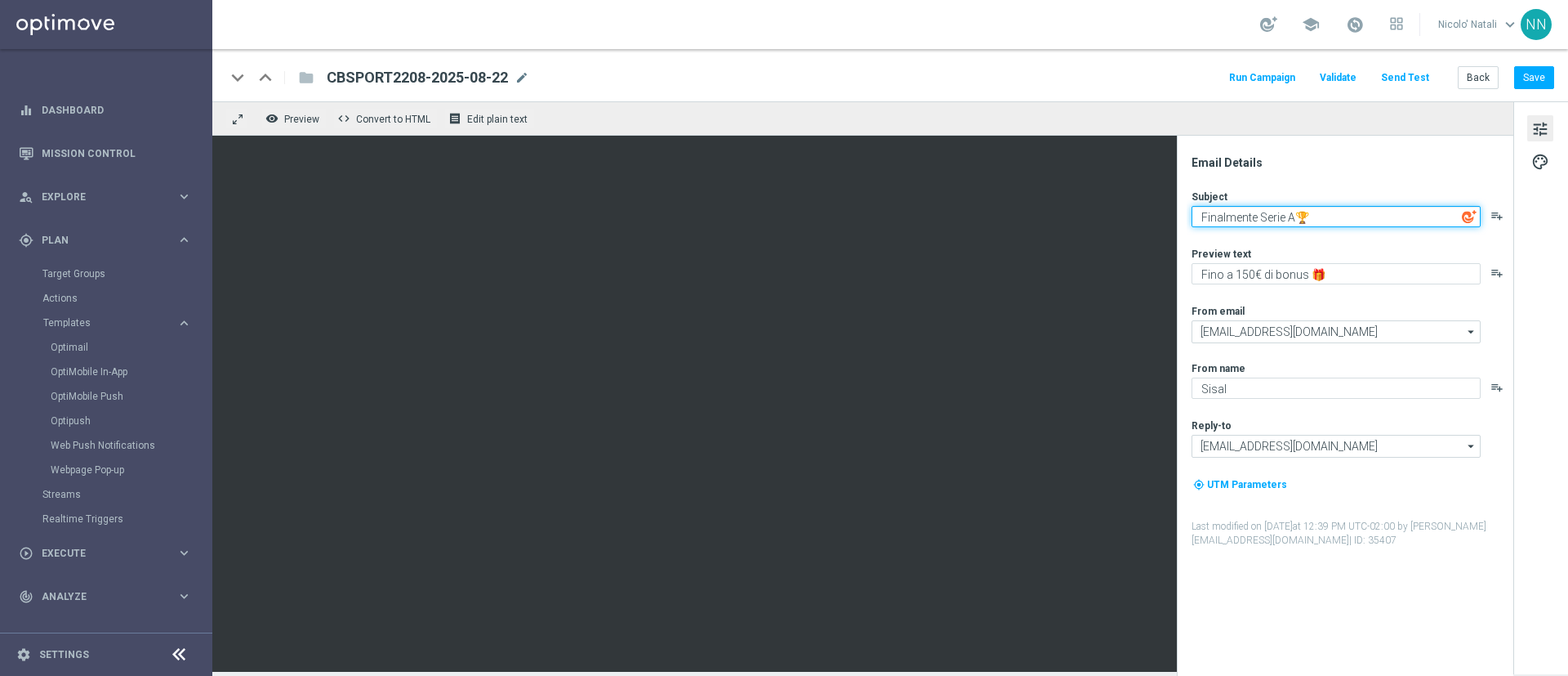
click at [1356, 220] on textarea "Finalmente Serie A🏆" at bounding box center [1336, 216] width 289 height 21
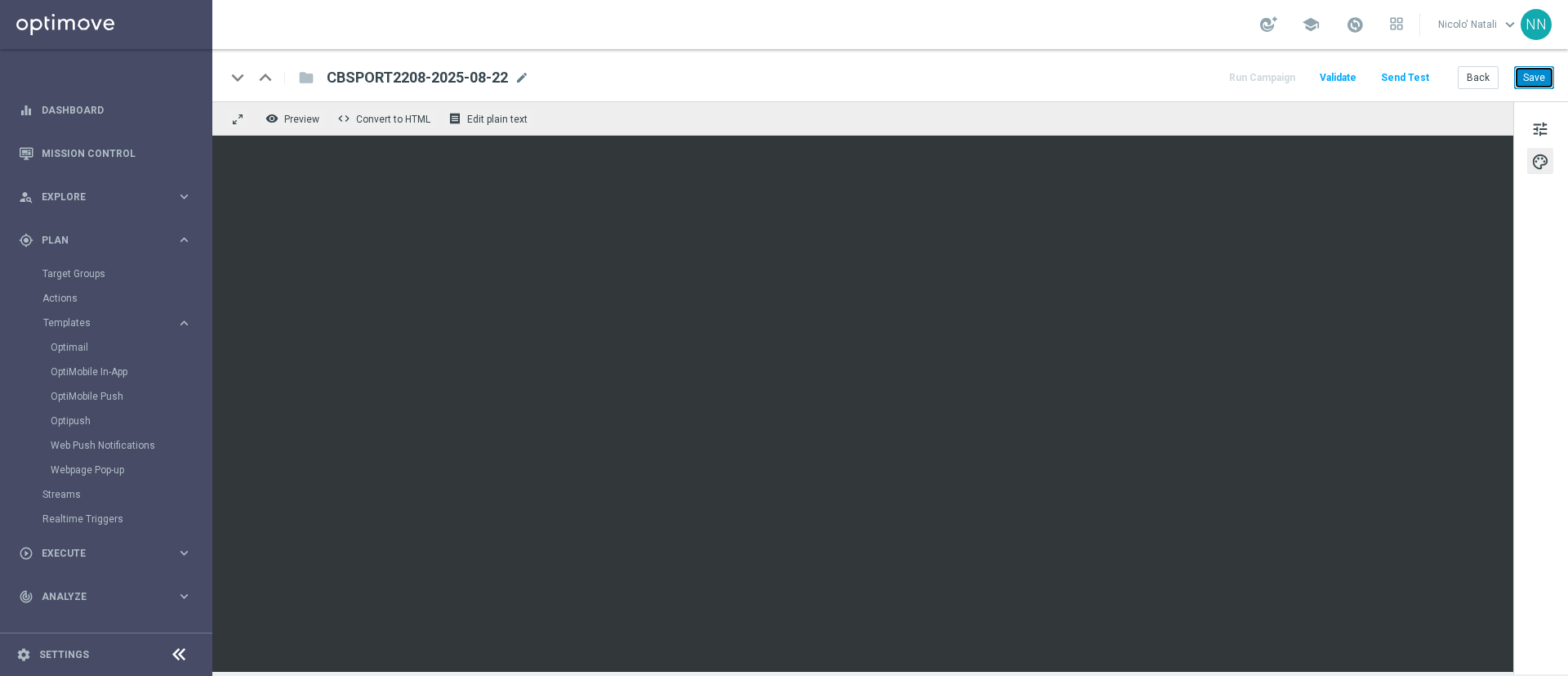
click at [1540, 75] on button "Save" at bounding box center [1534, 77] width 40 height 23
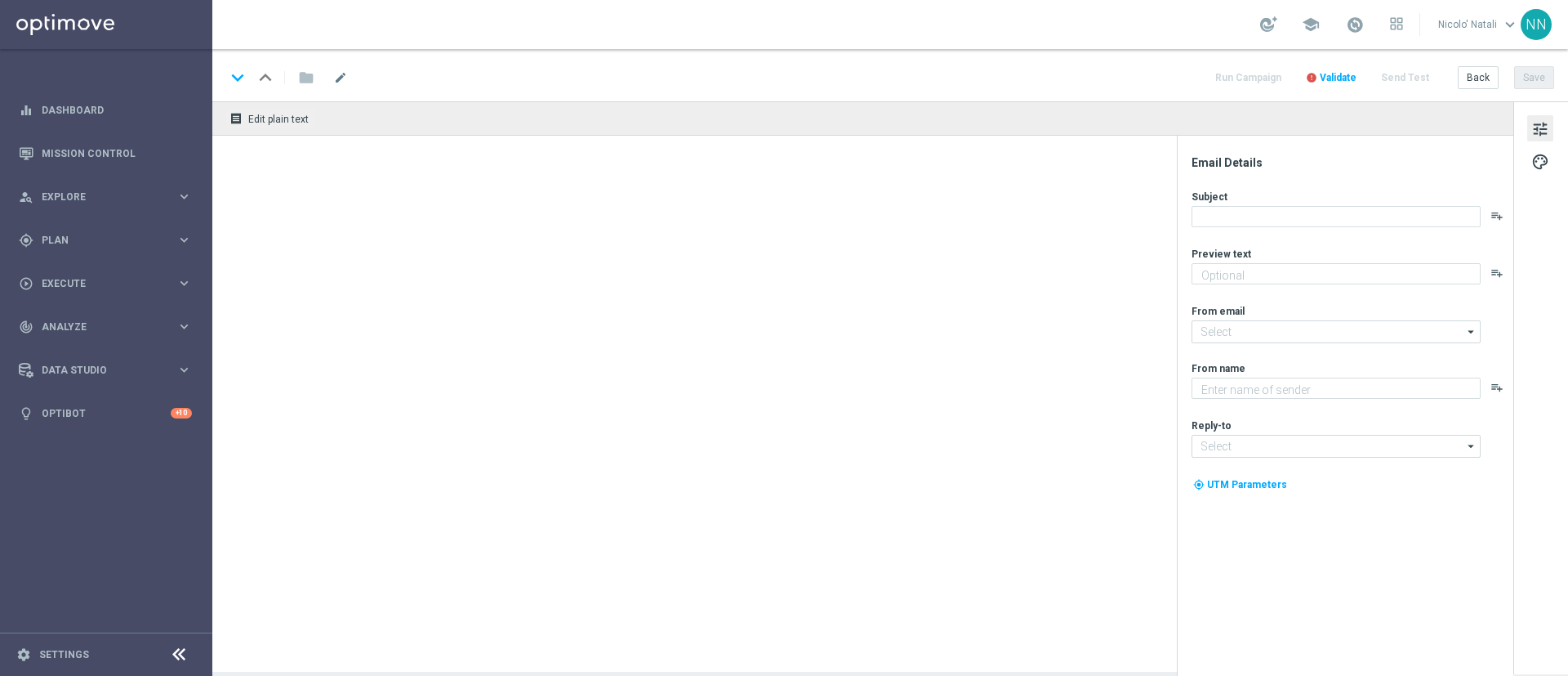
type textarea "Fino a 150€ di bonus 🎁"
type input "[EMAIL_ADDRESS][DOMAIN_NAME]"
type textarea "Sisal"
type input "[EMAIL_ADDRESS][DOMAIN_NAME]"
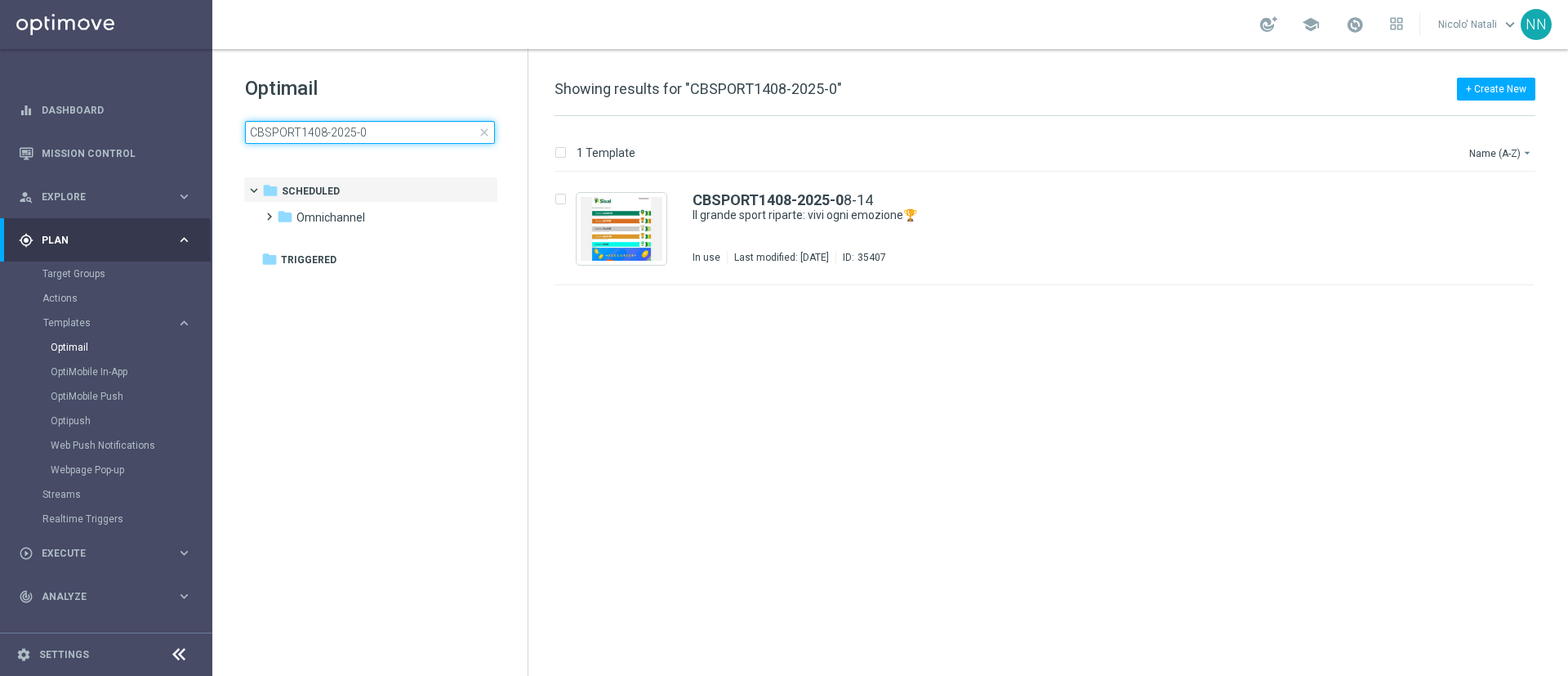
click at [396, 136] on input "CBSPORT1408-2025-0" at bounding box center [370, 132] width 250 height 23
type input "C"
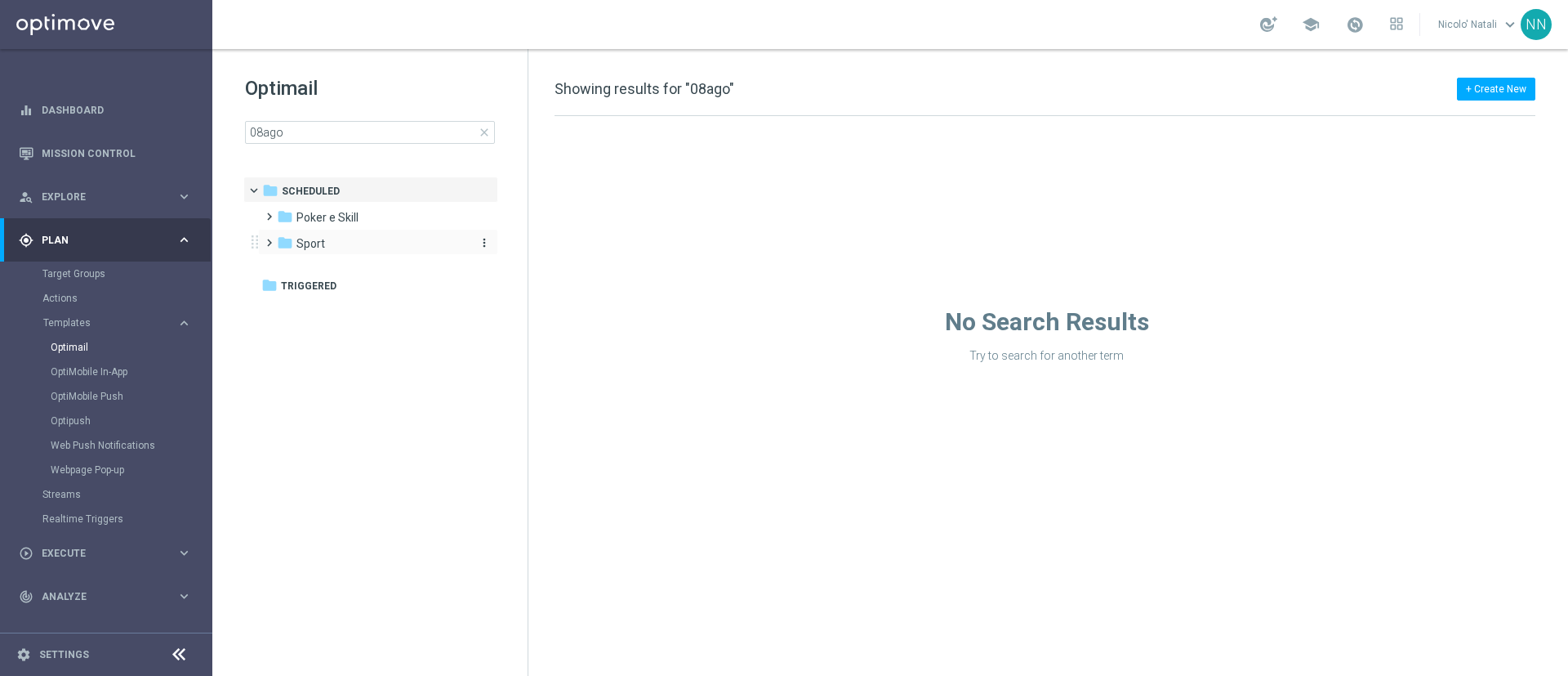
click at [356, 238] on div "folder Sport" at bounding box center [370, 244] width 188 height 19
click at [359, 255] on div "folder Nuovi template FR_Betting more_vert" at bounding box center [385, 268] width 224 height 27
click at [361, 270] on span "Nuovi template FR_Betting" at bounding box center [381, 269] width 138 height 15
click at [362, 297] on span "Template 2025" at bounding box center [368, 296] width 79 height 15
click at [365, 313] on div "folder 08ago sto" at bounding box center [399, 322] width 147 height 19
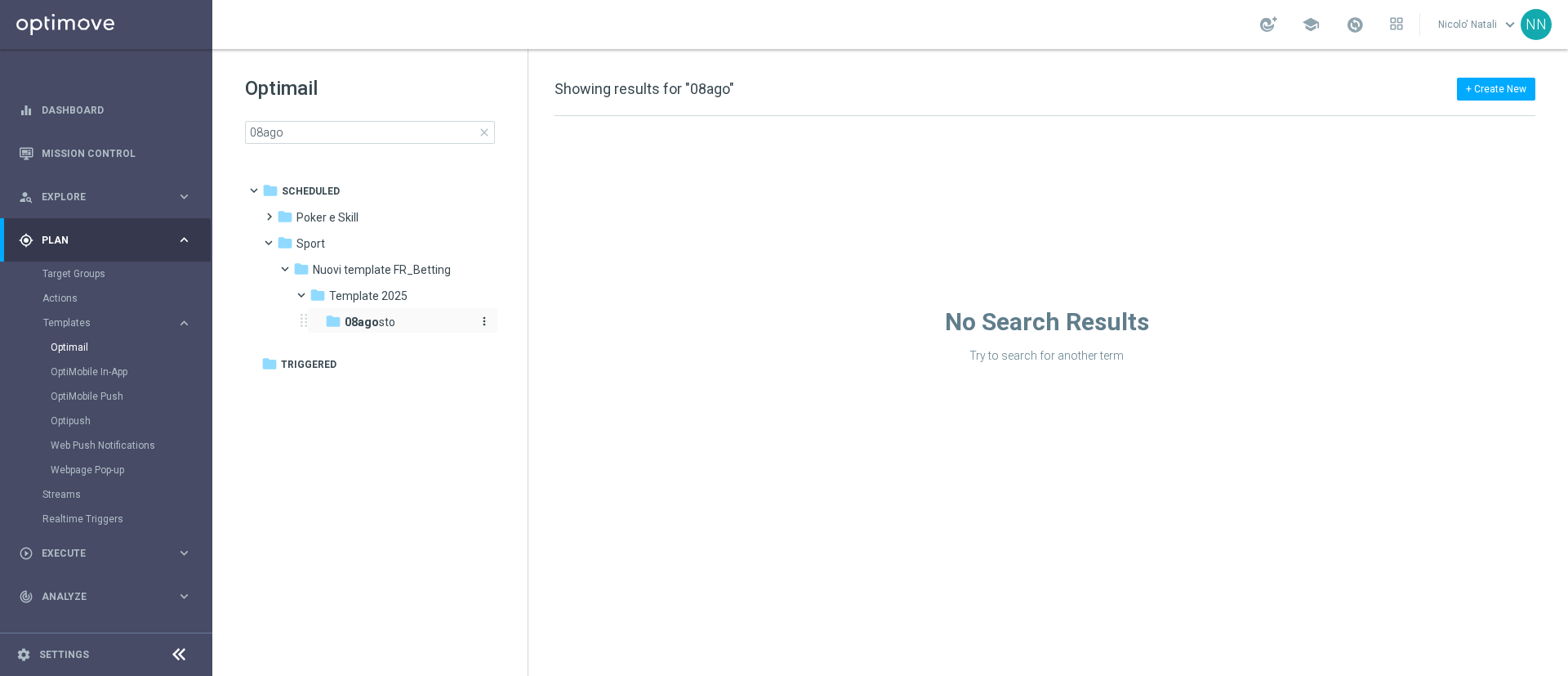
click at [361, 330] on div "folder 08ago sto" at bounding box center [399, 322] width 147 height 19
click at [447, 125] on input "08ago" at bounding box center [370, 132] width 250 height 23
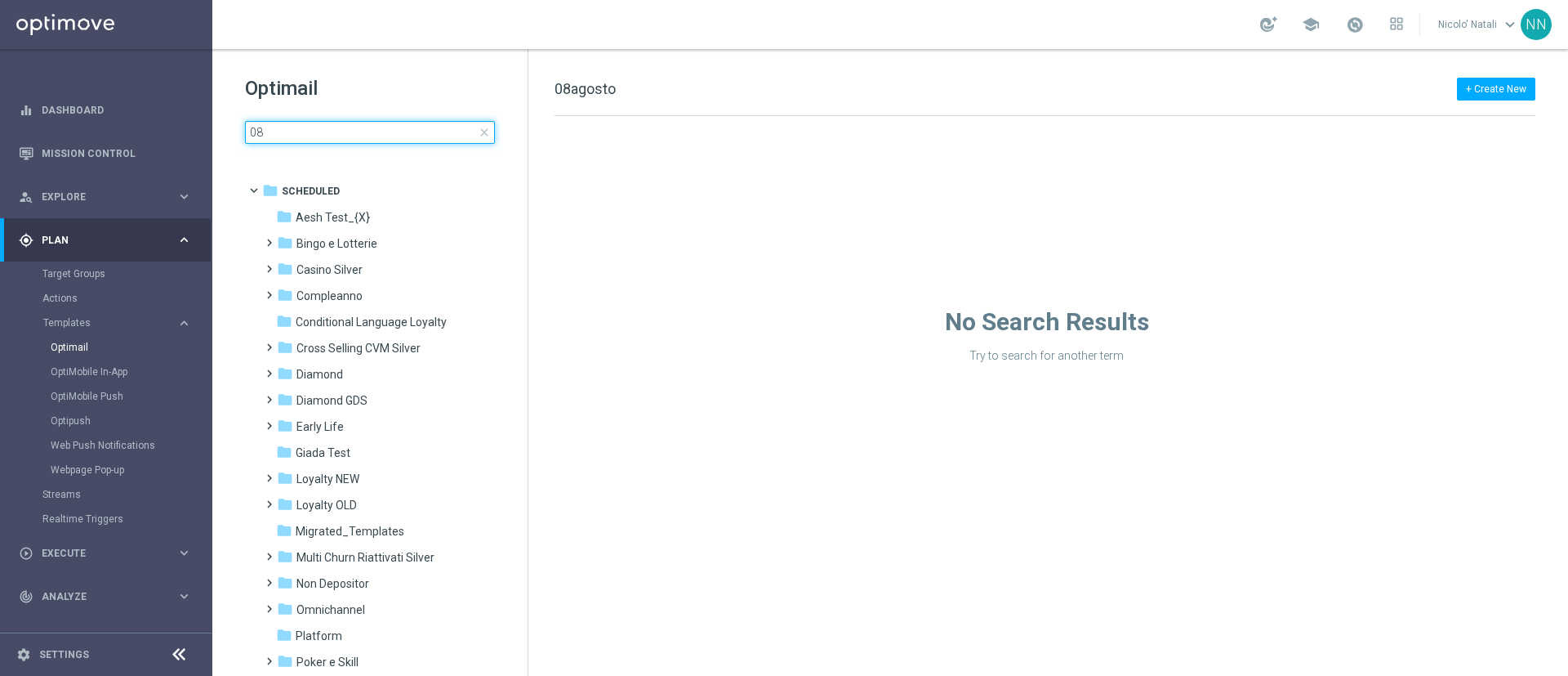
type input "0"
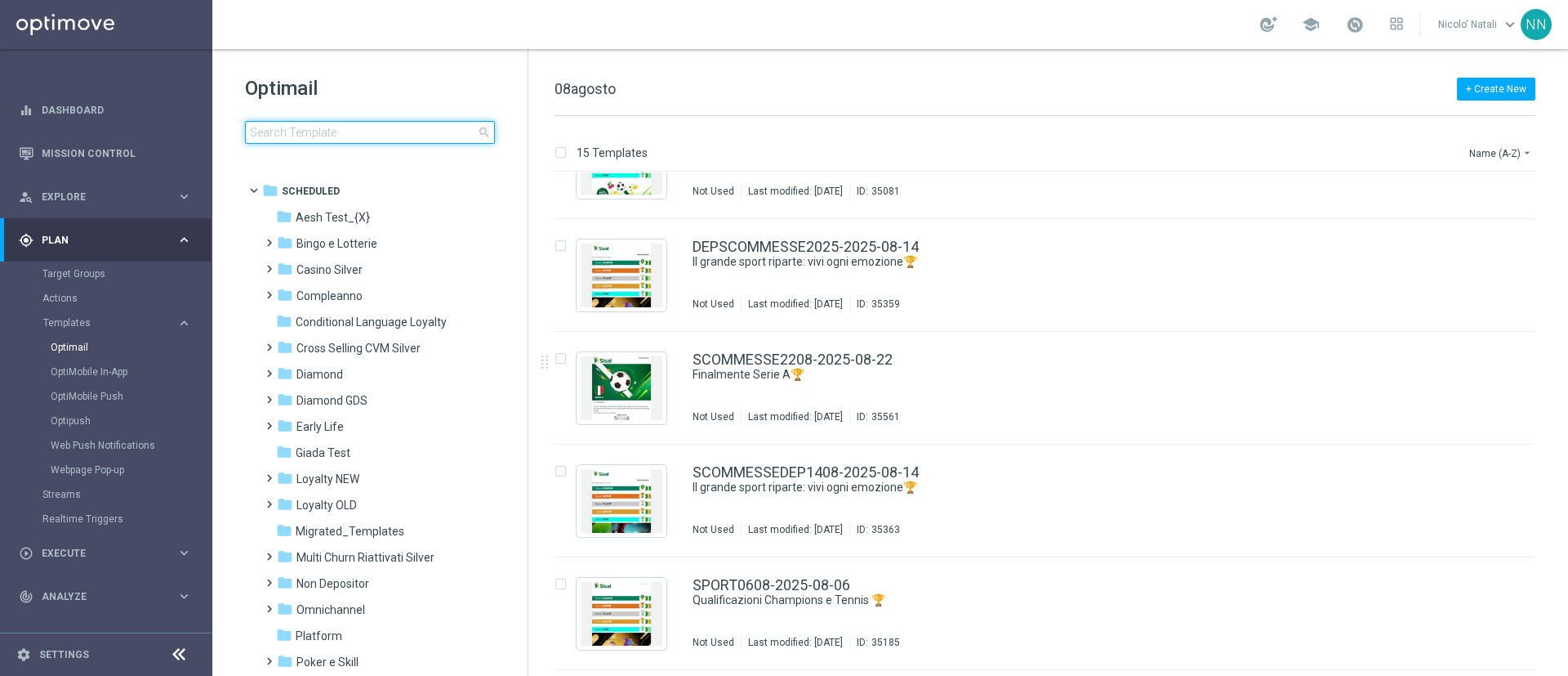
scroll to position [293, 0]
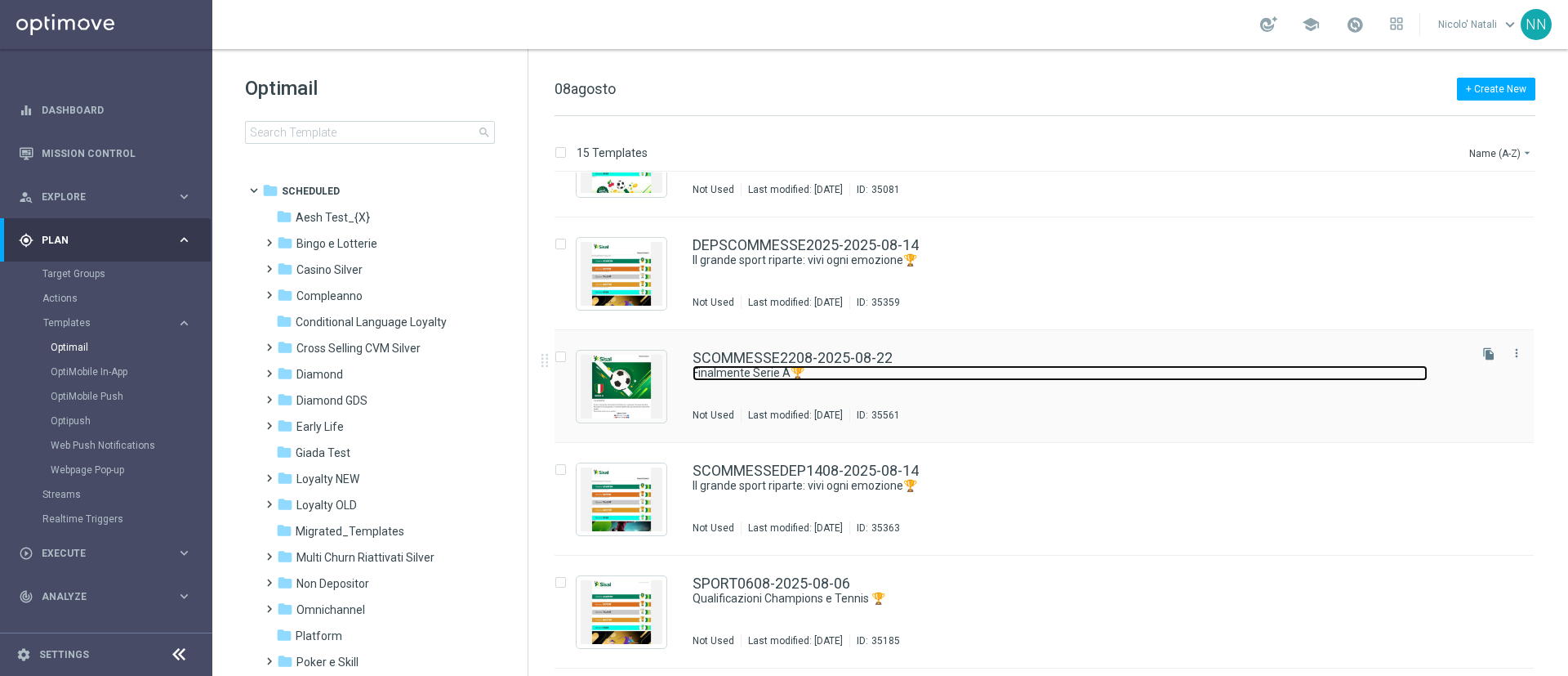
click at [1327, 374] on link "Finalmente Serie A🏆" at bounding box center [1060, 373] width 735 height 15
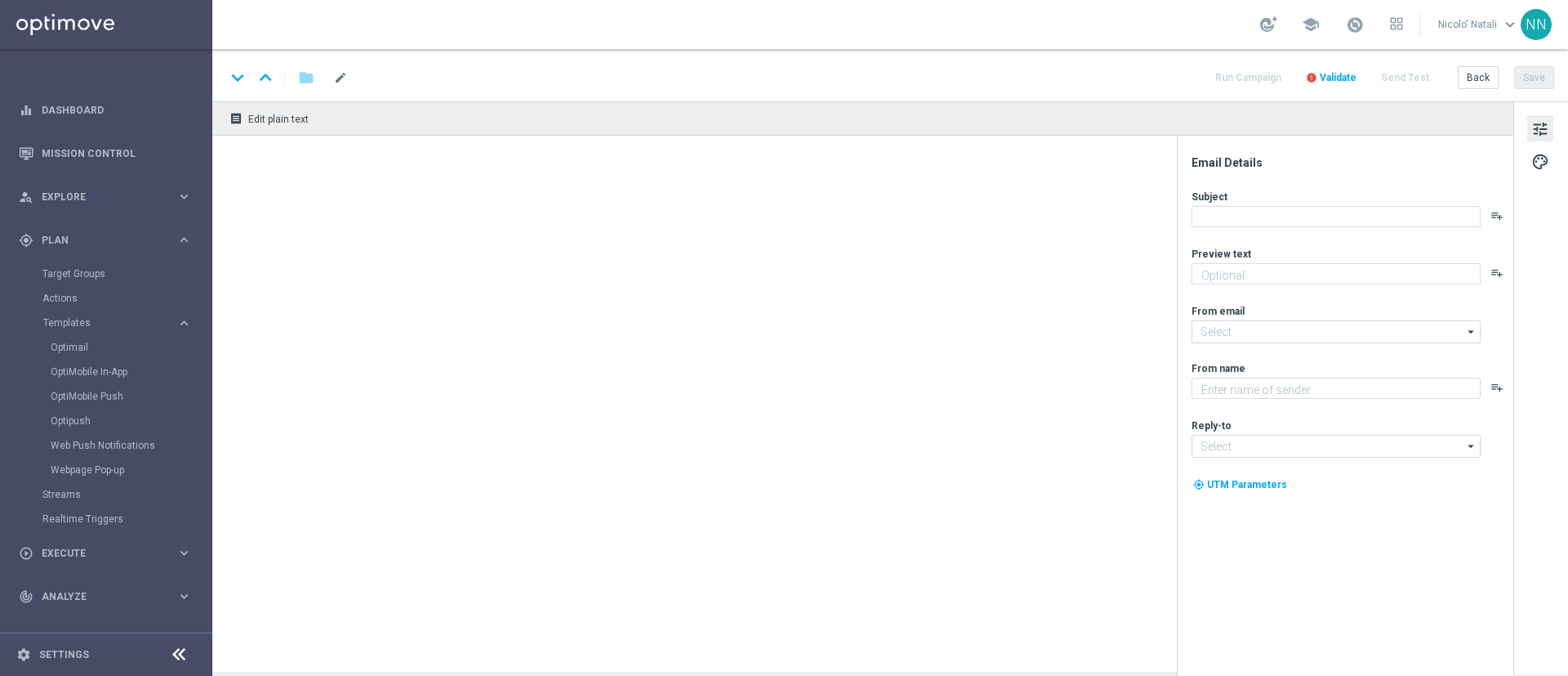
type textarea "fino a 20€ Bonus🎁"
type input "[EMAIL_ADDRESS][DOMAIN_NAME]"
type textarea "Sisal"
type input "[EMAIL_ADDRESS][DOMAIN_NAME]"
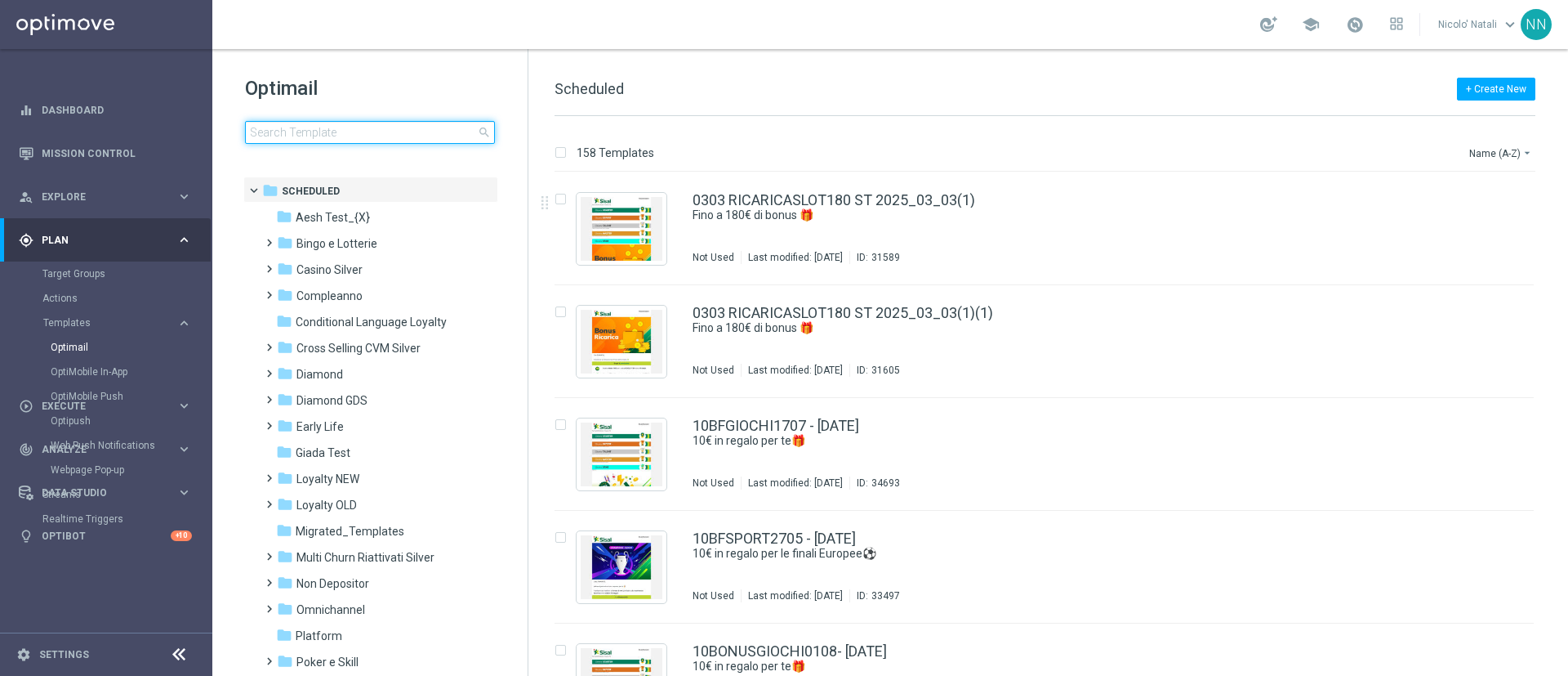
click at [383, 131] on input at bounding box center [370, 132] width 250 height 23
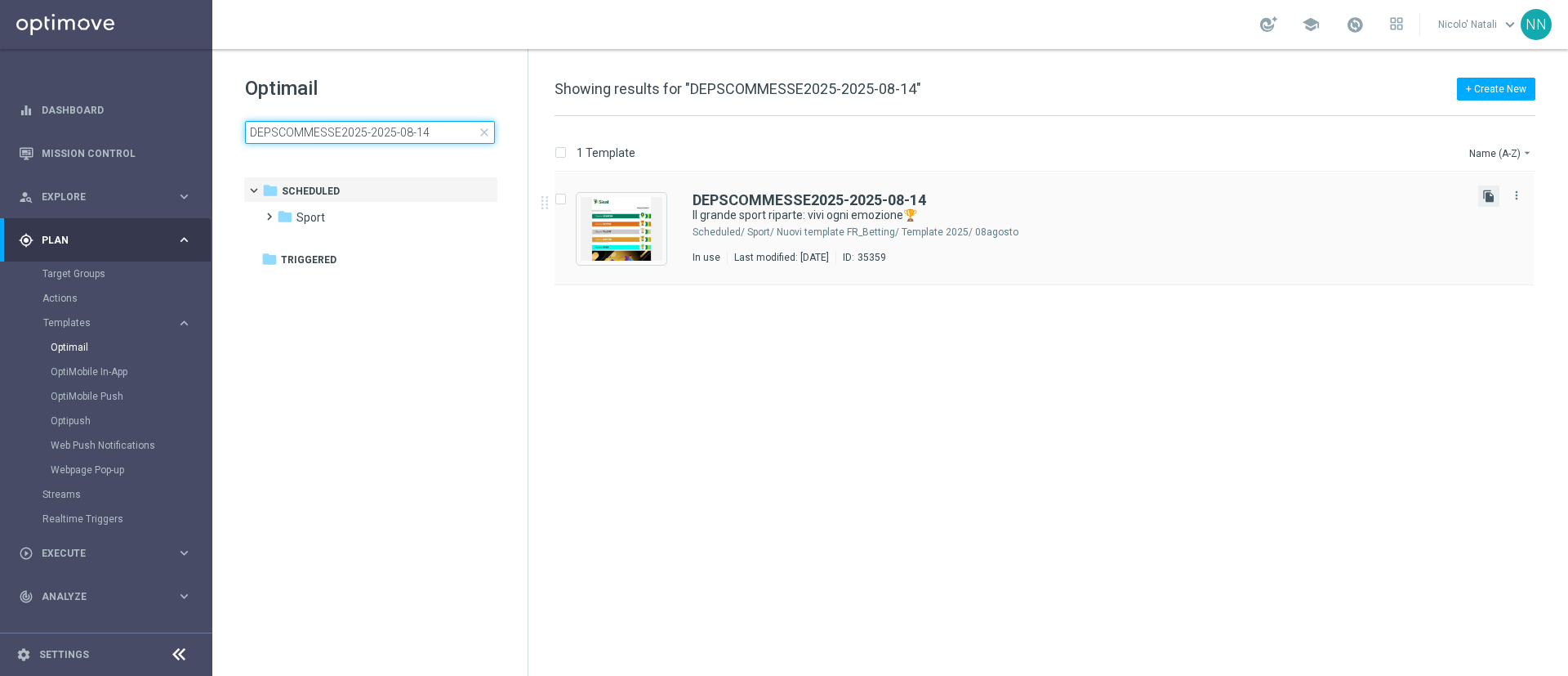
type input "DEPSCOMMESSE2025-2025-08-14"
click at [1484, 196] on icon "file_copy" at bounding box center [1488, 195] width 13 height 13
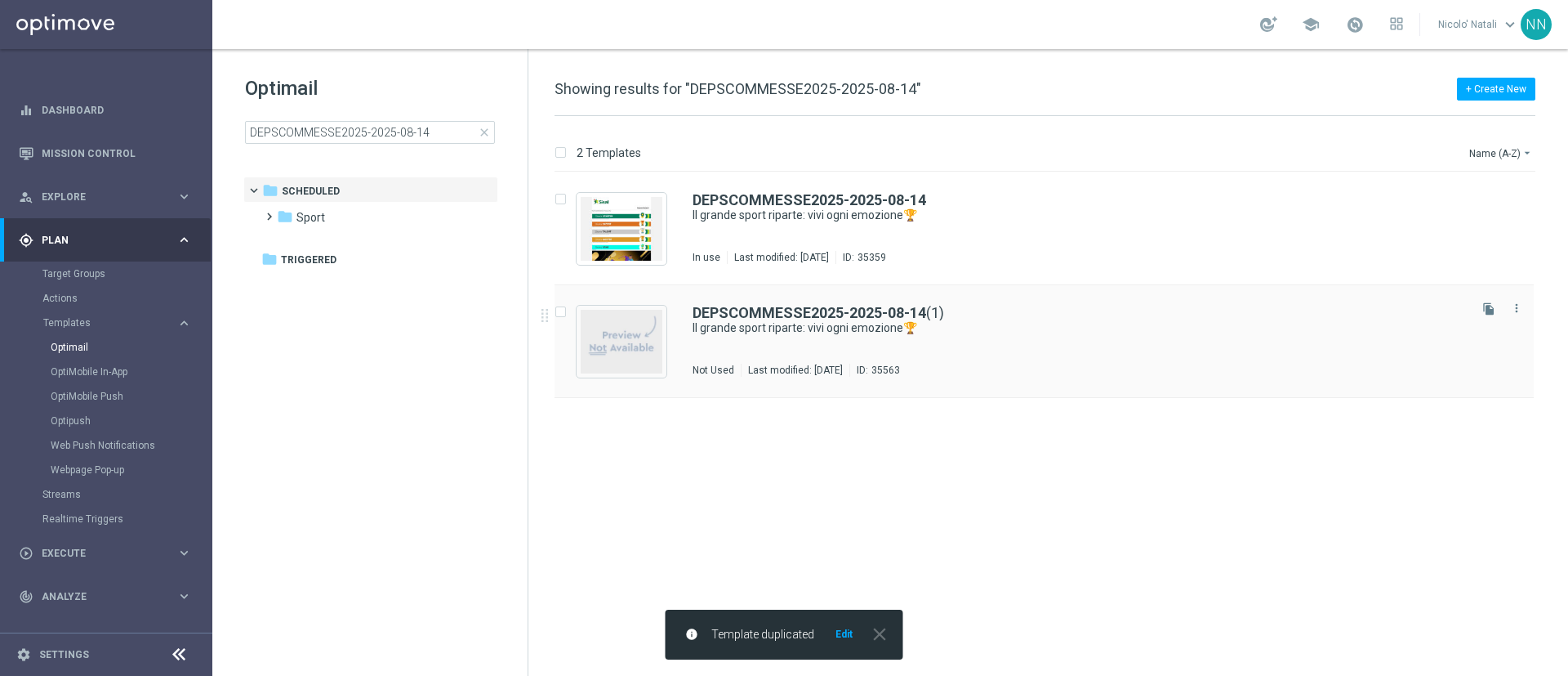
click at [1080, 353] on div "DEPSCOMMESSE2025-2025-08-14 (1) Il grande sport riparte: vivi ogni emozione🏆 No…" at bounding box center [1079, 341] width 772 height 71
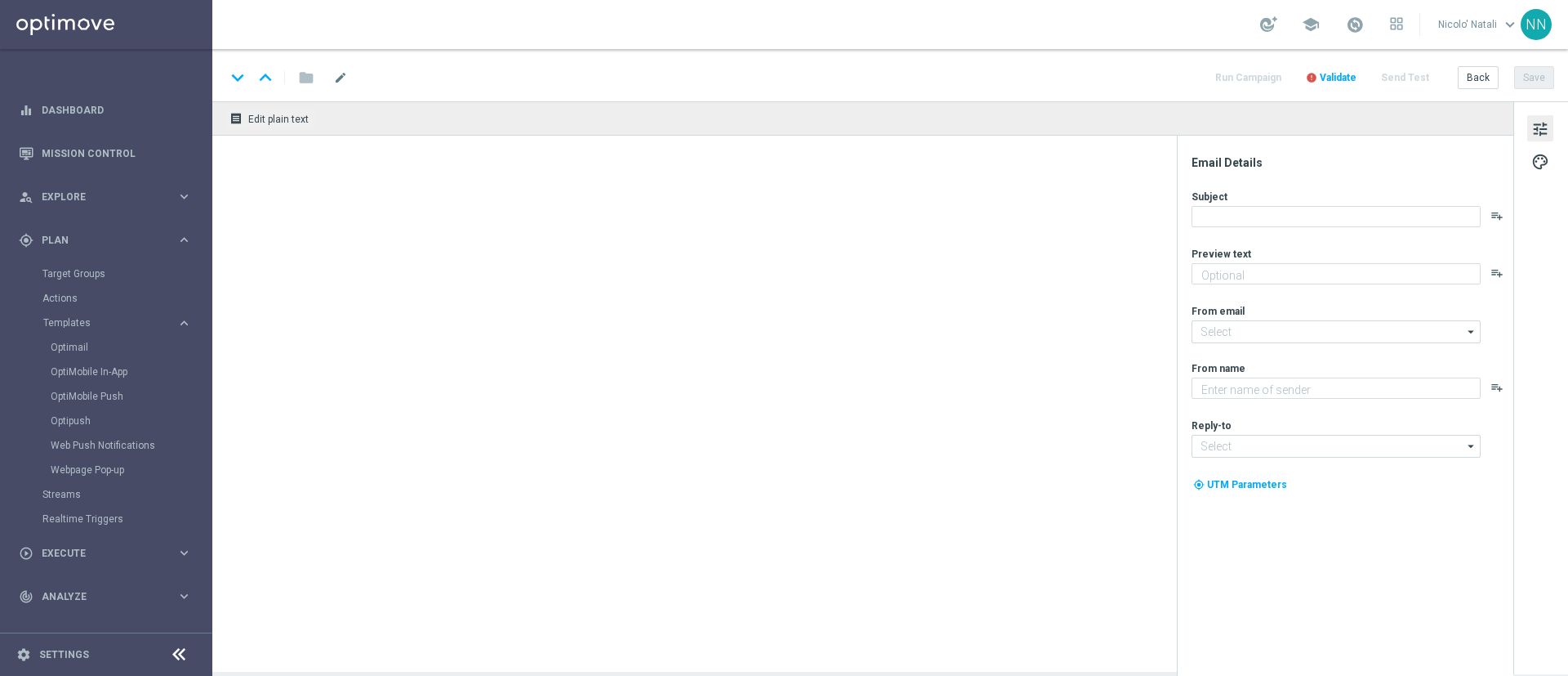
type textarea "fino a 200€ Bonus🎁"
type input "[EMAIL_ADDRESS][DOMAIN_NAME]"
type textarea "Sisal"
type input "[EMAIL_ADDRESS][DOMAIN_NAME]"
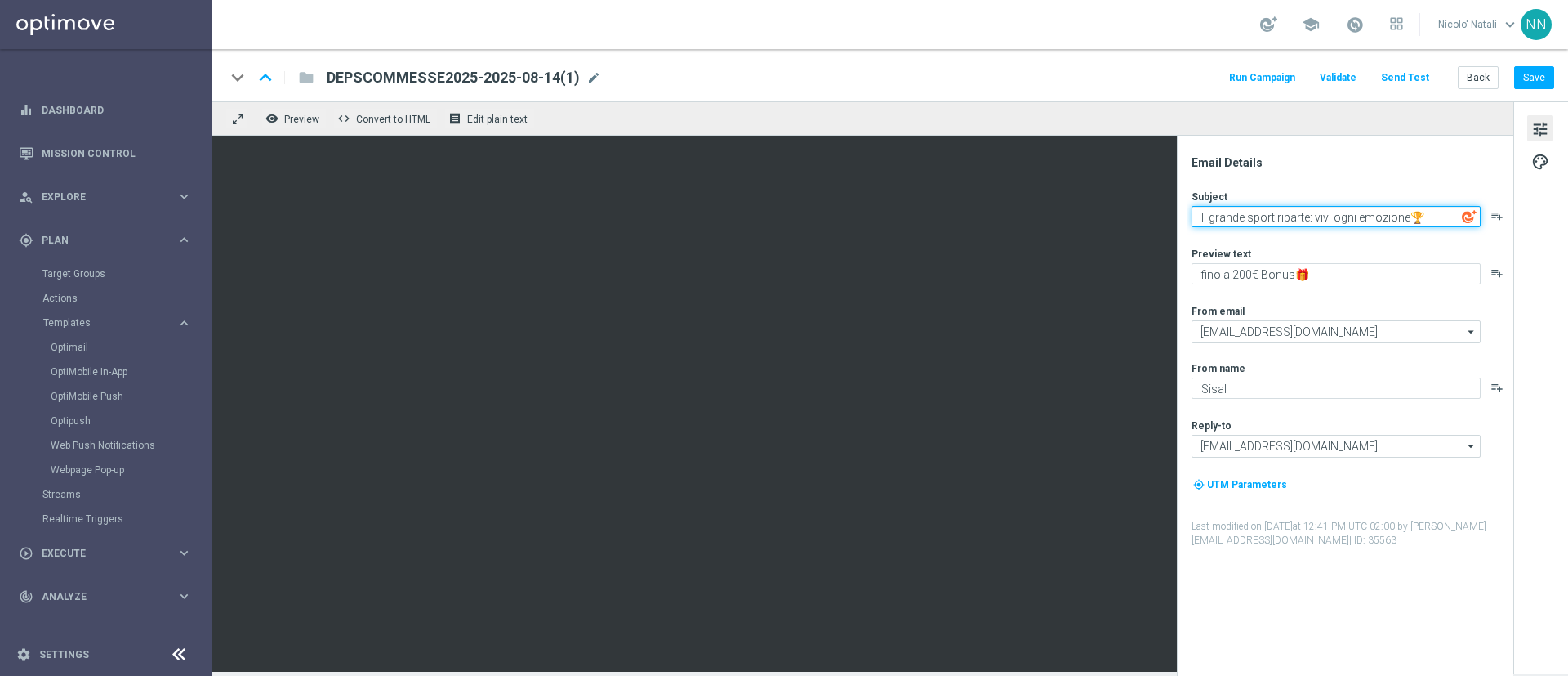
click at [1345, 225] on textarea "Il grande sport riparte: vivi ogni emozione🏆" at bounding box center [1336, 216] width 289 height 21
paste textarea "Finalmente Serie A"
type textarea "Finalmente Serie A🏆"
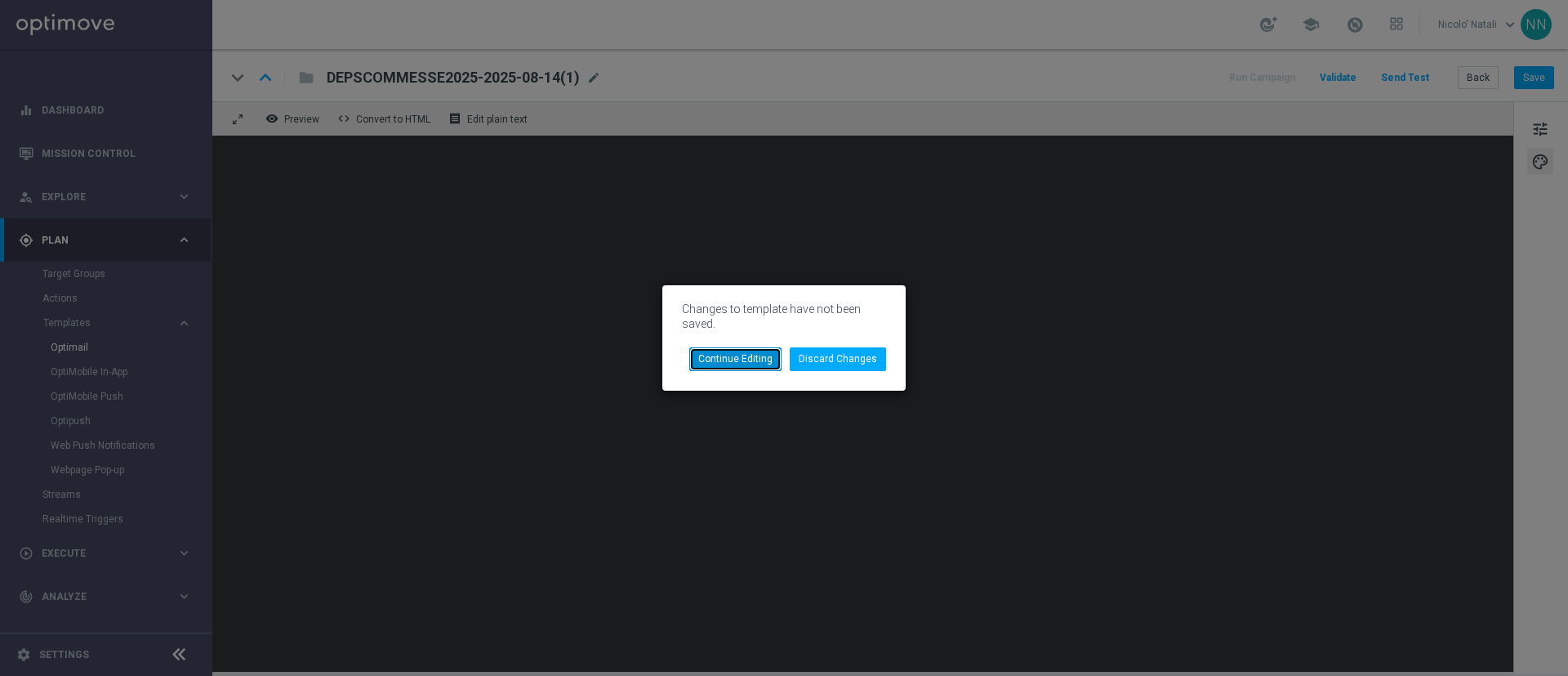
click at [775, 356] on button "Continue Editing" at bounding box center [736, 358] width 92 height 23
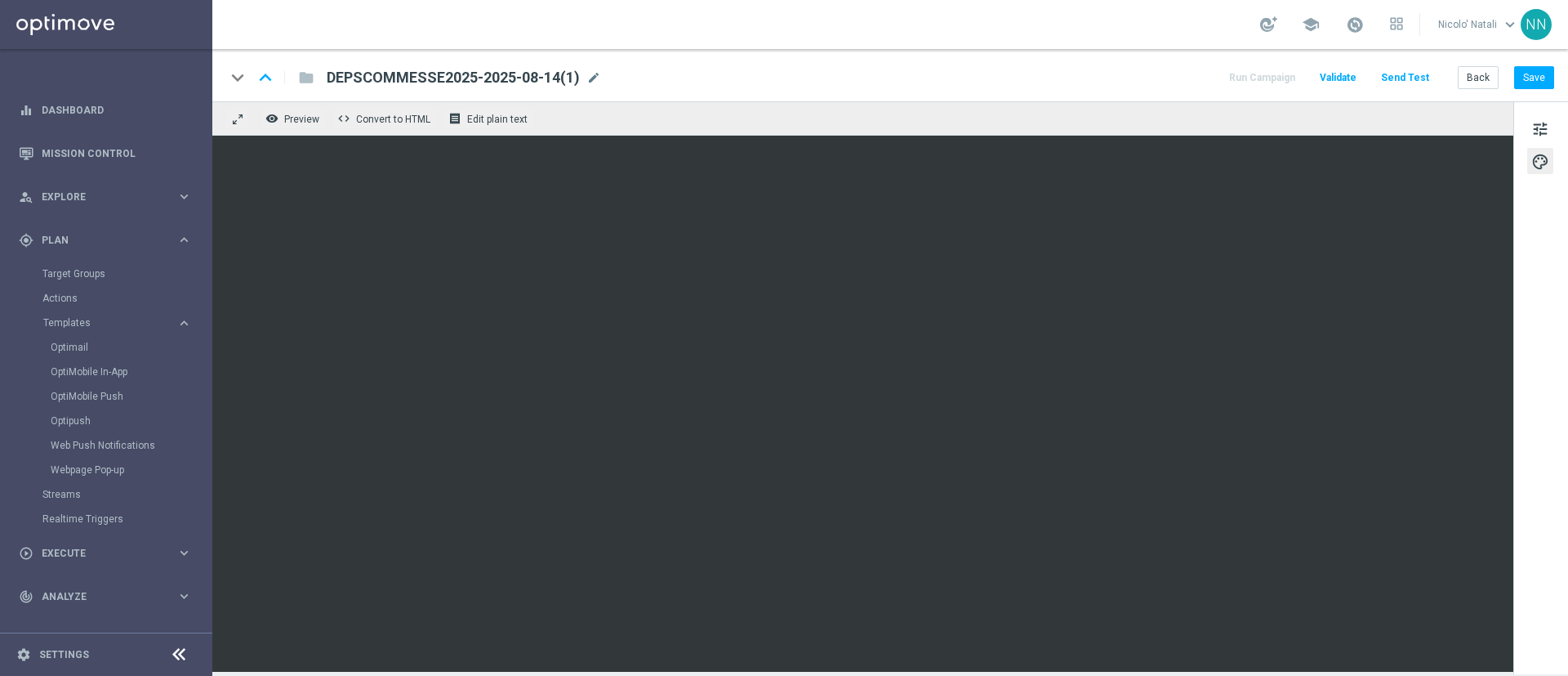
click at [592, 68] on div "DEPSCOMMESSE2025-2025-08-14(1) mode_edit" at bounding box center [463, 77] width 274 height 21
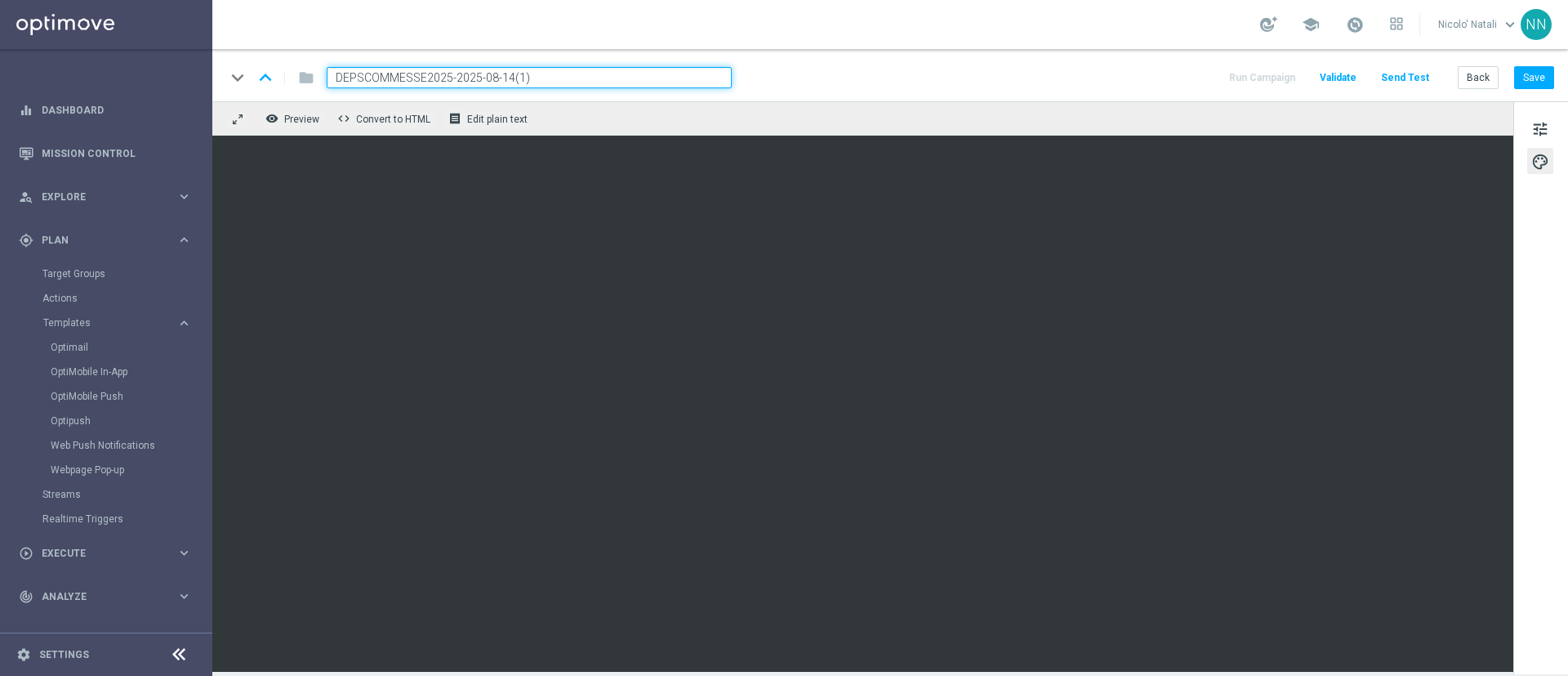
click at [592, 68] on input "DEPSCOMMESSE2025-2025-08-14(1)" at bounding box center [528, 77] width 405 height 21
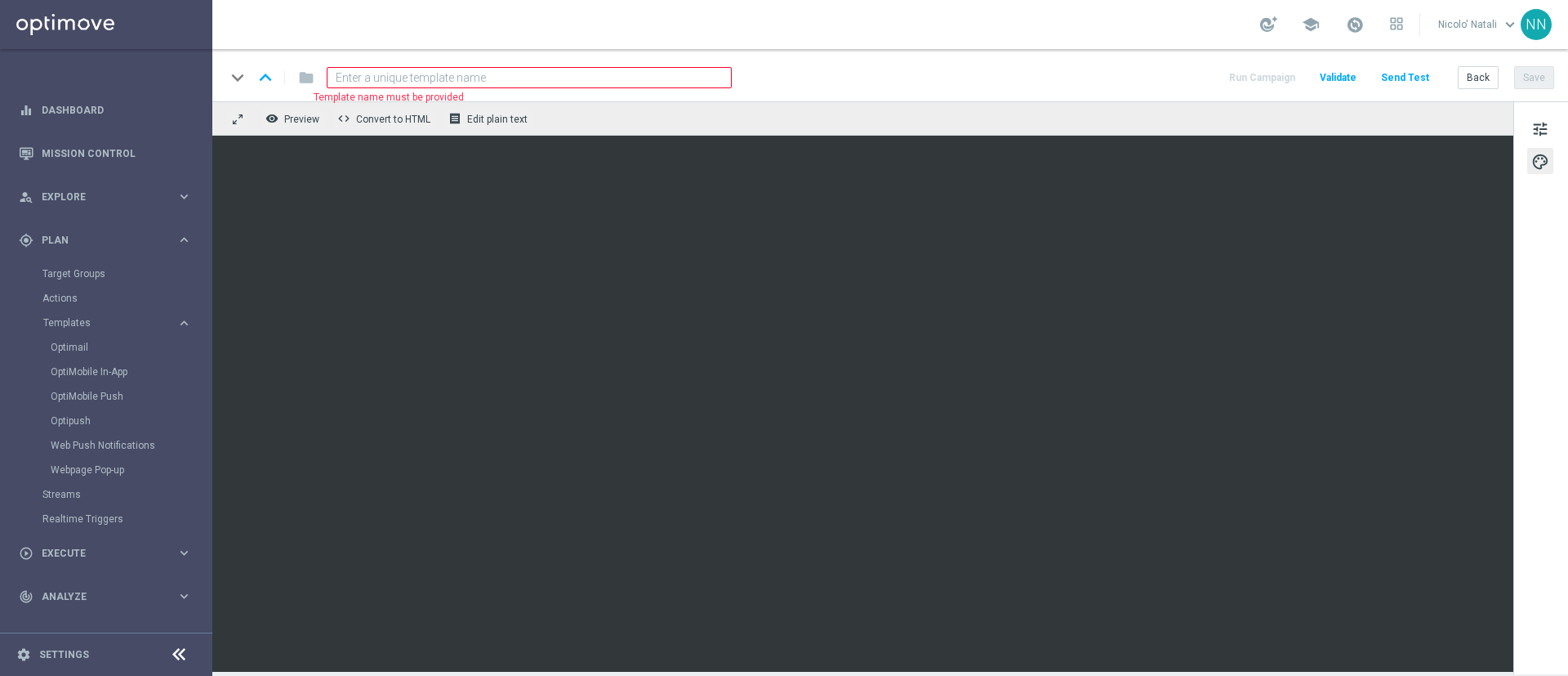
paste input "SPORTDEP20825-2025-08-22"
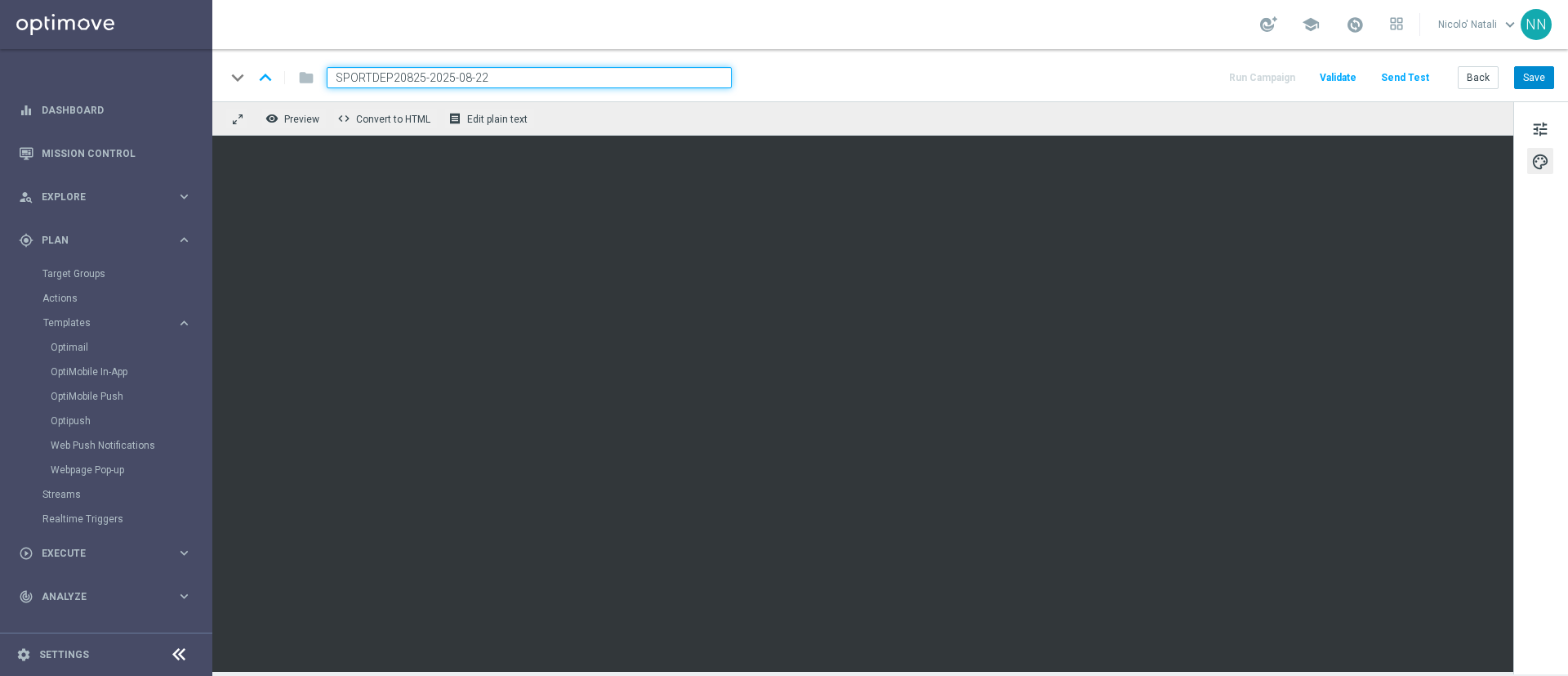
type input "SPORTDEP20825-2025-08-22"
click at [1537, 76] on button "Save" at bounding box center [1534, 77] width 40 height 23
click at [1525, 73] on button "Save" at bounding box center [1534, 77] width 40 height 23
